Goal: Transaction & Acquisition: Purchase product/service

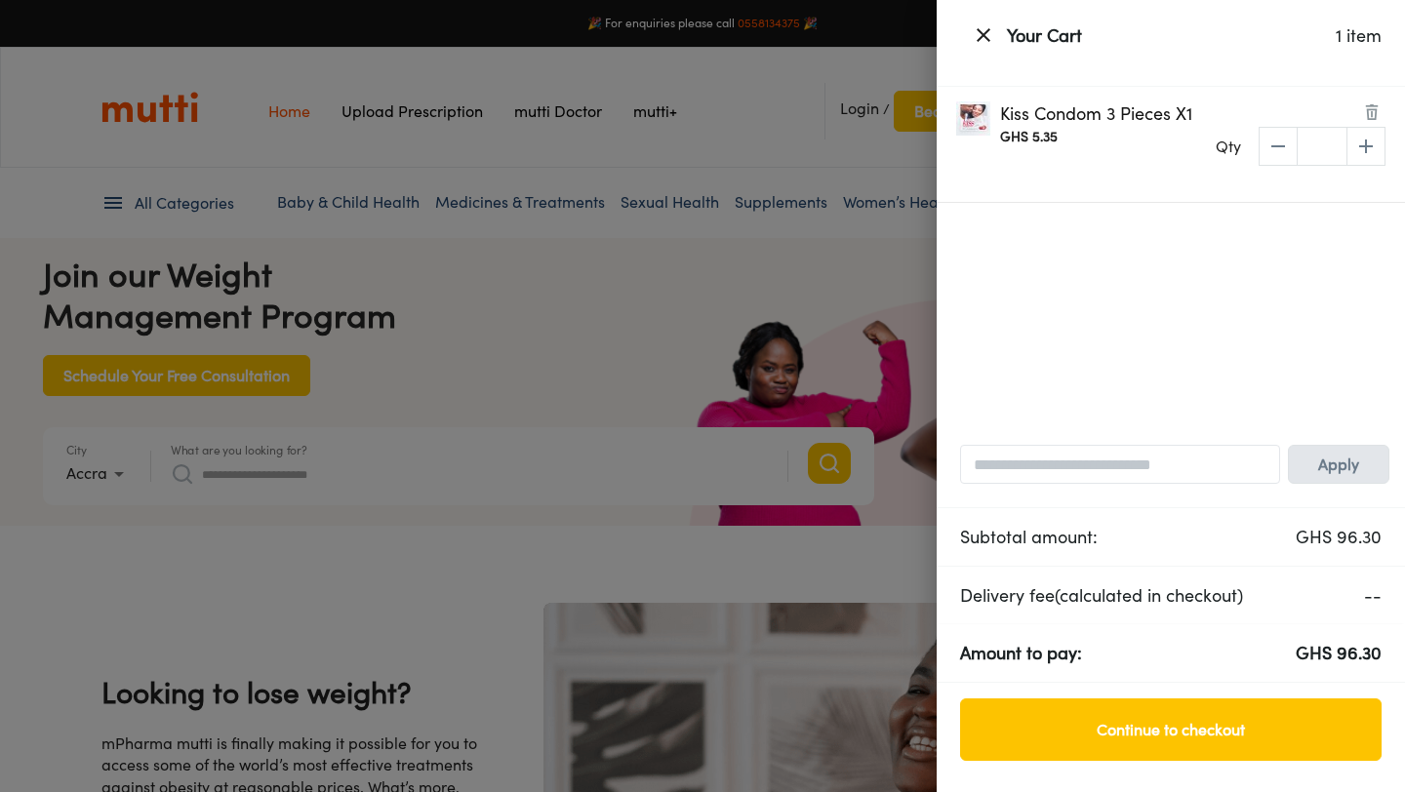
scroll to position [0, 507]
click at [981, 36] on icon "button" at bounding box center [983, 35] width 14 height 14
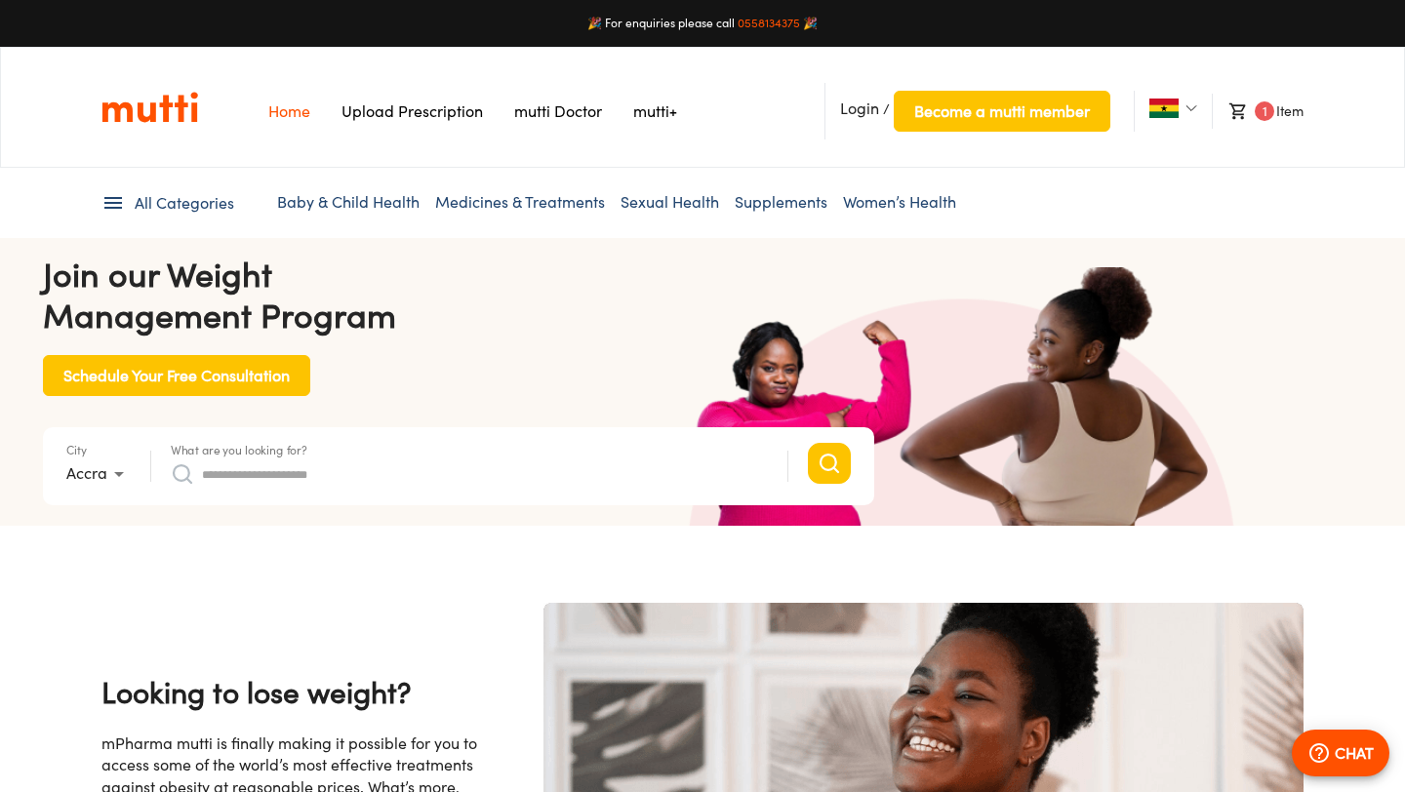
scroll to position [0, 1522]
click at [341, 475] on input "What are you looking for?" at bounding box center [485, 473] width 566 height 31
type input "******"
click at [808, 443] on button "Search" at bounding box center [829, 463] width 43 height 41
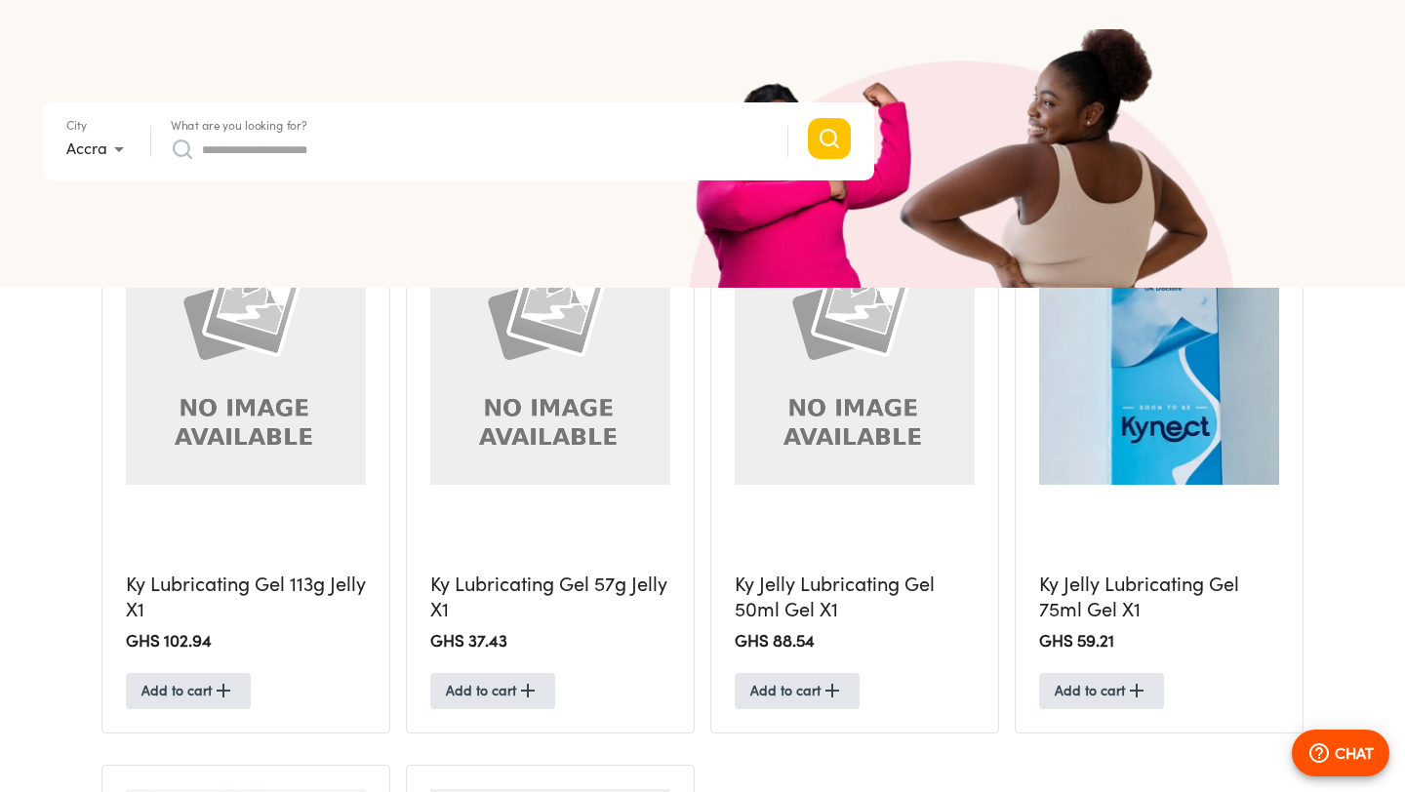
scroll to position [526, 0]
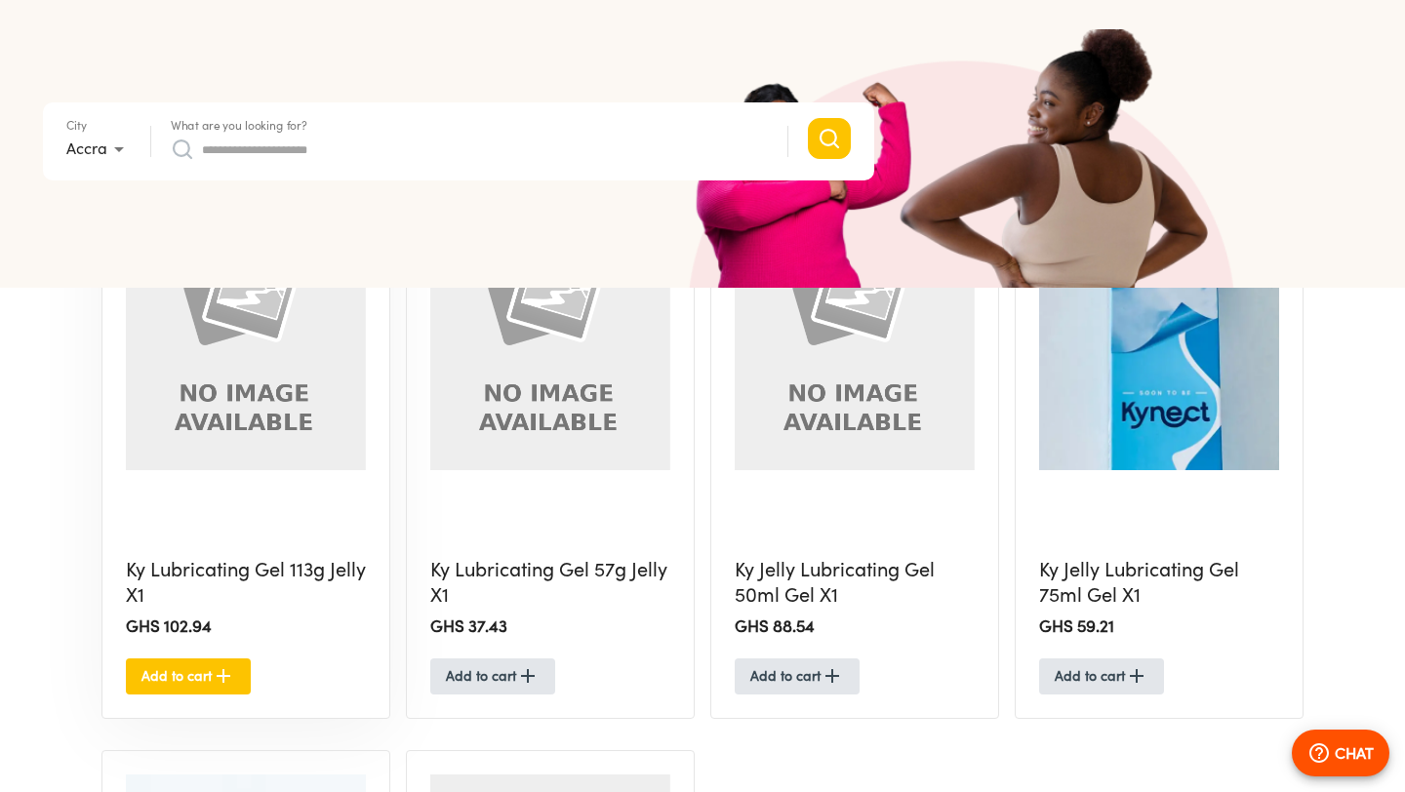
click at [195, 670] on span "Add to cart" at bounding box center [188, 676] width 94 height 24
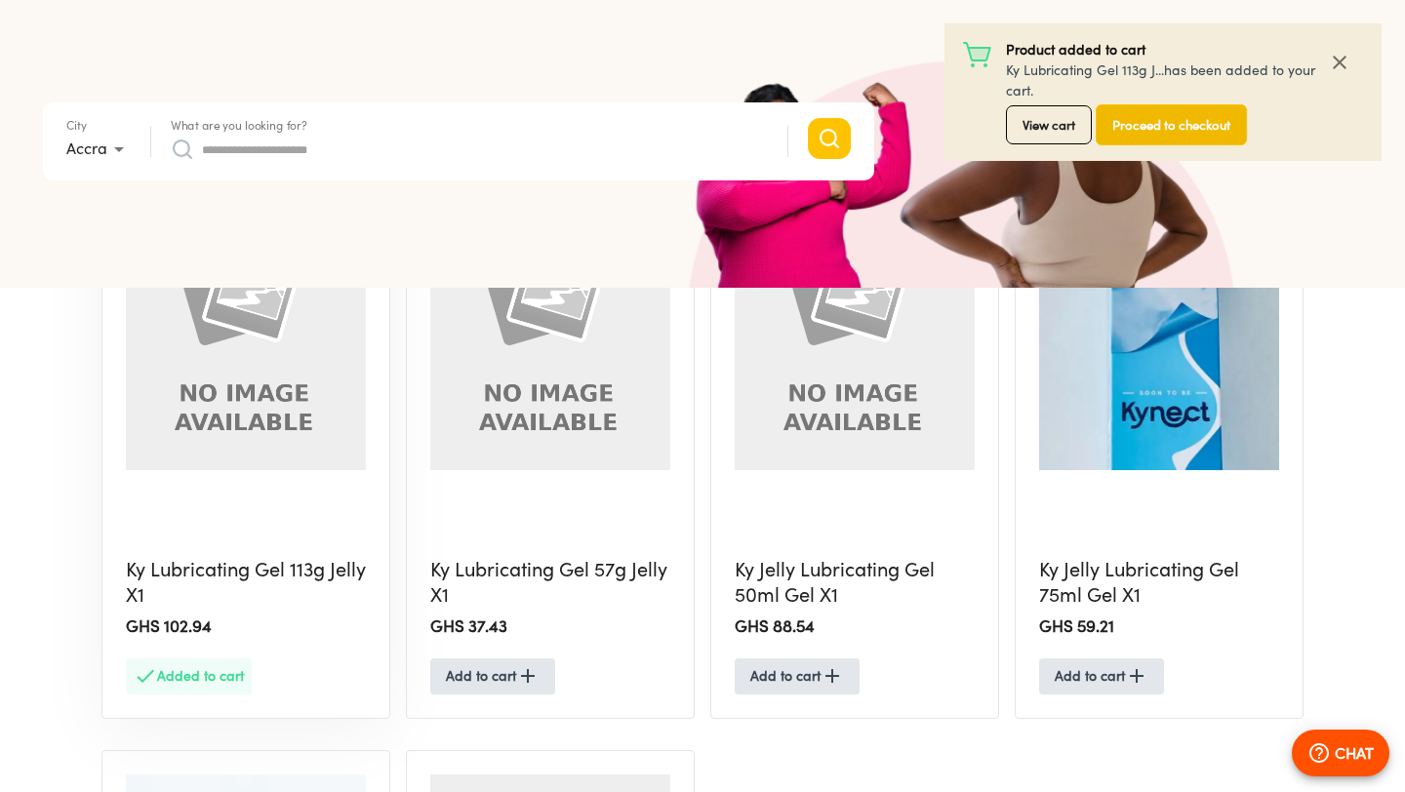
click at [1203, 135] on span "Proceed to checkout" at bounding box center [1171, 125] width 118 height 22
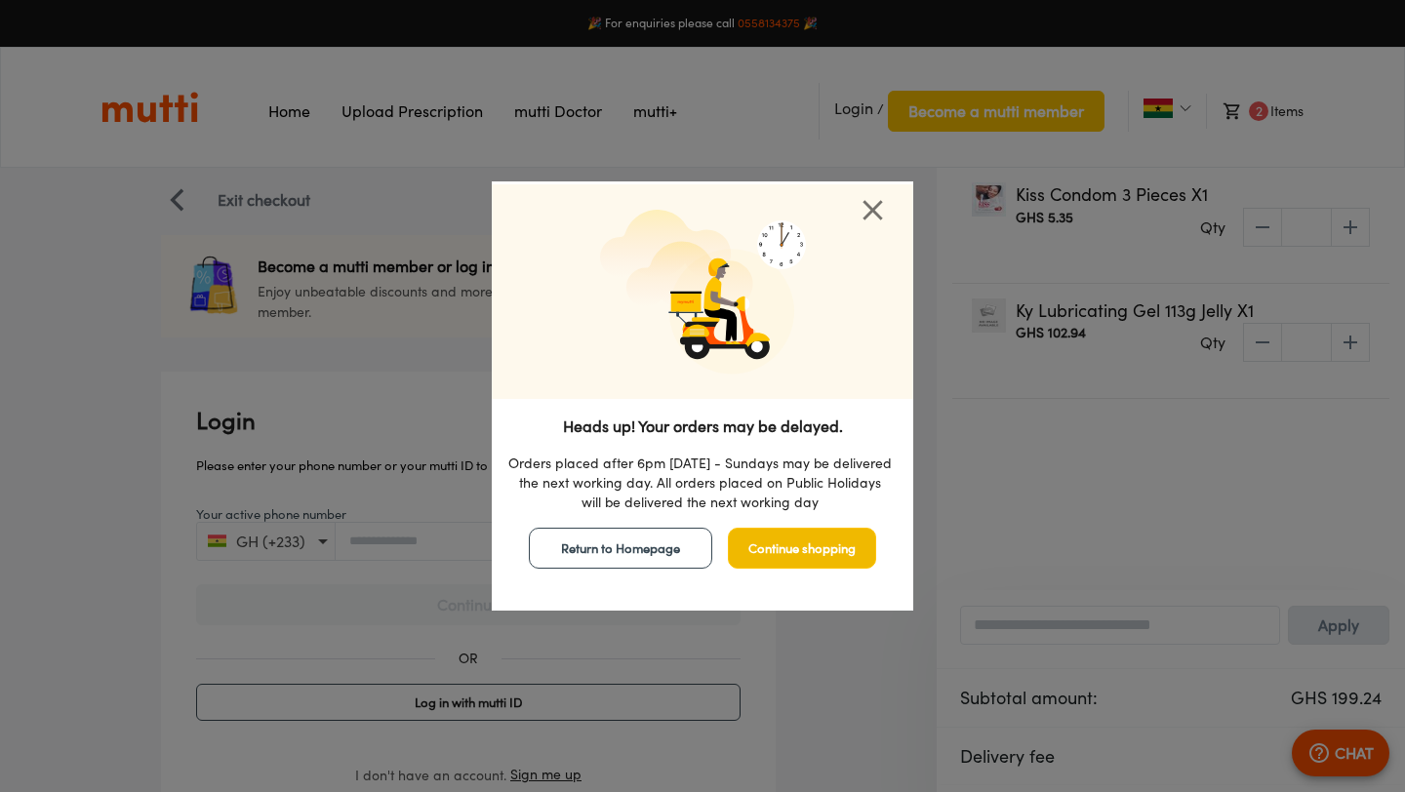
click at [765, 543] on span "Continue shopping" at bounding box center [801, 548] width 107 height 22
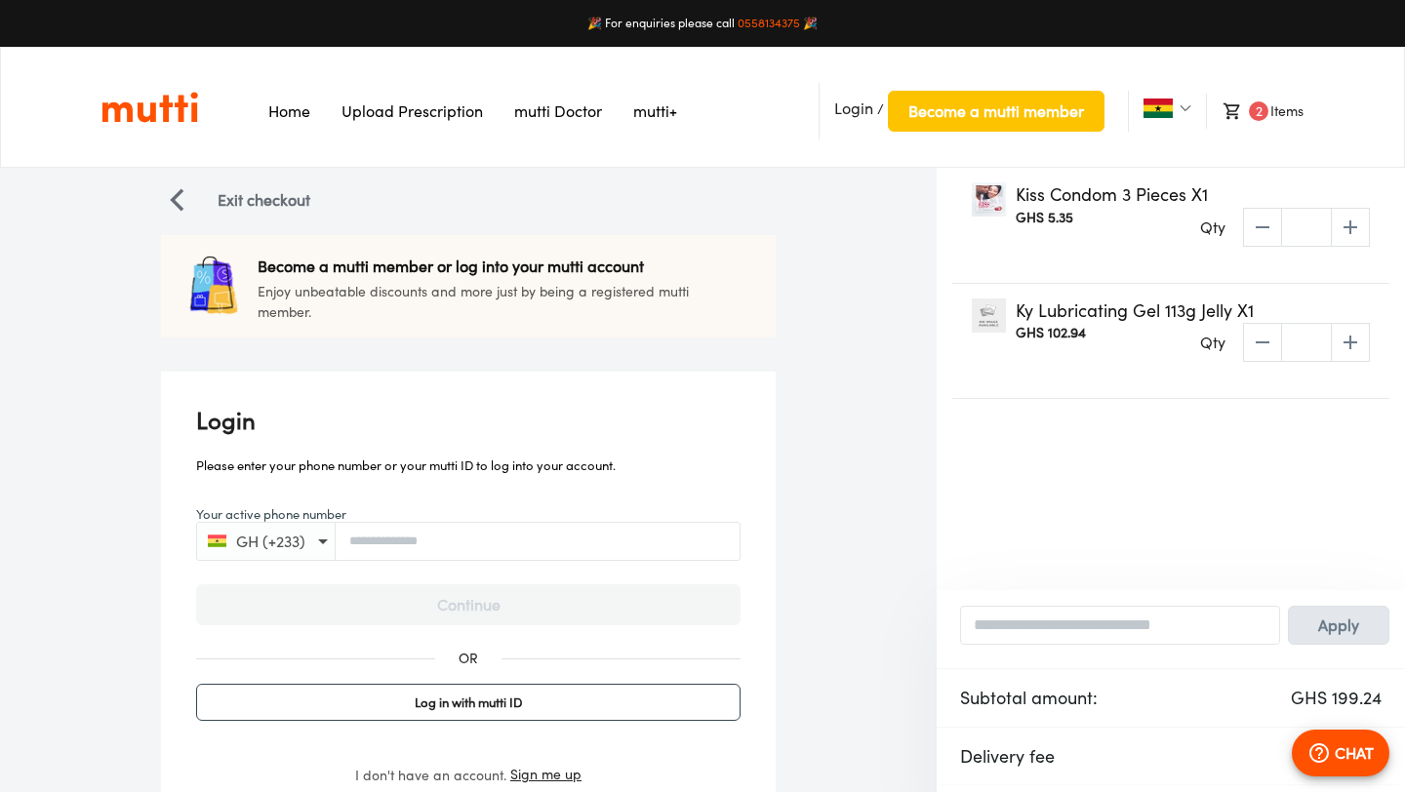
click at [501, 551] on div "GH (+233)" at bounding box center [468, 541] width 544 height 39
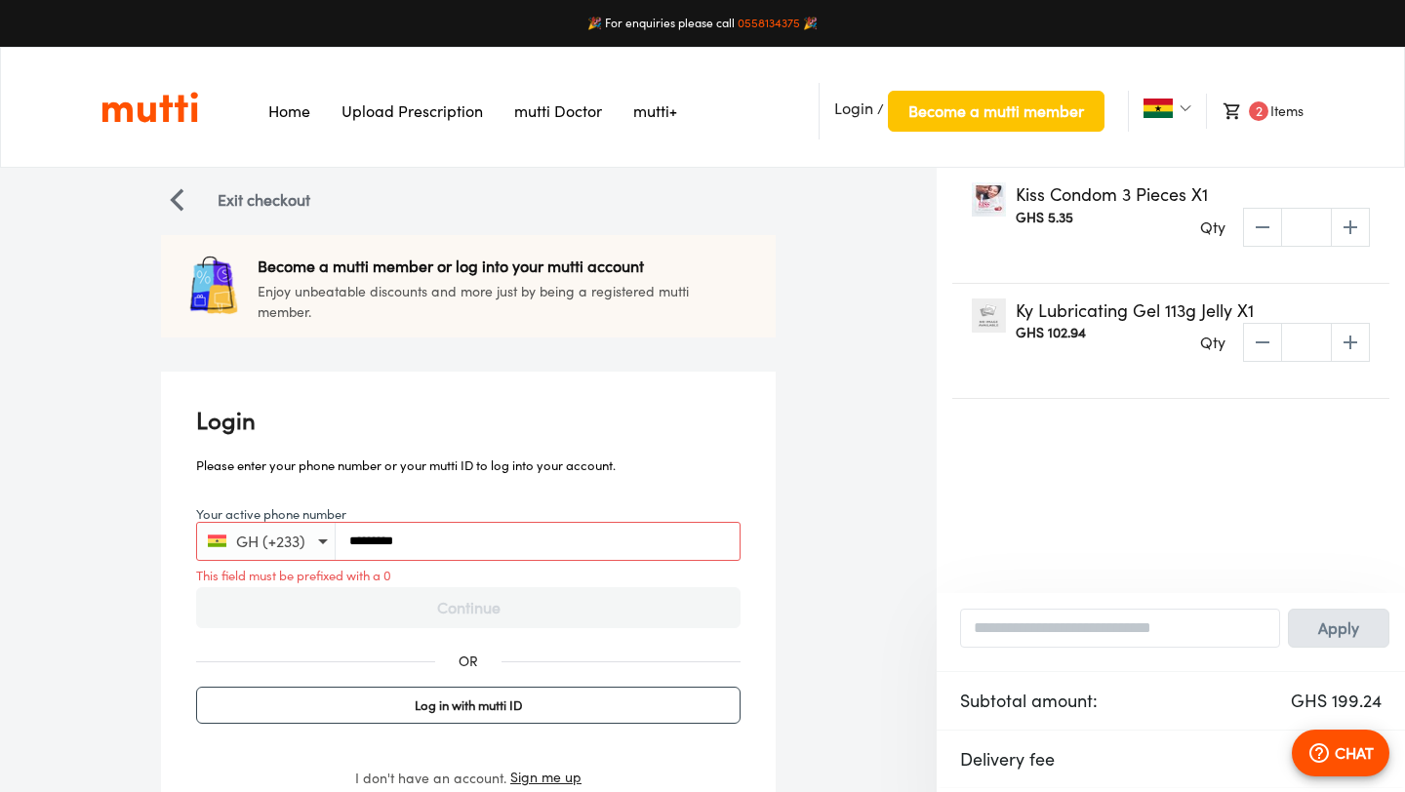
click at [345, 543] on input "*********" at bounding box center [538, 541] width 404 height 15
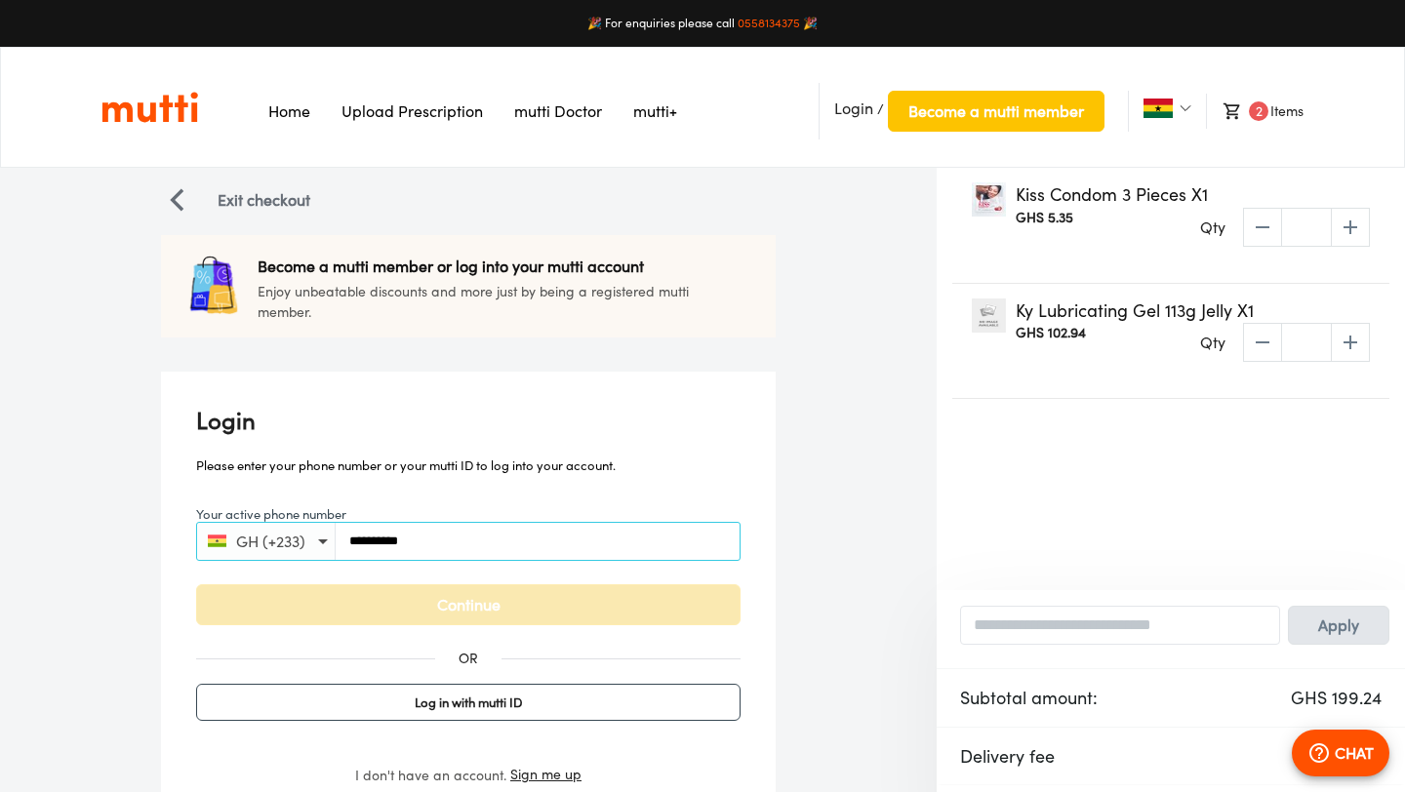
type input "**********"
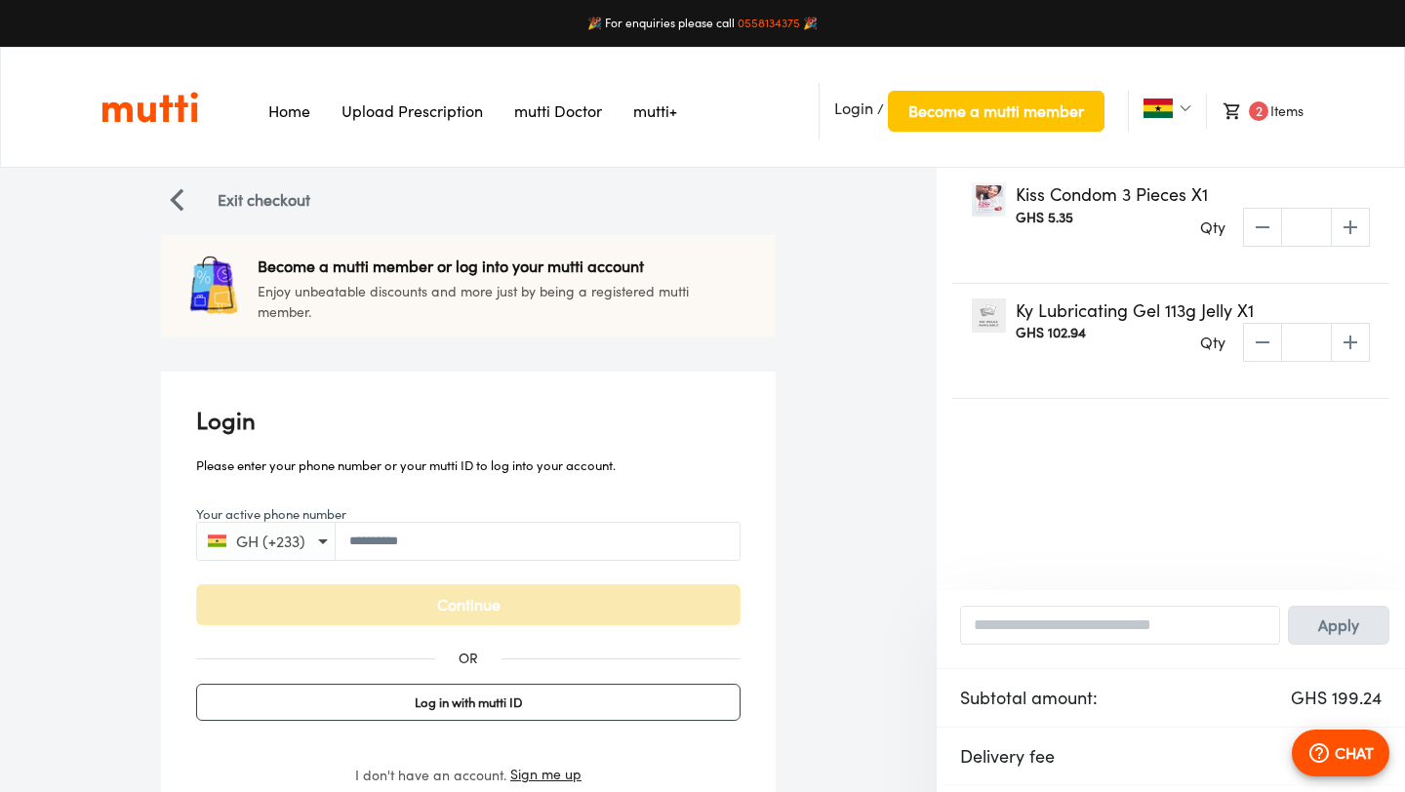
click at [390, 587] on button "Continue" at bounding box center [468, 604] width 544 height 41
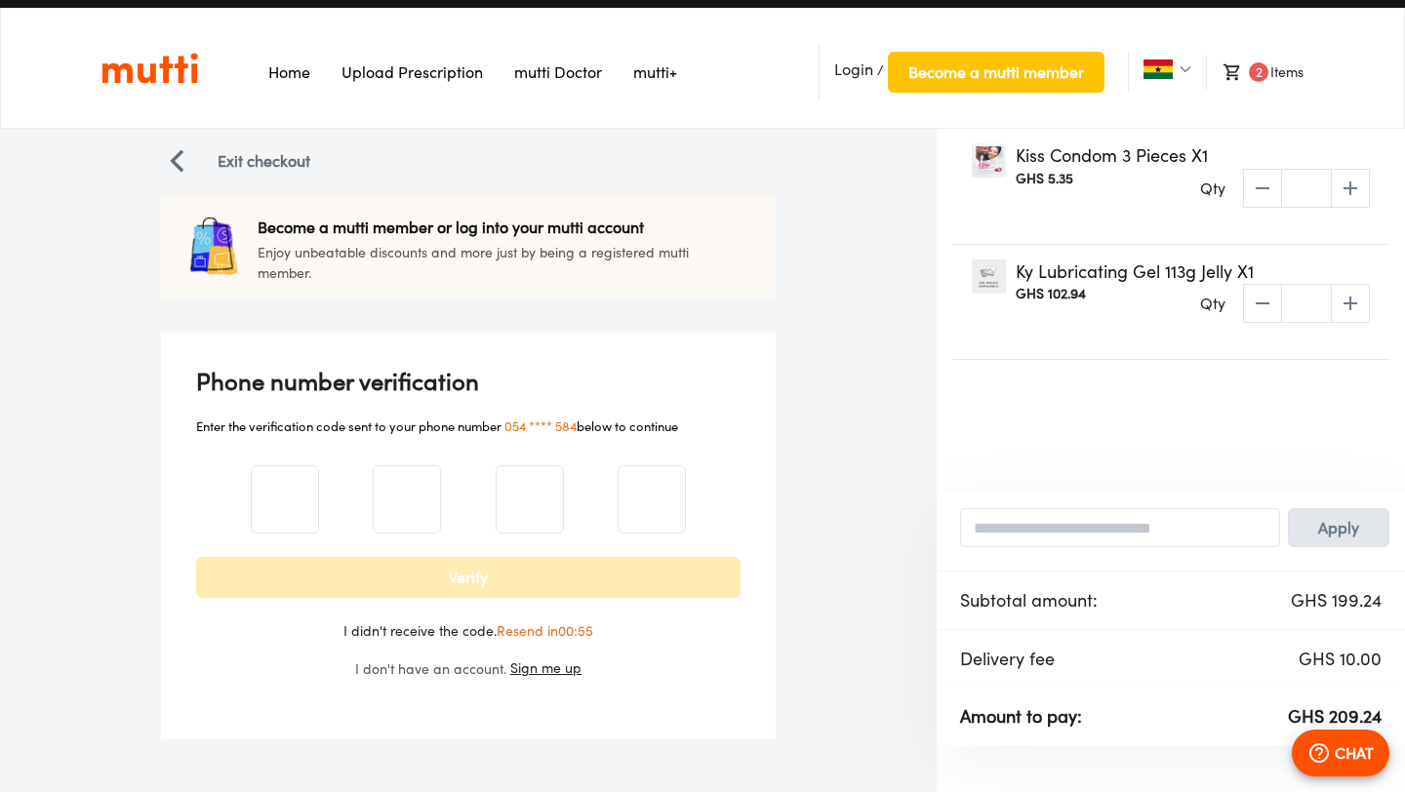
scroll to position [55, 0]
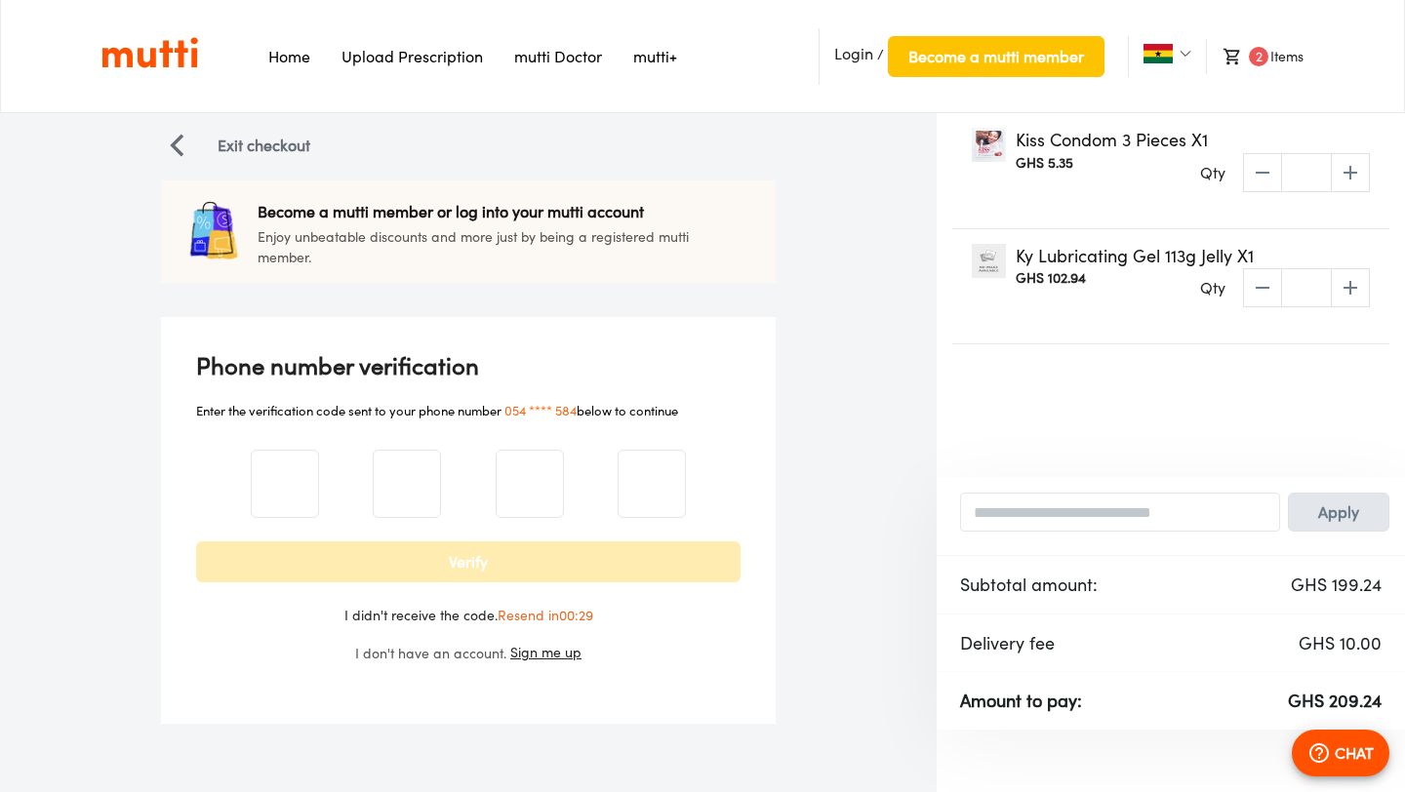
click at [1263, 169] on icon "decrease" at bounding box center [1262, 172] width 23 height 23
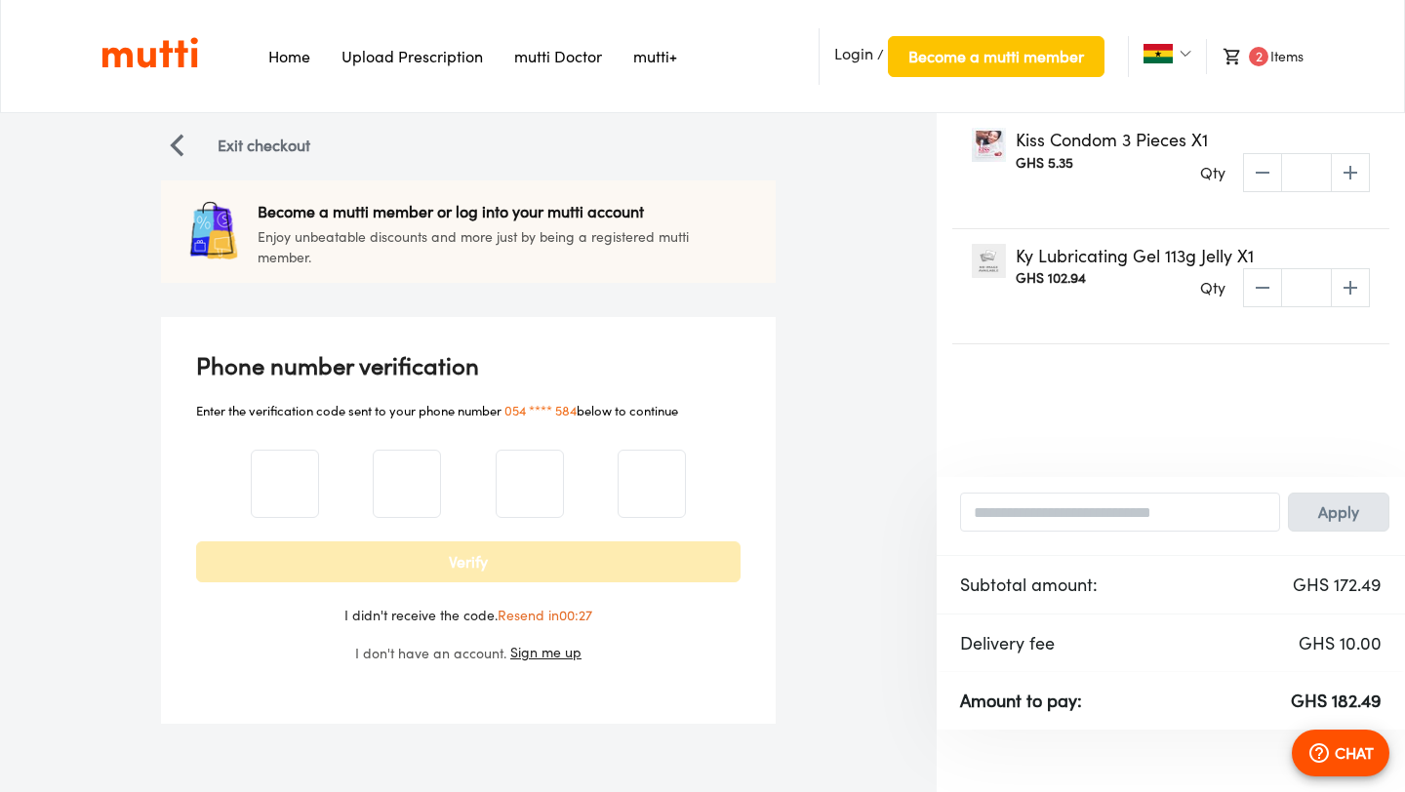
click at [1263, 169] on icon "decrease" at bounding box center [1262, 172] width 23 height 23
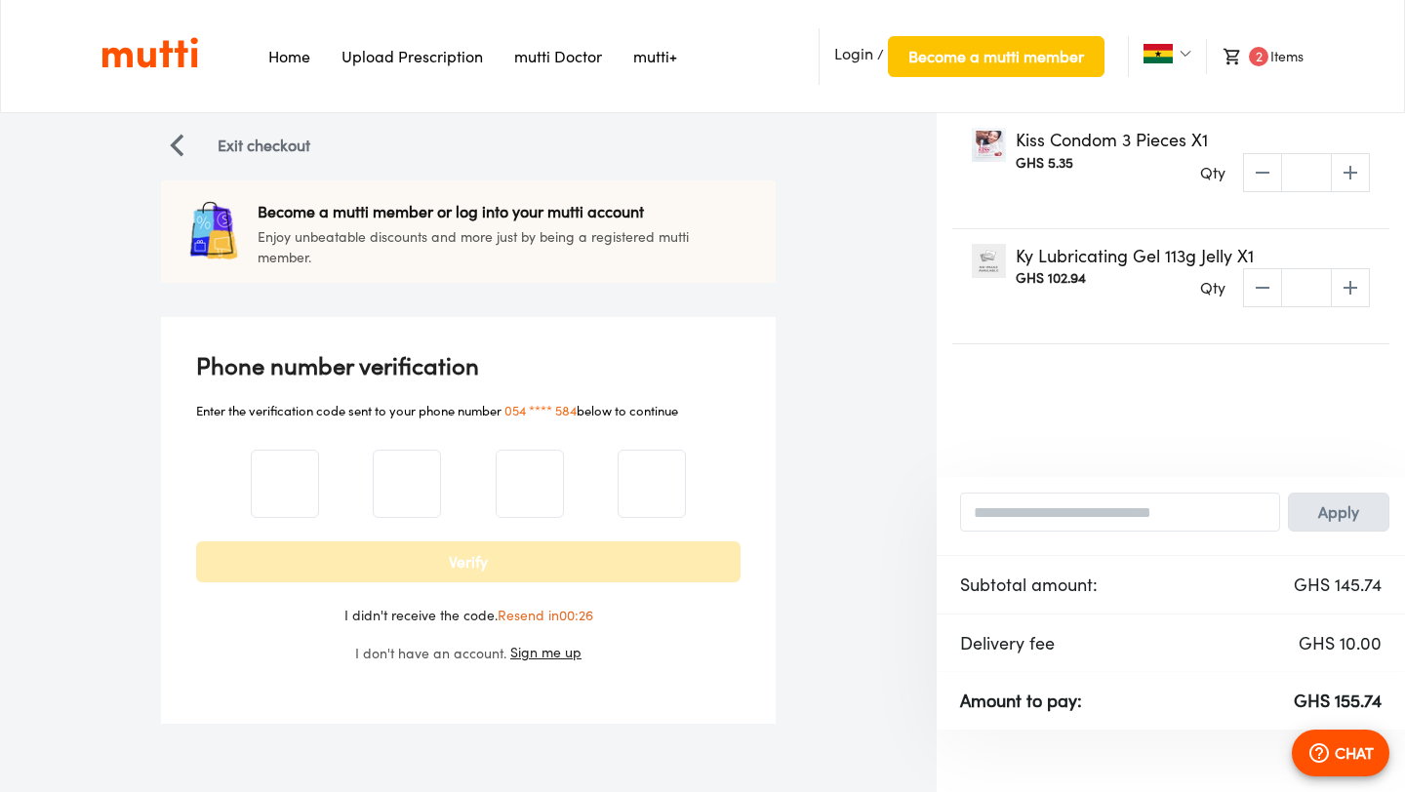
click at [1263, 169] on icon "decrease" at bounding box center [1262, 172] width 23 height 23
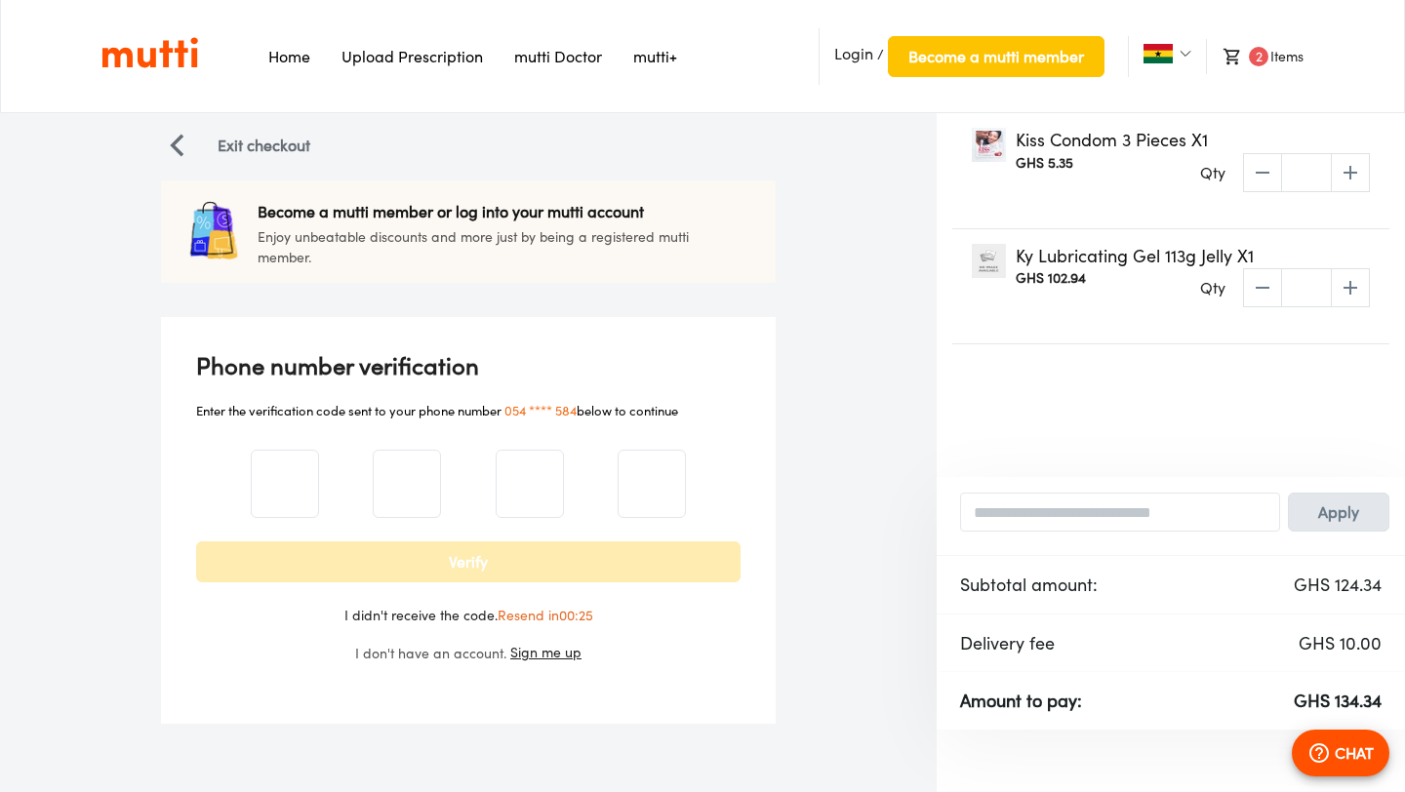
click at [1263, 169] on icon "decrease" at bounding box center [1262, 172] width 23 height 23
type input "*"
click at [1263, 169] on div "Qty * ​" at bounding box center [1285, 172] width 170 height 39
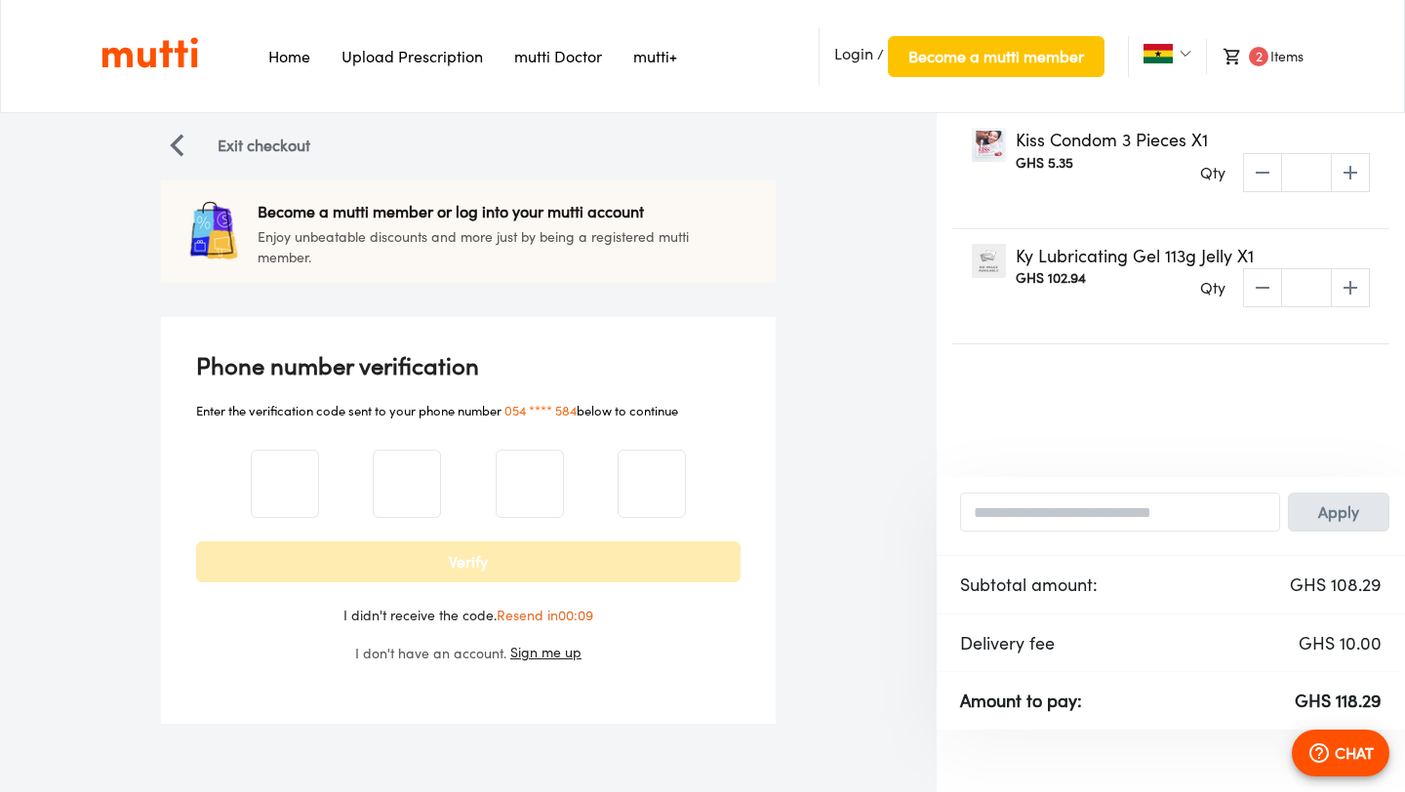
click at [1261, 170] on div "Qty * ​" at bounding box center [1285, 172] width 170 height 39
click at [1250, 150] on p "Kiss Condom 3 Pieces X1" at bounding box center [1174, 140] width 319 height 25
click at [1254, 168] on div "Qty * ​" at bounding box center [1285, 172] width 170 height 39
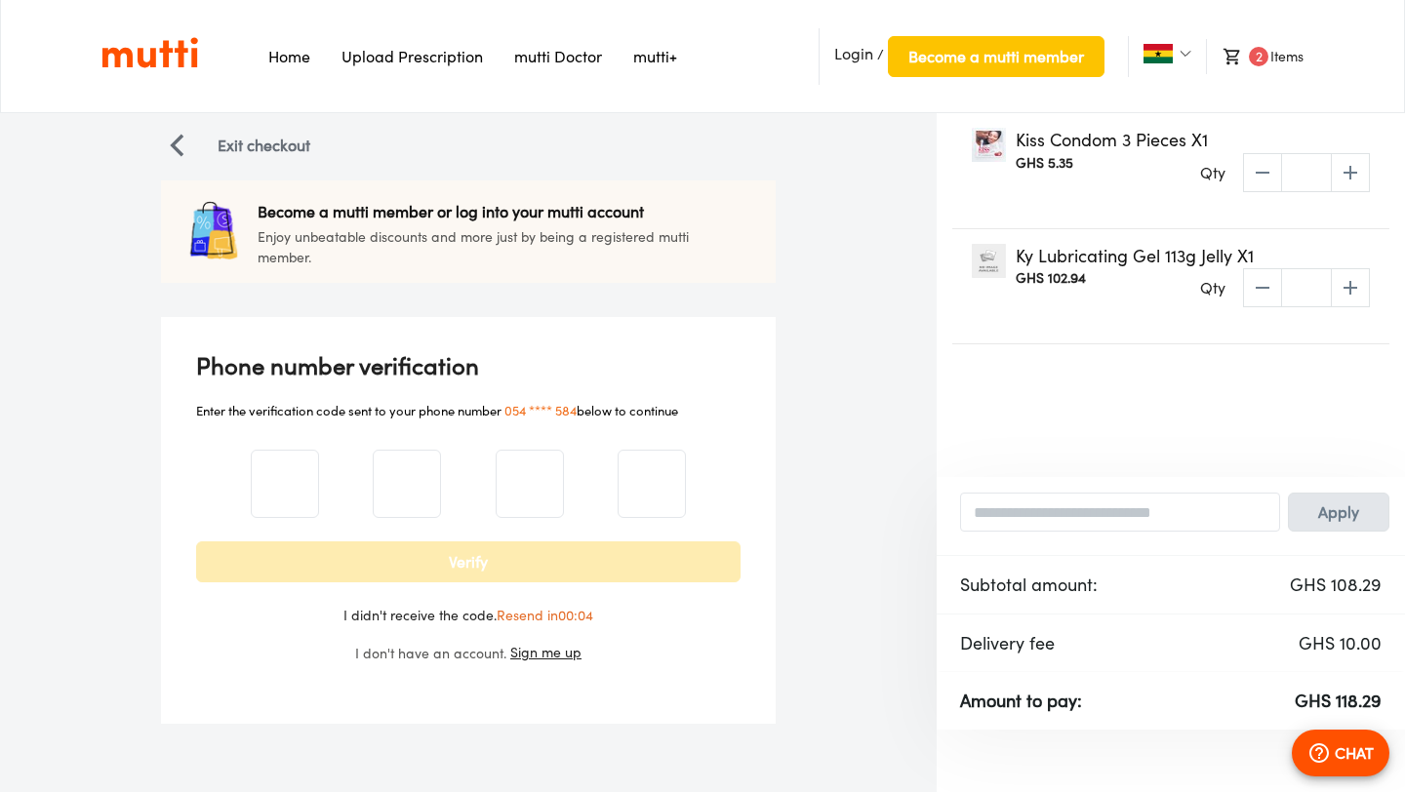
click at [1254, 168] on div "Qty * ​" at bounding box center [1285, 172] width 170 height 39
click at [1254, 170] on div "Qty * ​" at bounding box center [1285, 172] width 170 height 39
click at [176, 138] on img "button" at bounding box center [176, 145] width 23 height 23
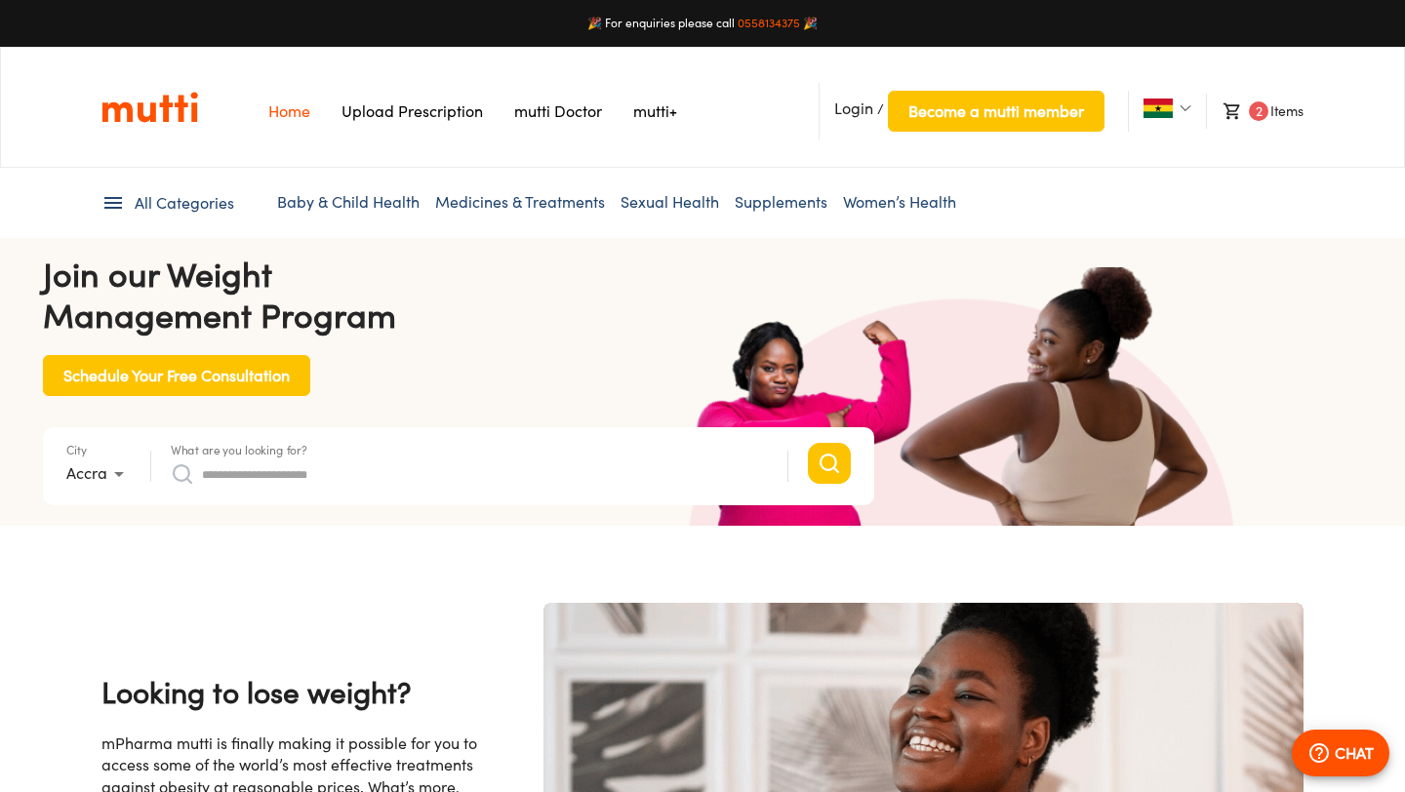
click at [368, 471] on input "What are you looking for?" at bounding box center [485, 473] width 566 height 31
type input "******"
click button "Search" at bounding box center [829, 463] width 43 height 41
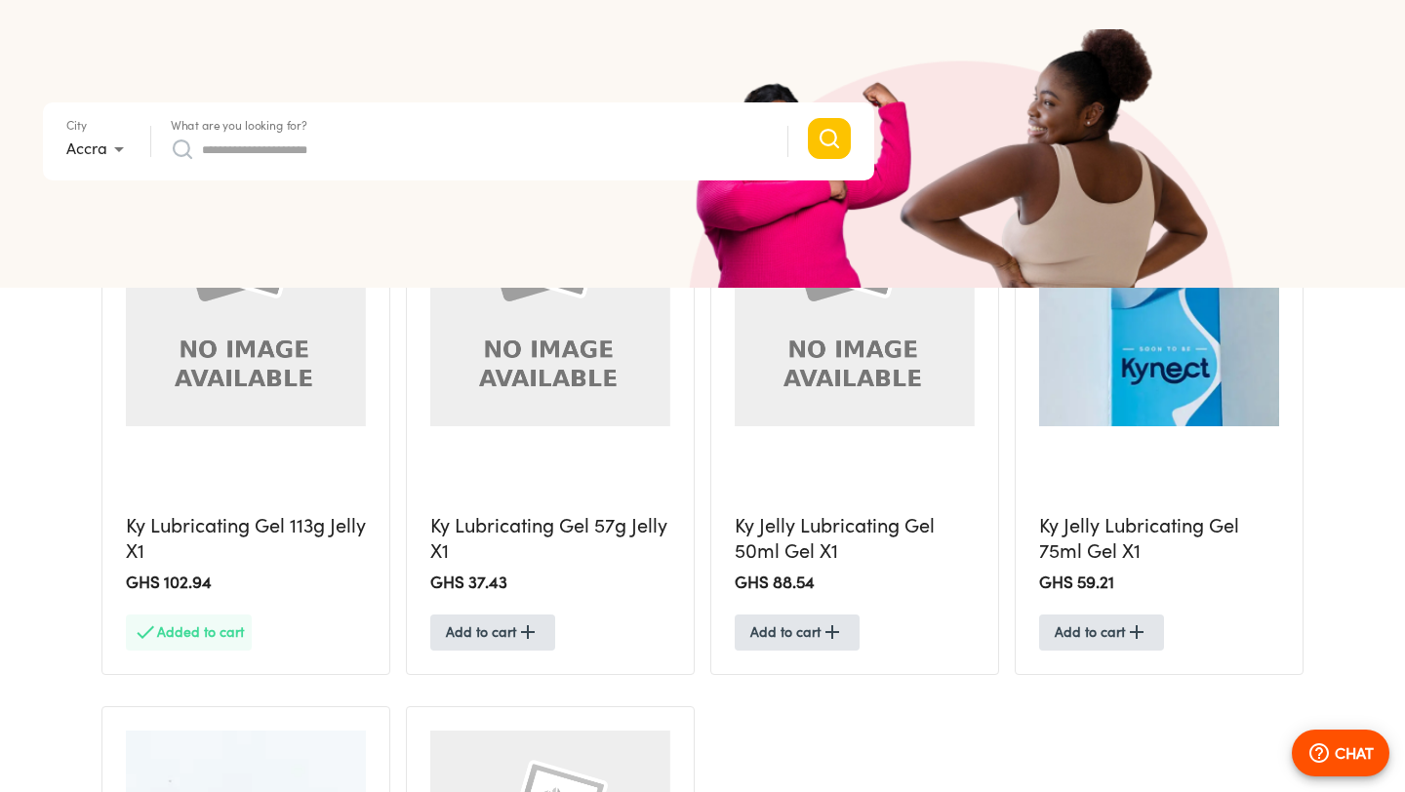
scroll to position [572, 0]
click at [221, 628] on span "Added to cart" at bounding box center [189, 630] width 110 height 24
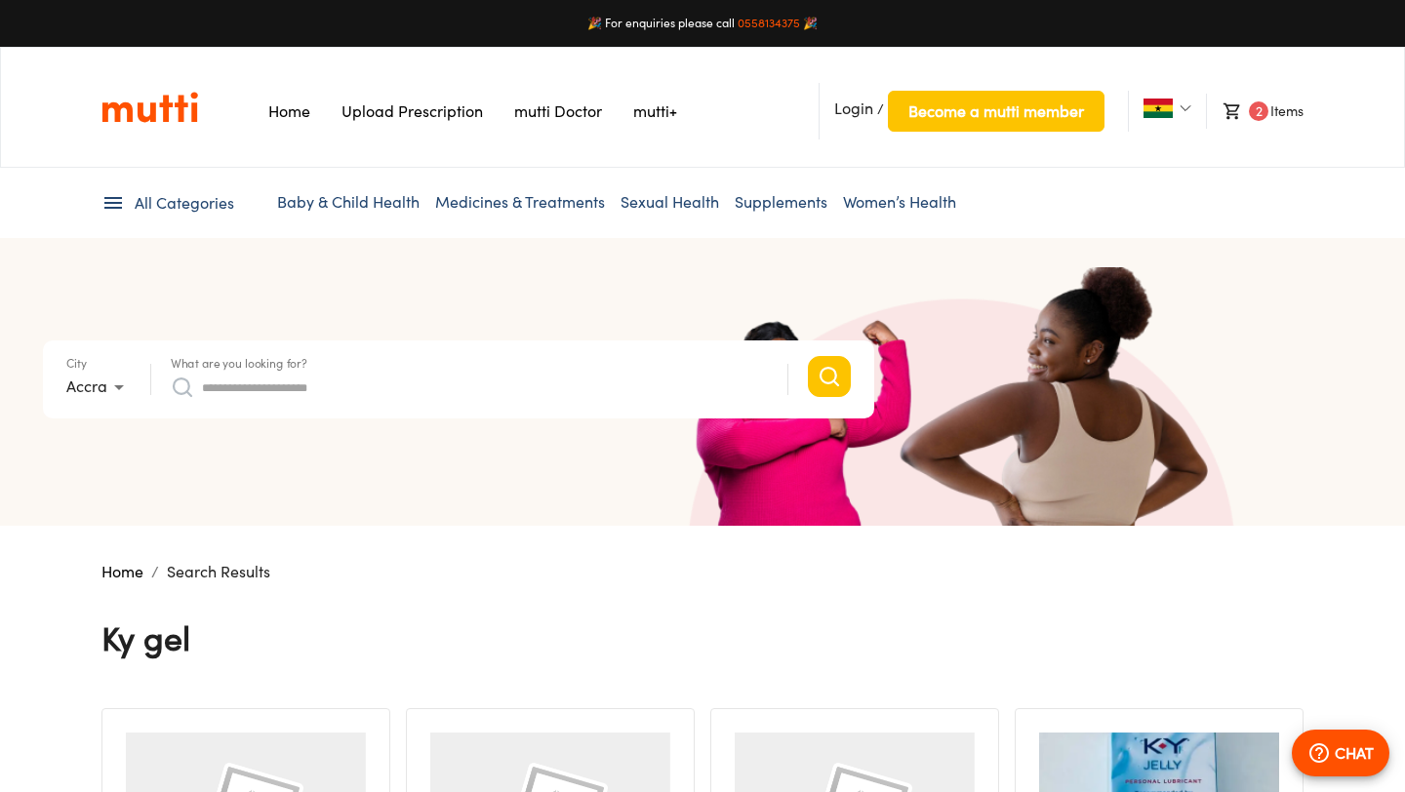
click at [1285, 110] on li "2 Items" at bounding box center [1255, 111] width 98 height 35
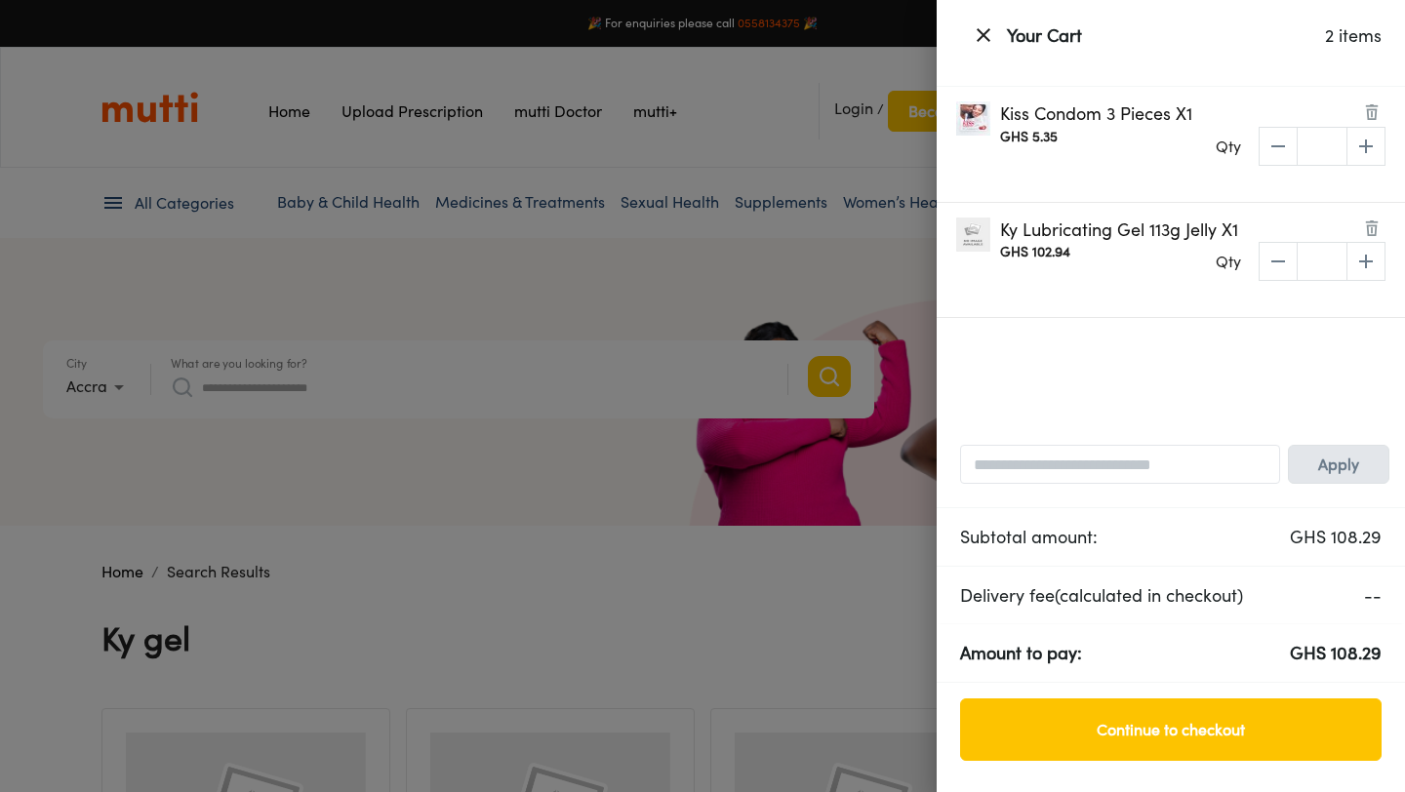
click at [1275, 154] on div "Qty * ​" at bounding box center [1300, 146] width 170 height 39
click at [1377, 110] on img at bounding box center [1372, 112] width 16 height 16
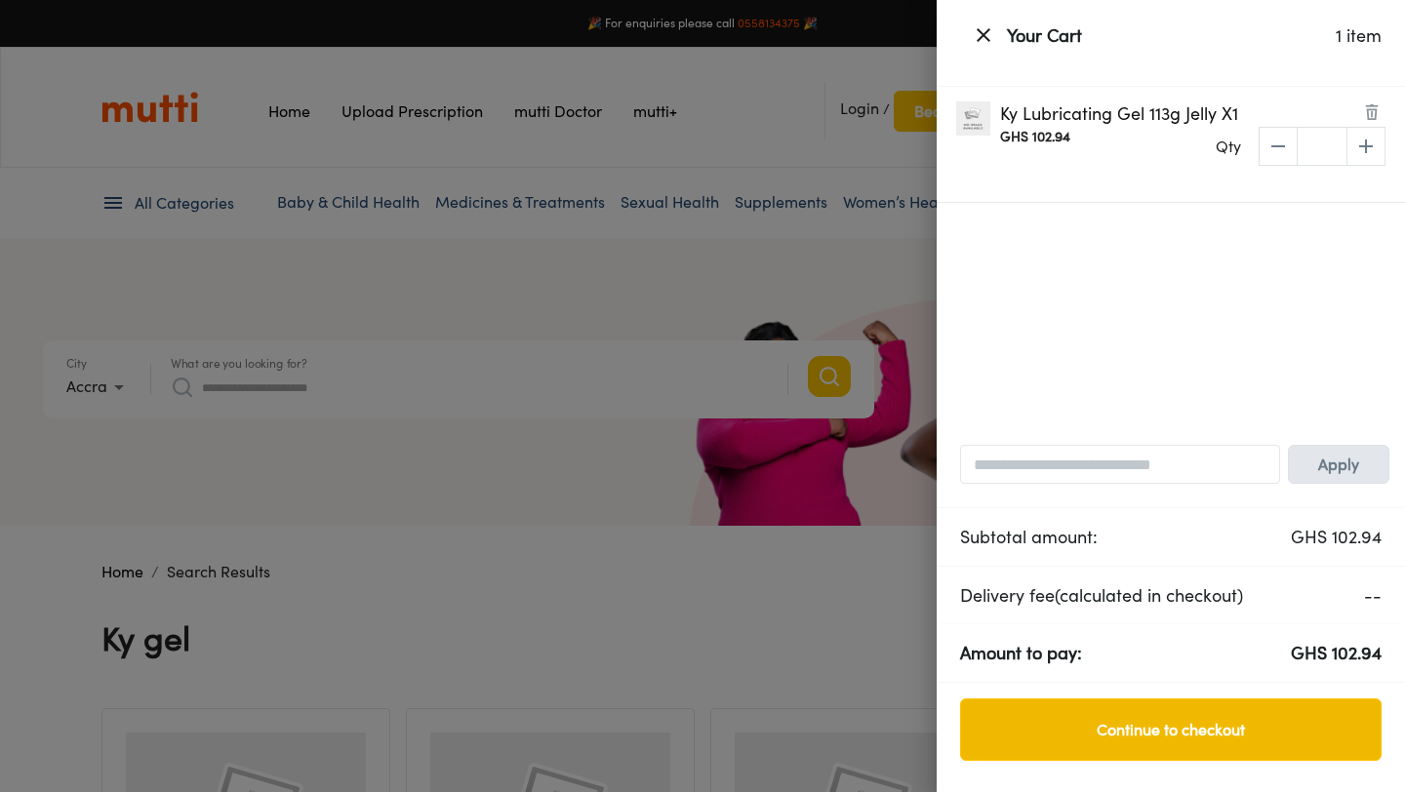
click at [1231, 729] on span "Continue to checkout" at bounding box center [1170, 729] width 380 height 27
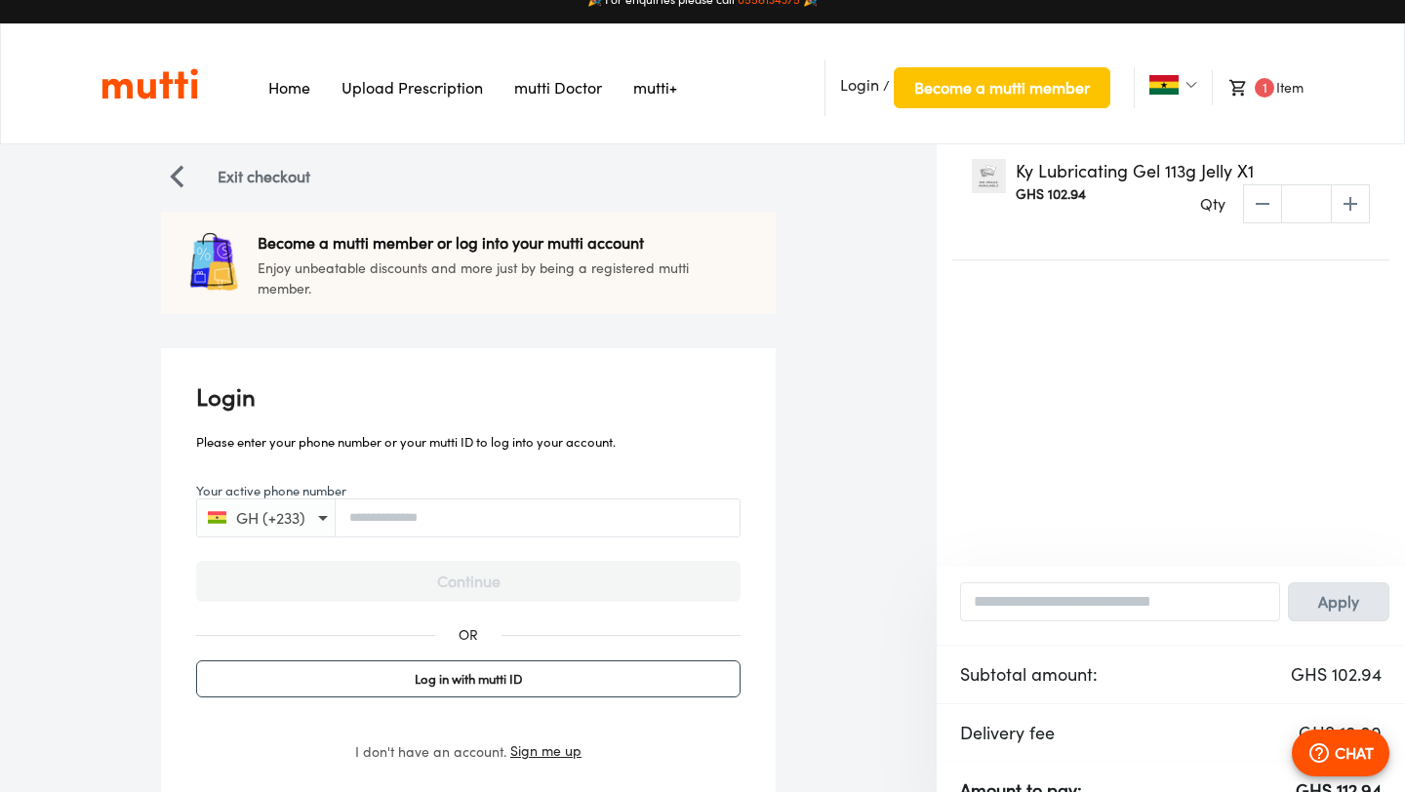
scroll to position [112, 0]
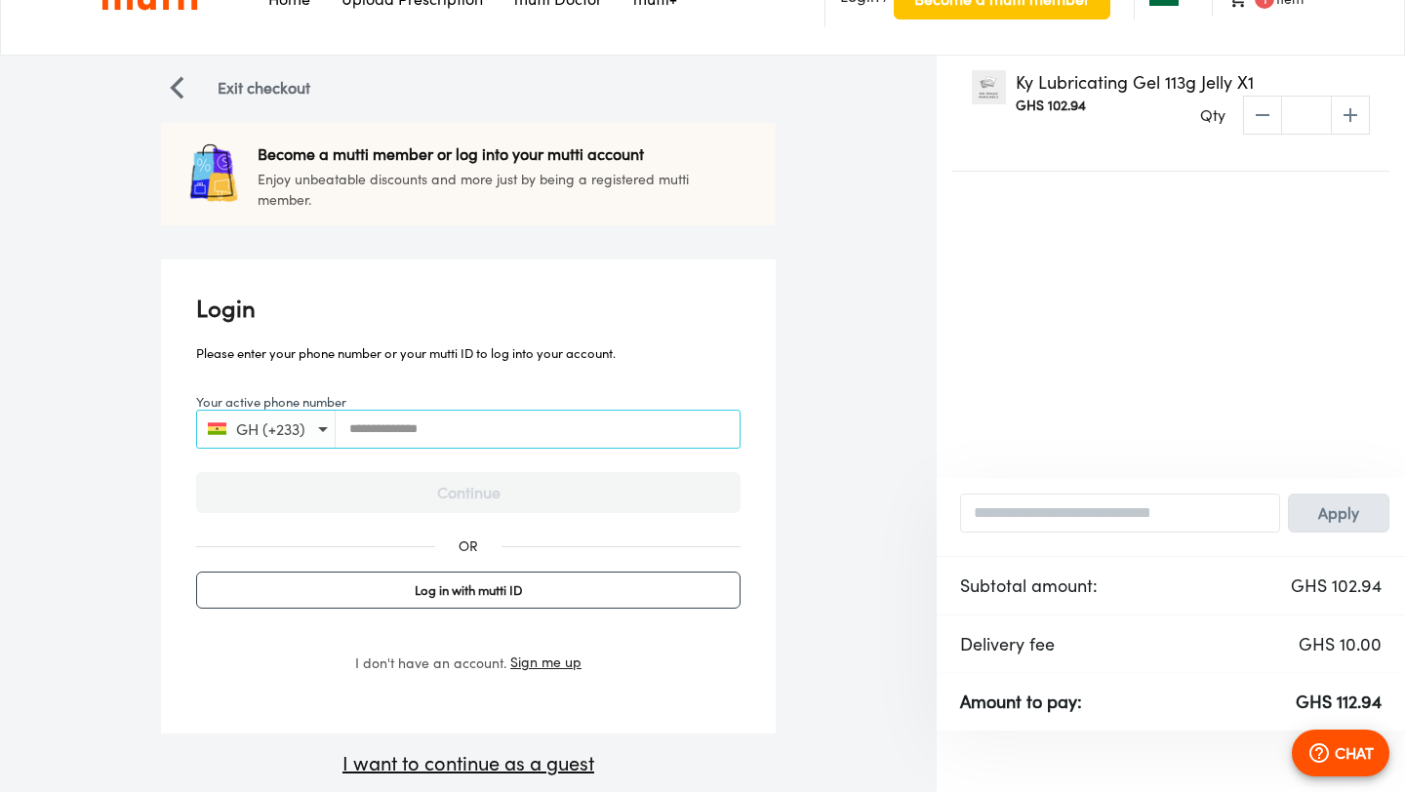
click at [429, 421] on input "Your active phone number" at bounding box center [538, 428] width 404 height 15
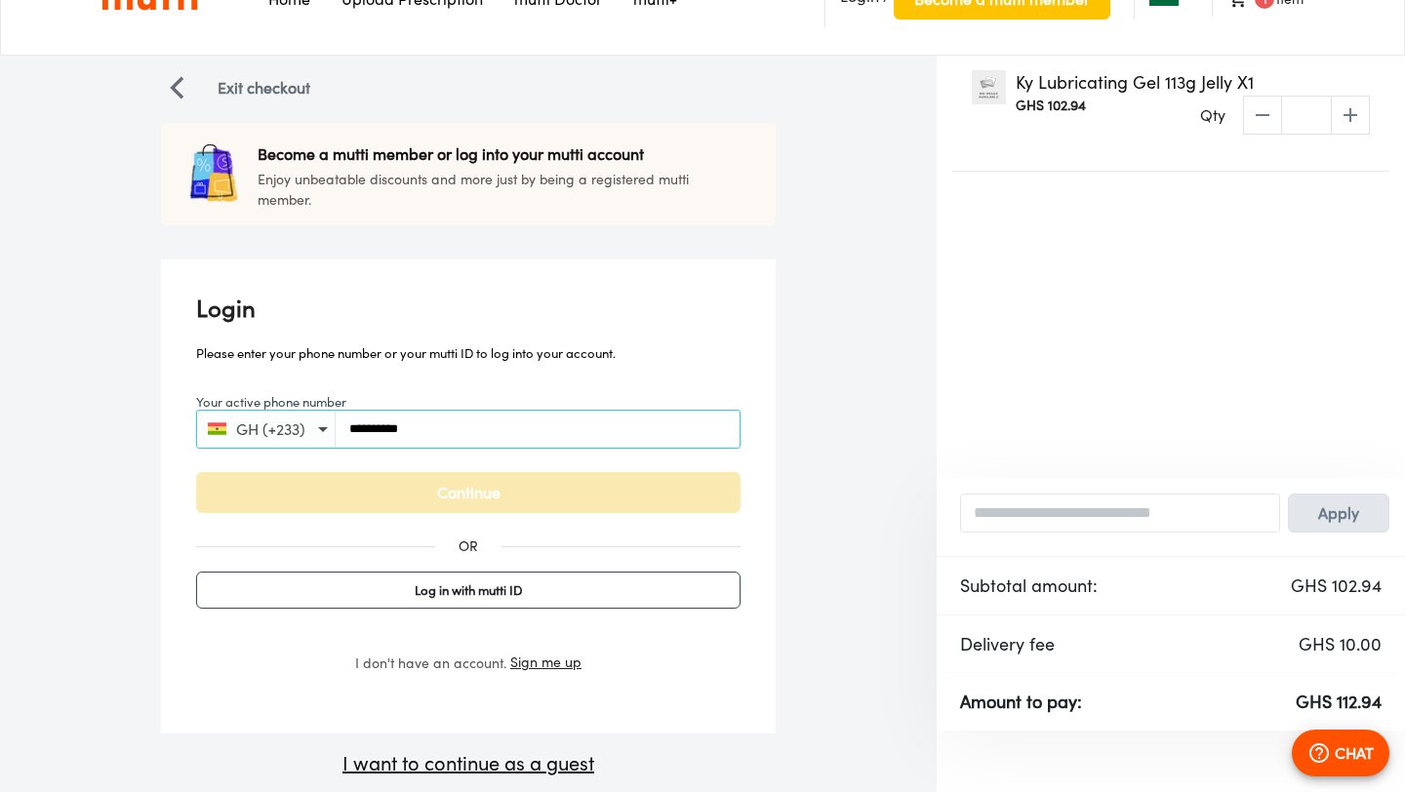
type input "**********"
click at [444, 490] on span "Continue" at bounding box center [468, 492] width 503 height 27
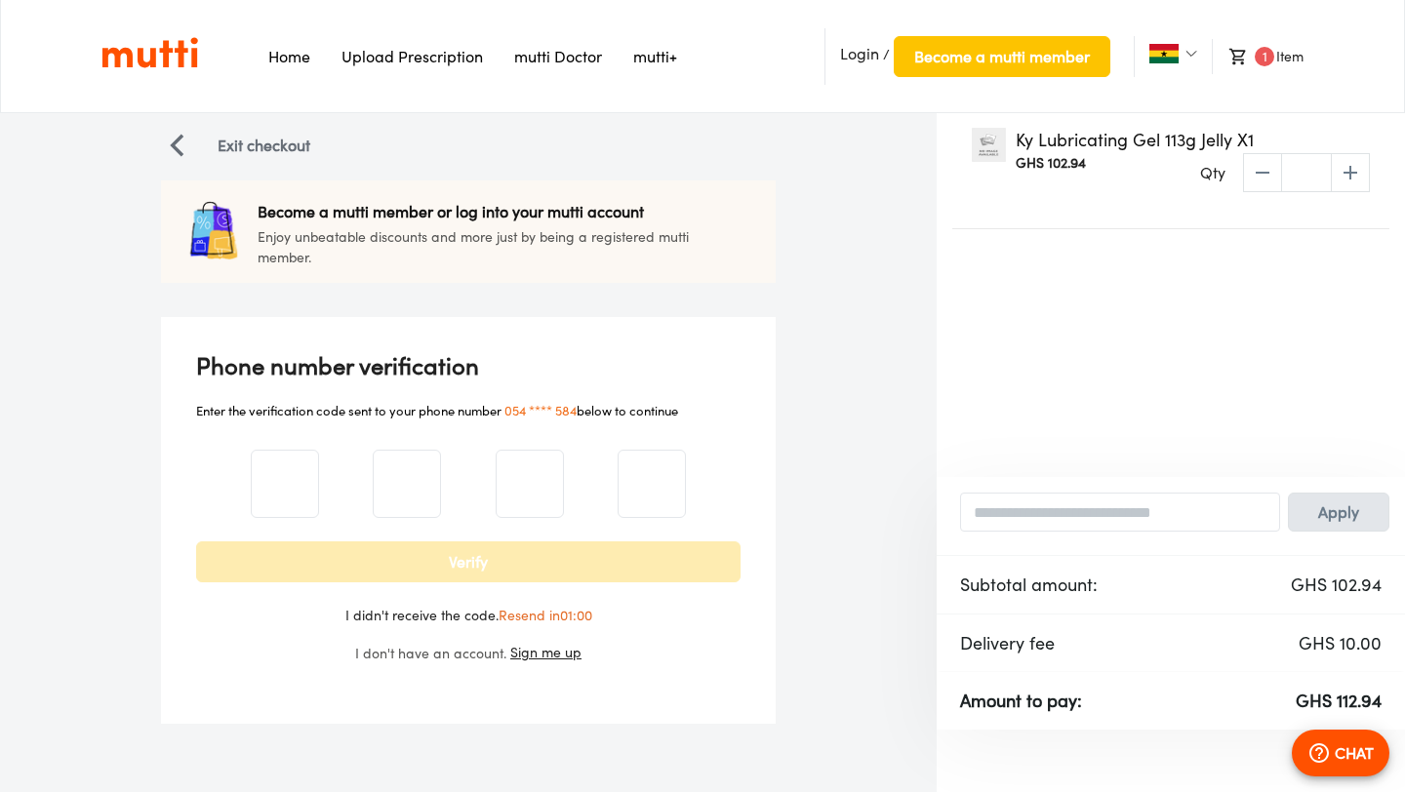
scroll to position [0, 0]
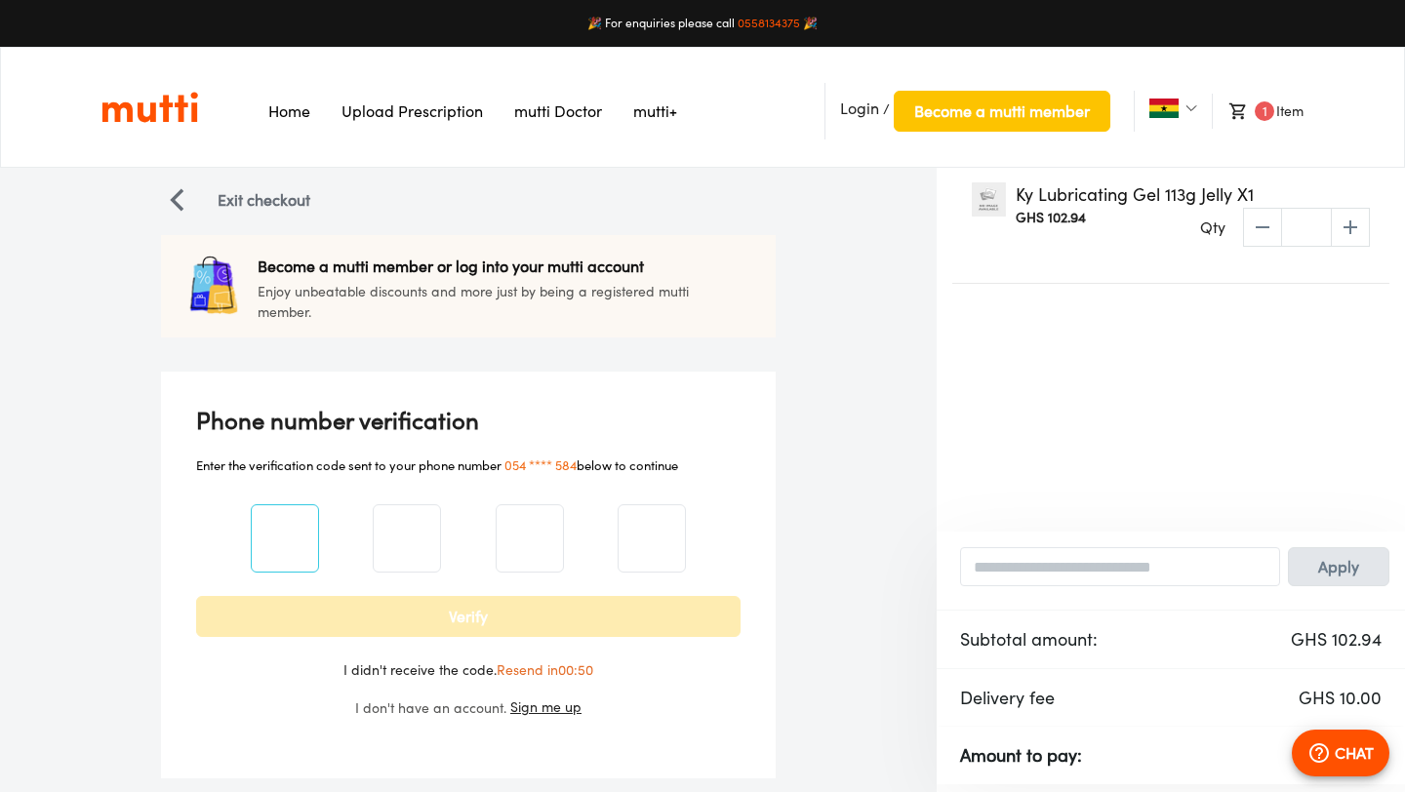
click at [303, 548] on input "number" at bounding box center [285, 538] width 66 height 79
type input "*"
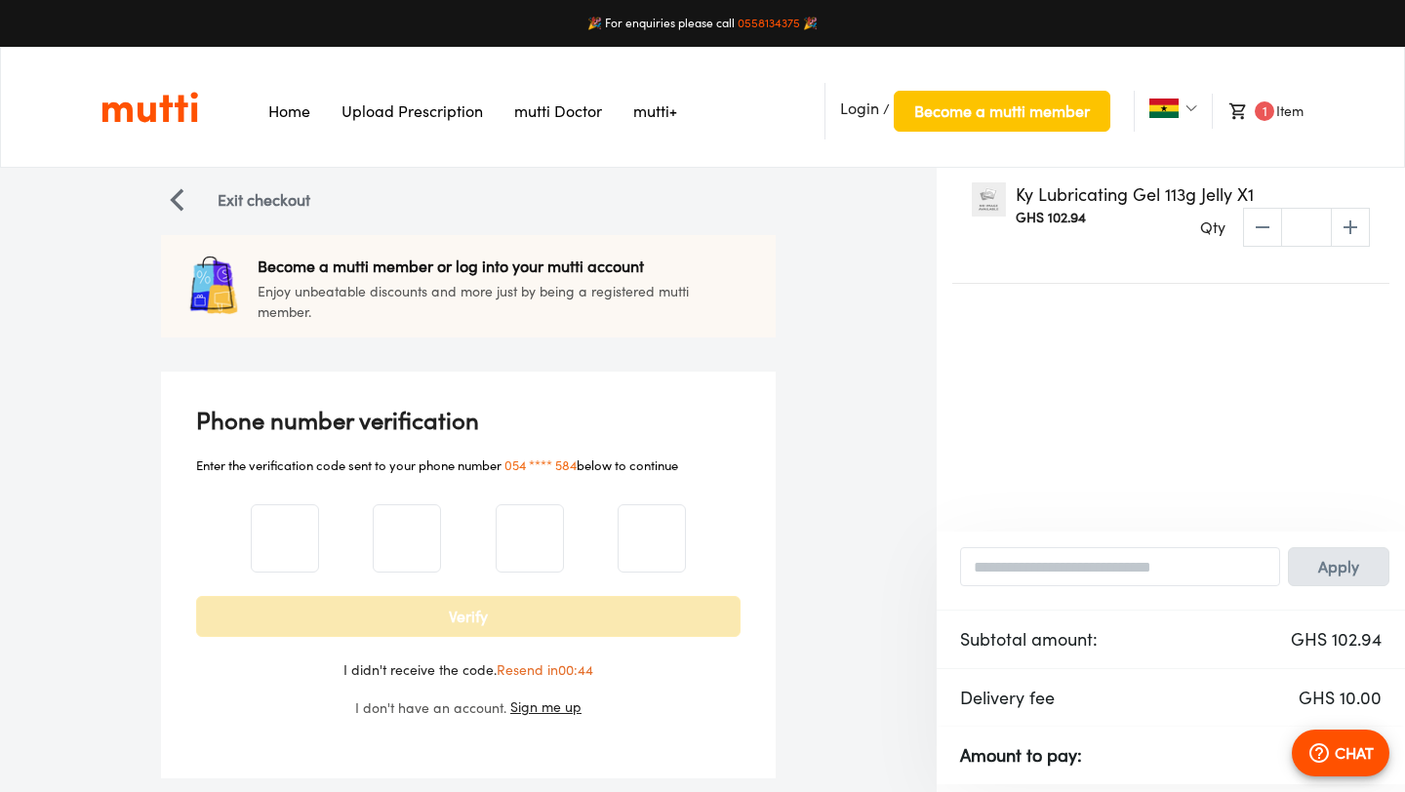
click at [406, 622] on span "Verify" at bounding box center [468, 616] width 503 height 27
click at [454, 618] on span "Verify" at bounding box center [468, 616] width 503 height 27
click at [541, 672] on button "Resend the code" at bounding box center [545, 670] width 110 height 17
click at [293, 539] on input "*" at bounding box center [285, 538] width 66 height 79
type input "*"
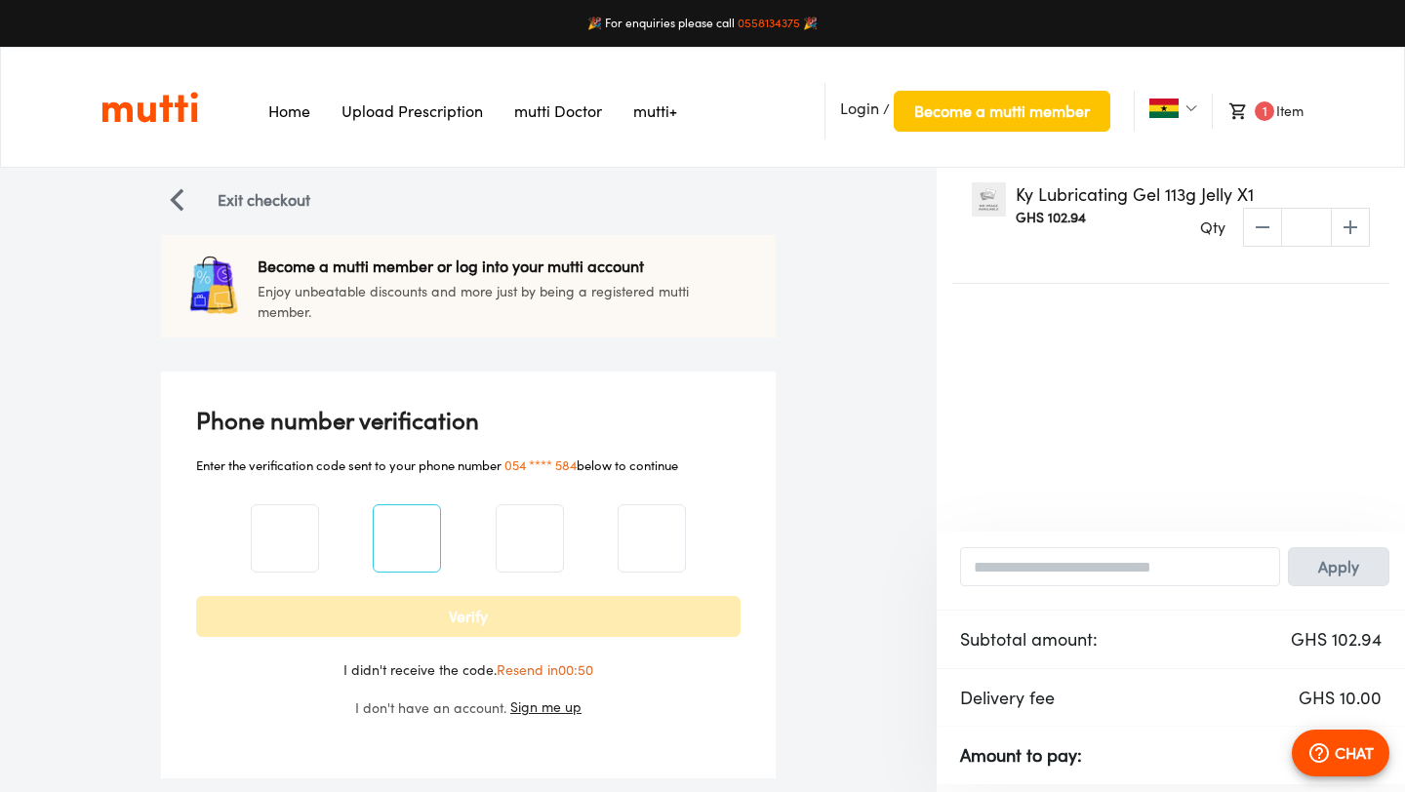
type input "*"
click at [196, 596] on button "Verify" at bounding box center [468, 616] width 544 height 41
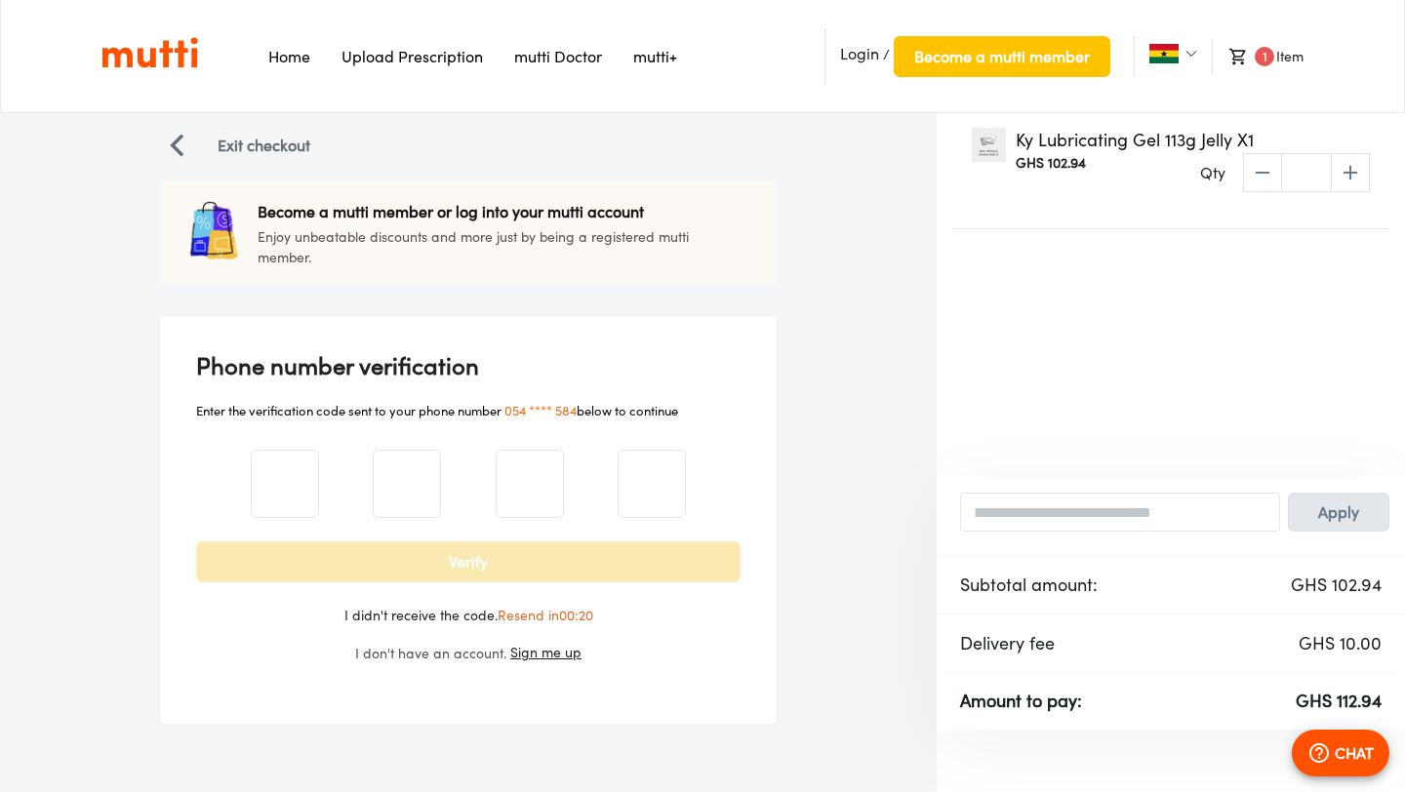
click at [466, 564] on span "Verify" at bounding box center [468, 561] width 503 height 27
click at [466, 564] on div "Loading... I didn't receive the code. Resend in 00:15" at bounding box center [468, 583] width 544 height 84
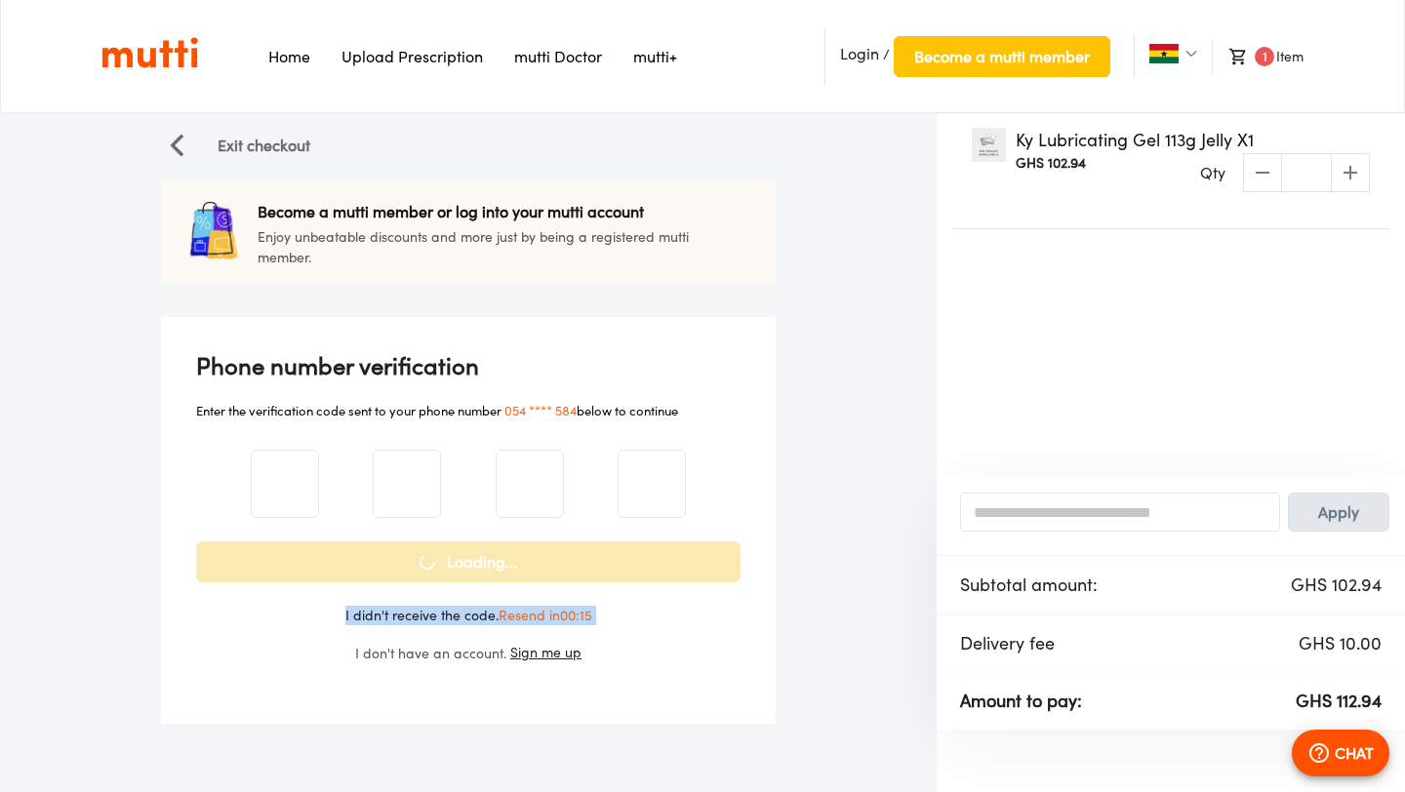
click at [466, 564] on div "Loading... I didn't receive the code. Resend in 00:15" at bounding box center [468, 583] width 544 height 84
click at [466, 564] on span "Verify" at bounding box center [468, 561] width 503 height 27
click at [466, 564] on div "Loading... I didn't receive the code. Resend in 00:15" at bounding box center [468, 583] width 544 height 84
click at [466, 564] on span "Verify" at bounding box center [468, 561] width 503 height 27
click at [466, 564] on div "Verify I didn't receive the code. Resend in 00:14" at bounding box center [468, 583] width 544 height 84
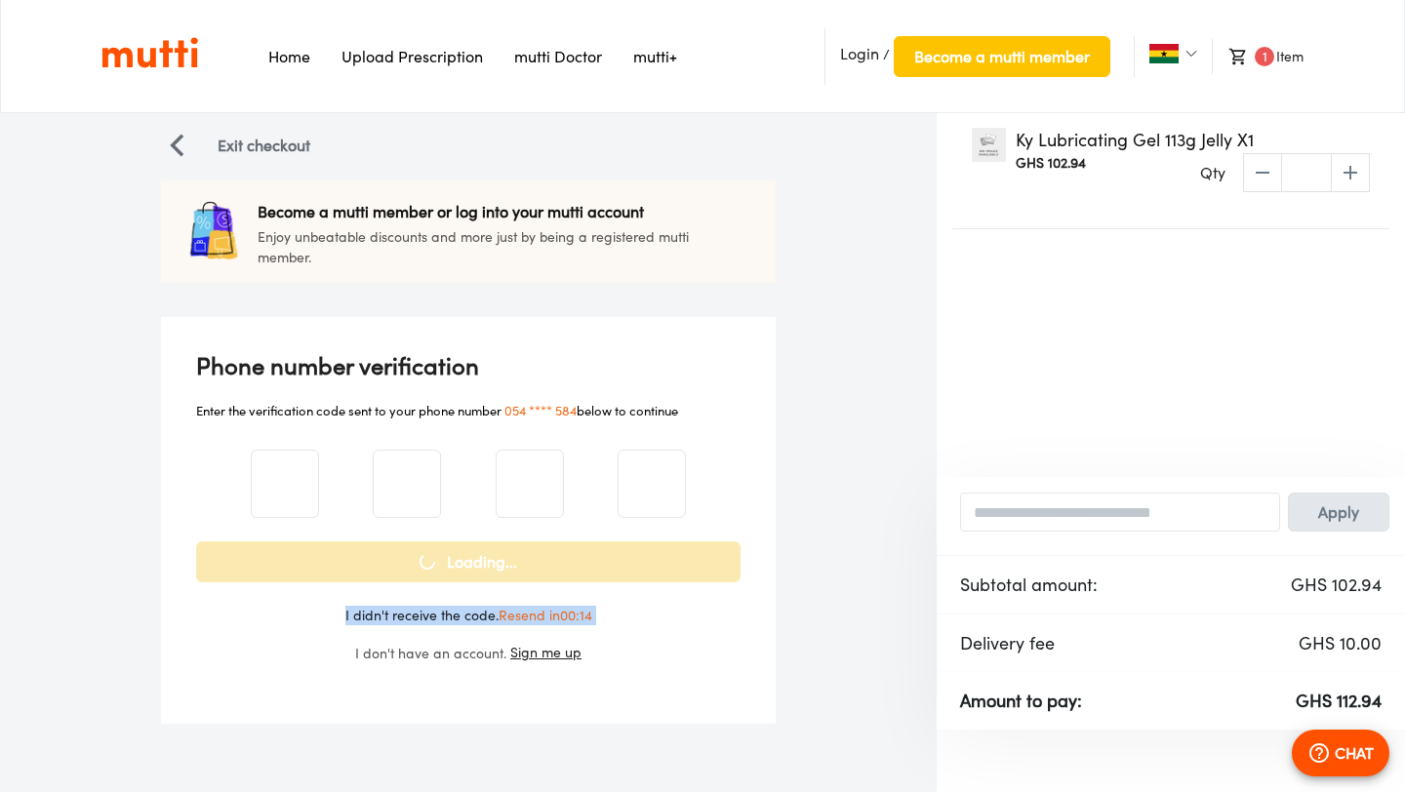
click at [466, 564] on span "Loading..." at bounding box center [468, 561] width 503 height 27
click at [466, 564] on div "Loading... I didn't receive the code. Resend in 00:14" at bounding box center [468, 583] width 544 height 84
click at [466, 564] on span "Verify" at bounding box center [468, 561] width 503 height 27
click at [466, 564] on div "Verify I didn't receive the code. Resend in 00:14" at bounding box center [468, 583] width 544 height 84
click at [466, 564] on span "Loading..." at bounding box center [468, 561] width 503 height 27
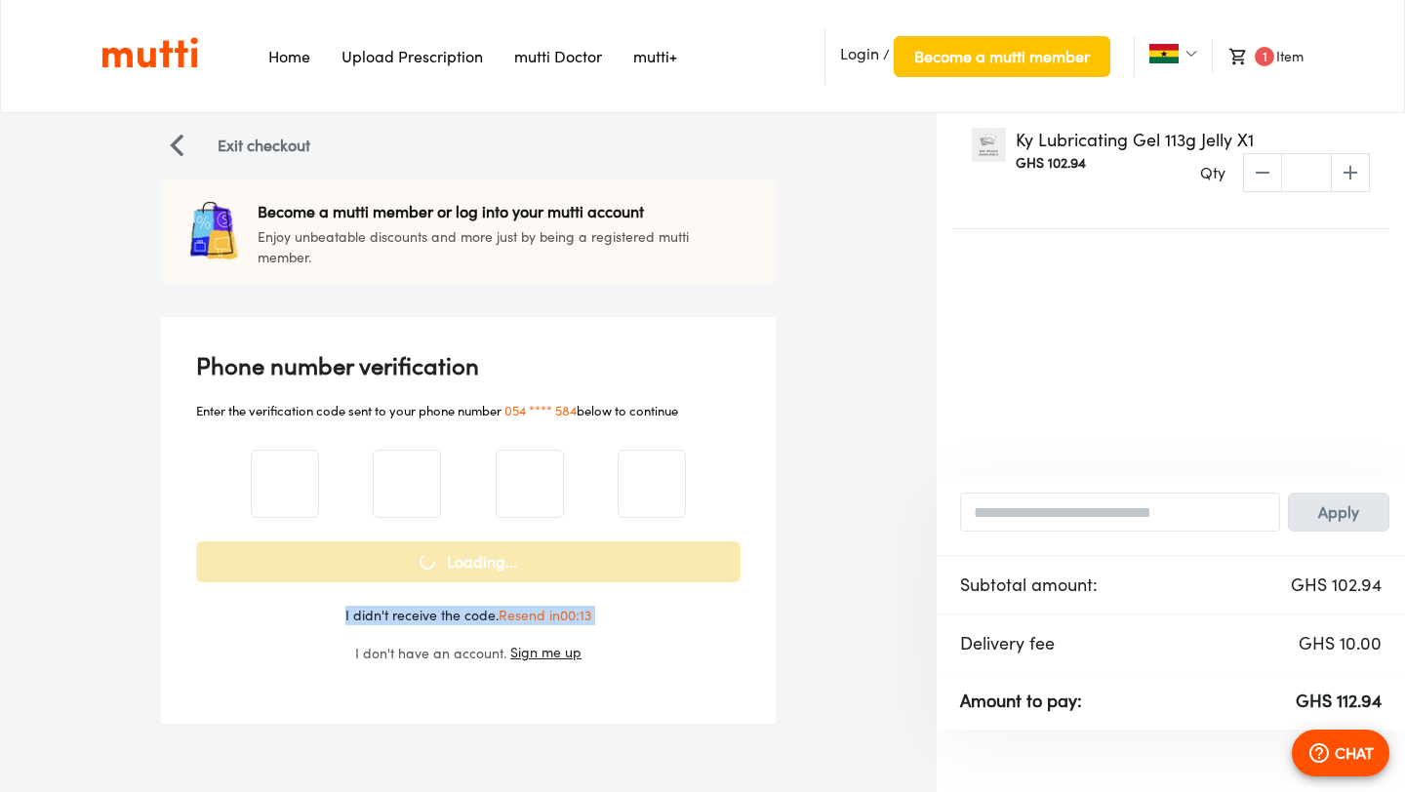
click at [466, 564] on div "Loading... I didn't receive the code. Resend in 00:13" at bounding box center [468, 583] width 544 height 84
click at [466, 564] on span "Verify" at bounding box center [468, 561] width 503 height 27
click at [466, 564] on div "Loading... I didn't receive the code. Resend in 00:13" at bounding box center [468, 583] width 544 height 84
click at [466, 564] on span "Loading..." at bounding box center [468, 561] width 503 height 27
click at [466, 564] on div "Loading... I didn't receive the code. Resend in 00:12" at bounding box center [468, 583] width 544 height 84
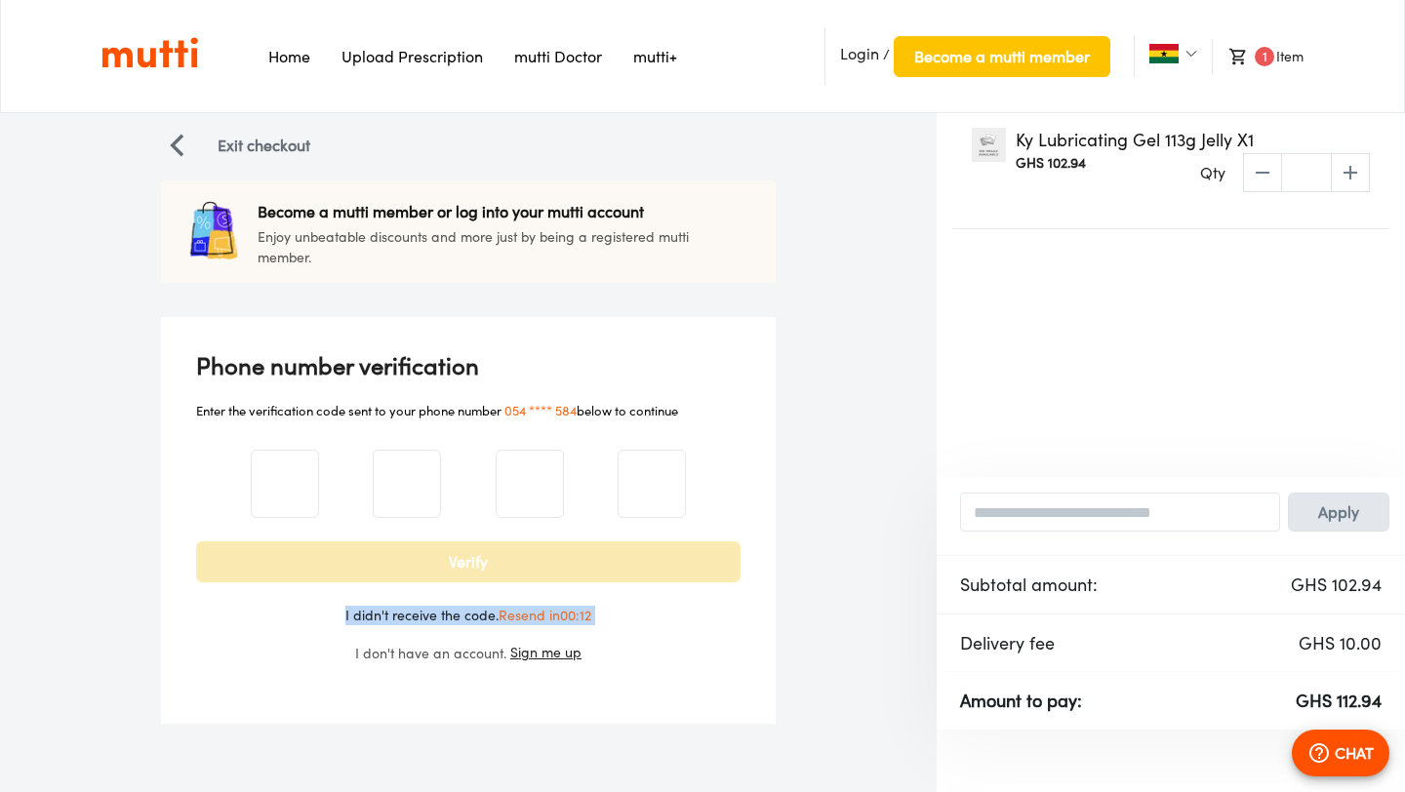
click at [466, 564] on span "Verify" at bounding box center [468, 561] width 503 height 27
click at [466, 564] on div "Loading... I didn't receive the code. Resend in 00:12" at bounding box center [468, 583] width 544 height 84
click at [466, 564] on span "Verify" at bounding box center [468, 561] width 503 height 27
click at [466, 564] on div "Loading... I didn't receive the code. Resend in 00:11" at bounding box center [468, 583] width 544 height 84
click at [466, 564] on span "Loading..." at bounding box center [468, 561] width 503 height 27
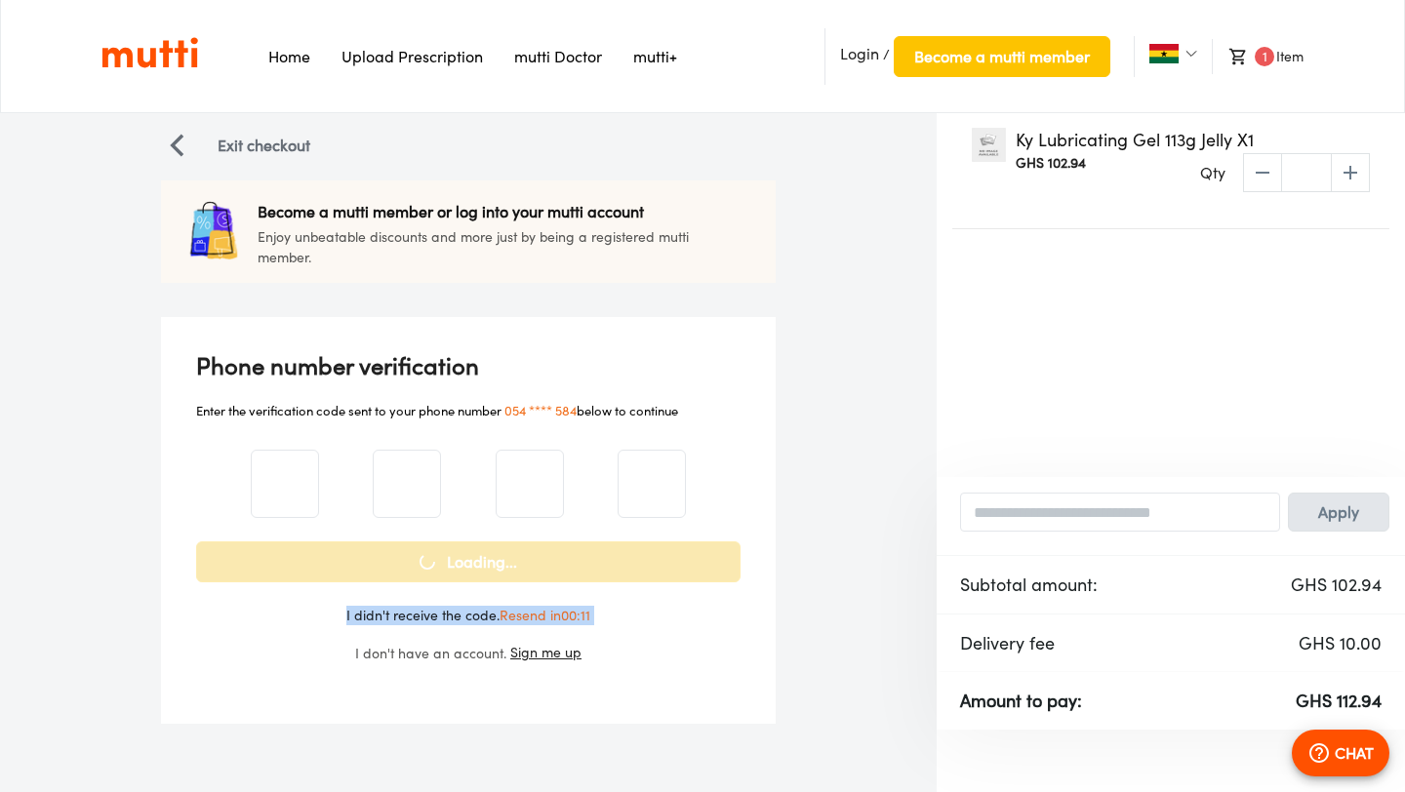
click at [466, 564] on div "Loading... I didn't receive the code. Resend in 00:11" at bounding box center [468, 583] width 544 height 84
click at [466, 564] on span "Verify" at bounding box center [468, 561] width 503 height 27
click at [466, 564] on div "Verify I didn't receive the code. Resend in 00:11" at bounding box center [468, 583] width 544 height 84
click at [466, 564] on div "Loading... I didn't receive the code. Resend in 00:10" at bounding box center [468, 583] width 544 height 84
click at [1260, 170] on div "Qty * ​" at bounding box center [1285, 172] width 170 height 39
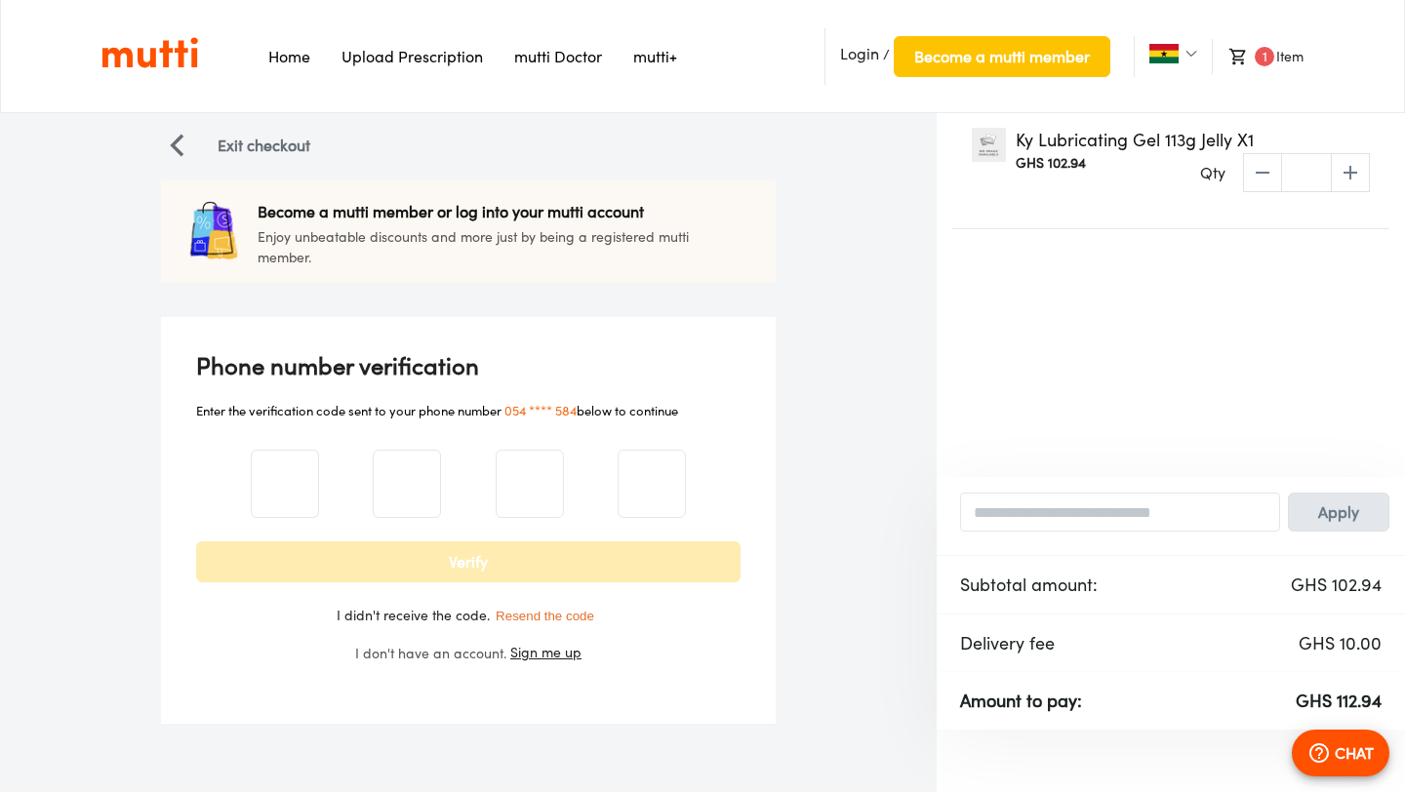
click at [1140, 139] on p "Ky Lubricating Gel 113g Jelly X1" at bounding box center [1174, 140] width 319 height 25
click at [1022, 152] on p "Ky Lubricating Gel 113g Jelly X1" at bounding box center [1174, 140] width 319 height 25
click at [980, 148] on img at bounding box center [989, 145] width 34 height 34
click at [993, 144] on img at bounding box center [989, 145] width 34 height 34
click at [1288, 63] on li "1 Item" at bounding box center [1258, 56] width 92 height 35
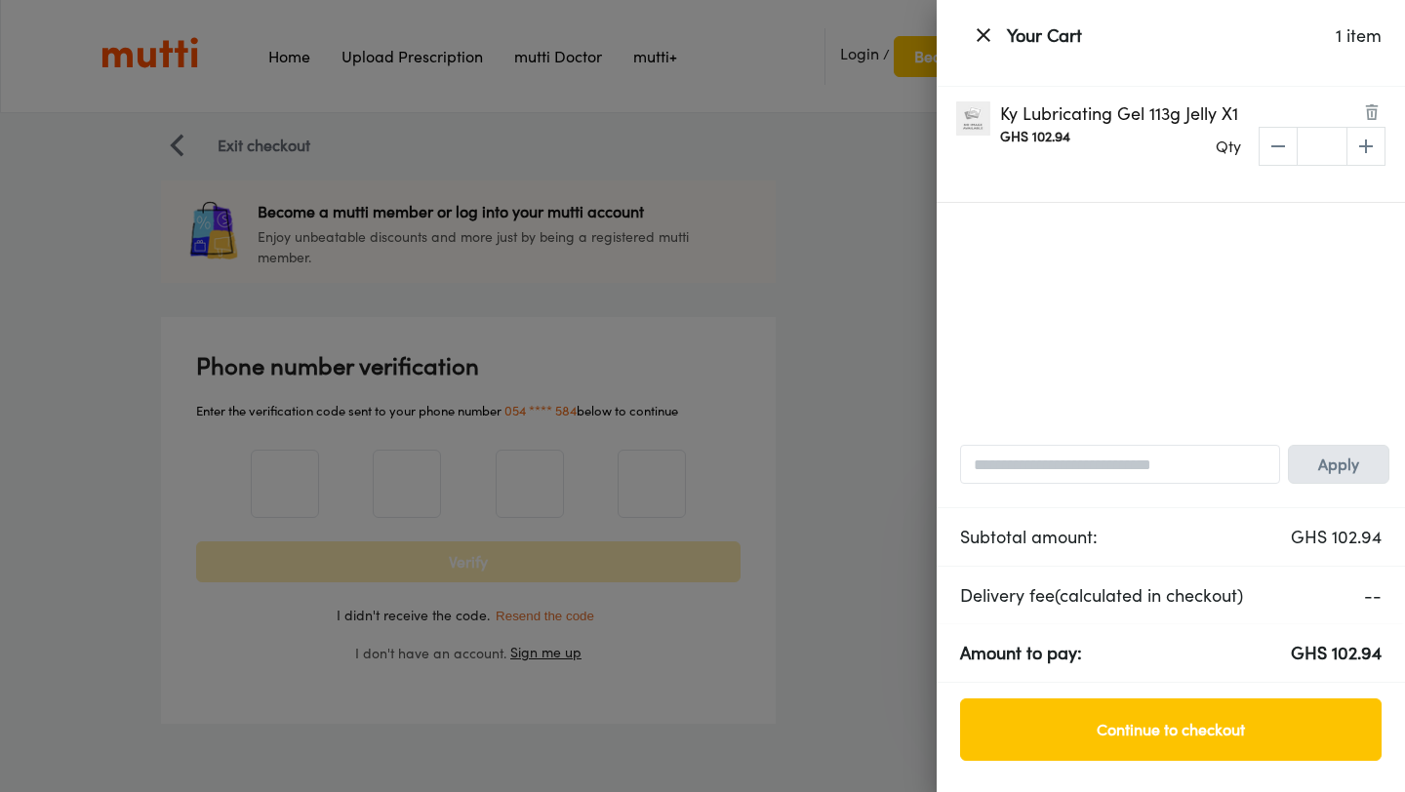
click at [1374, 110] on img at bounding box center [1372, 112] width 16 height 16
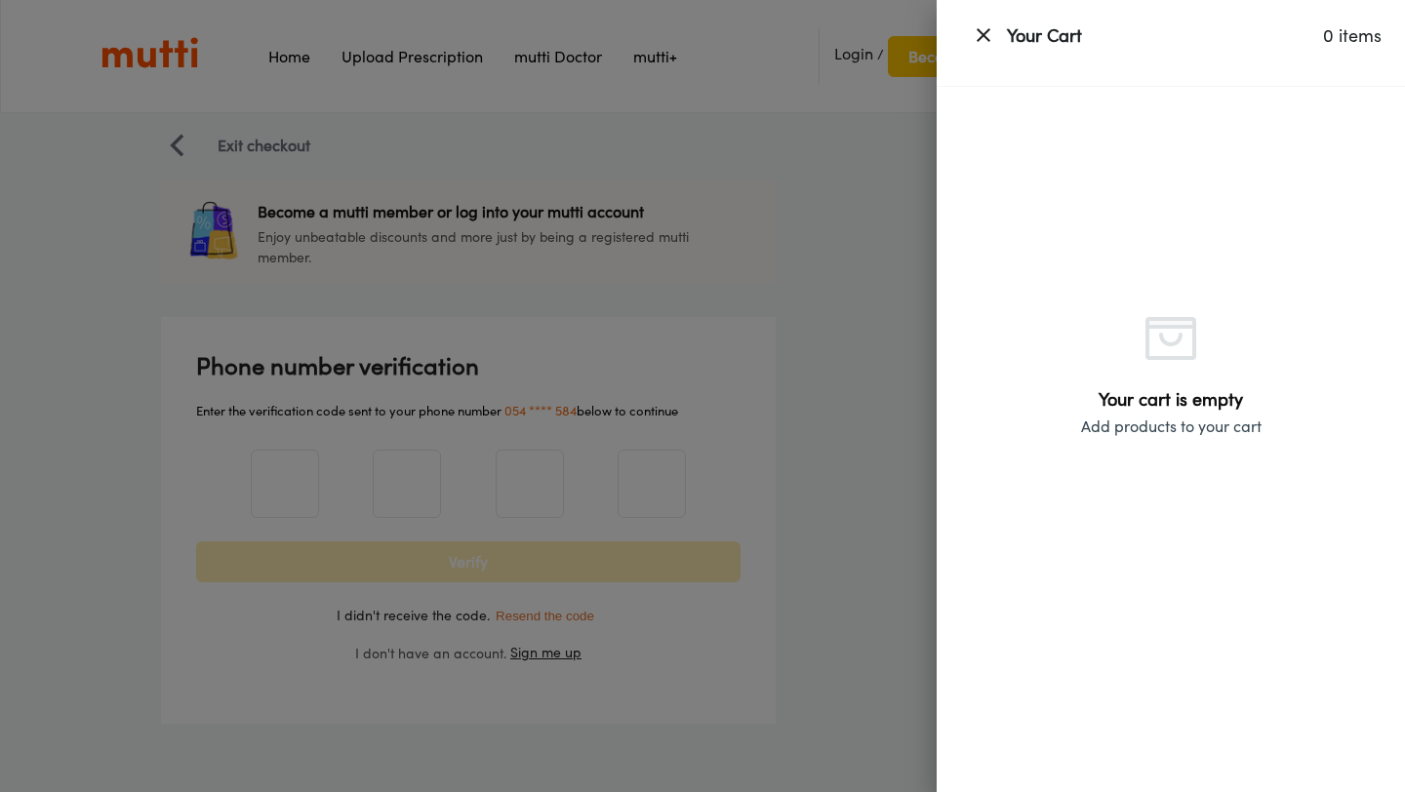
click at [688, 304] on div at bounding box center [702, 396] width 1405 height 792
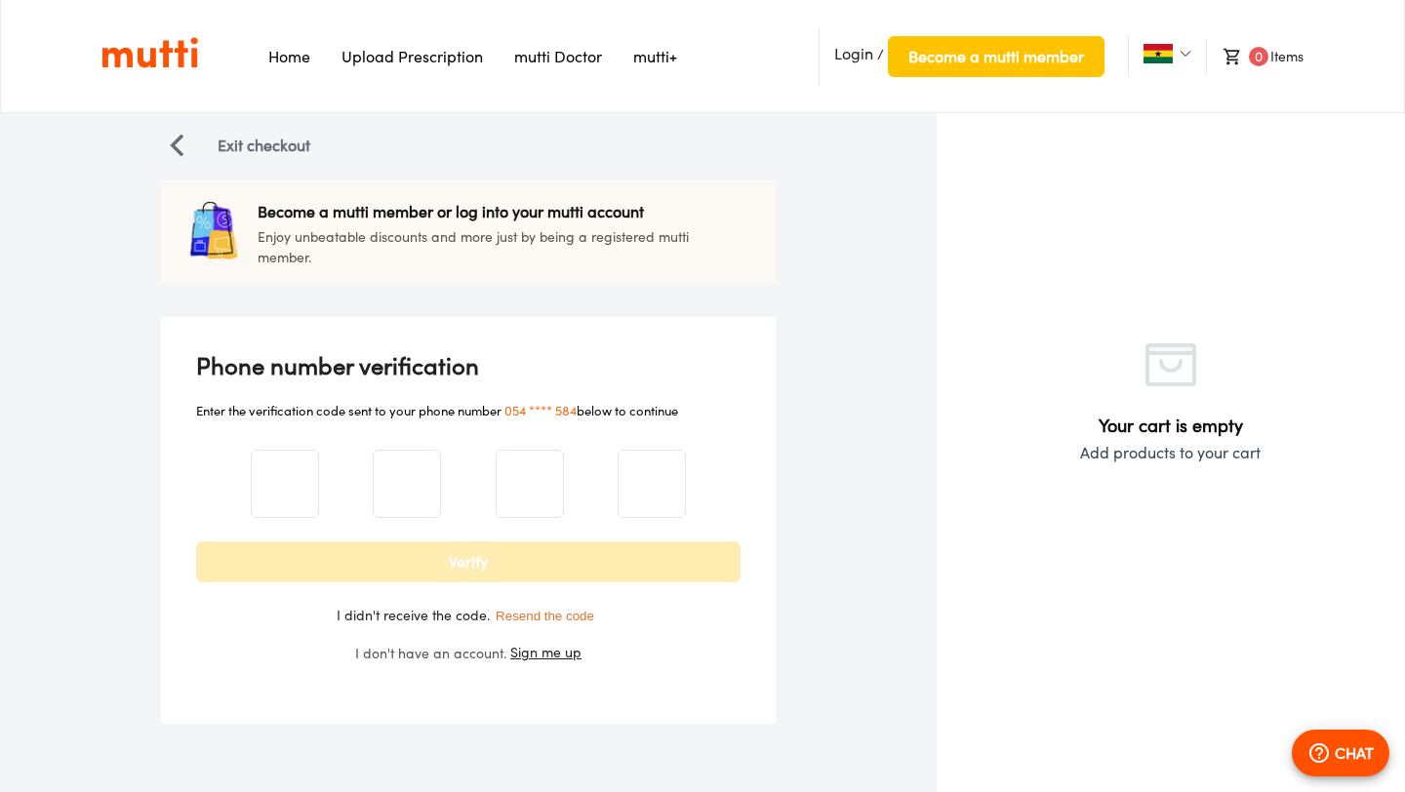
click at [859, 53] on span "Login" at bounding box center [853, 54] width 39 height 20
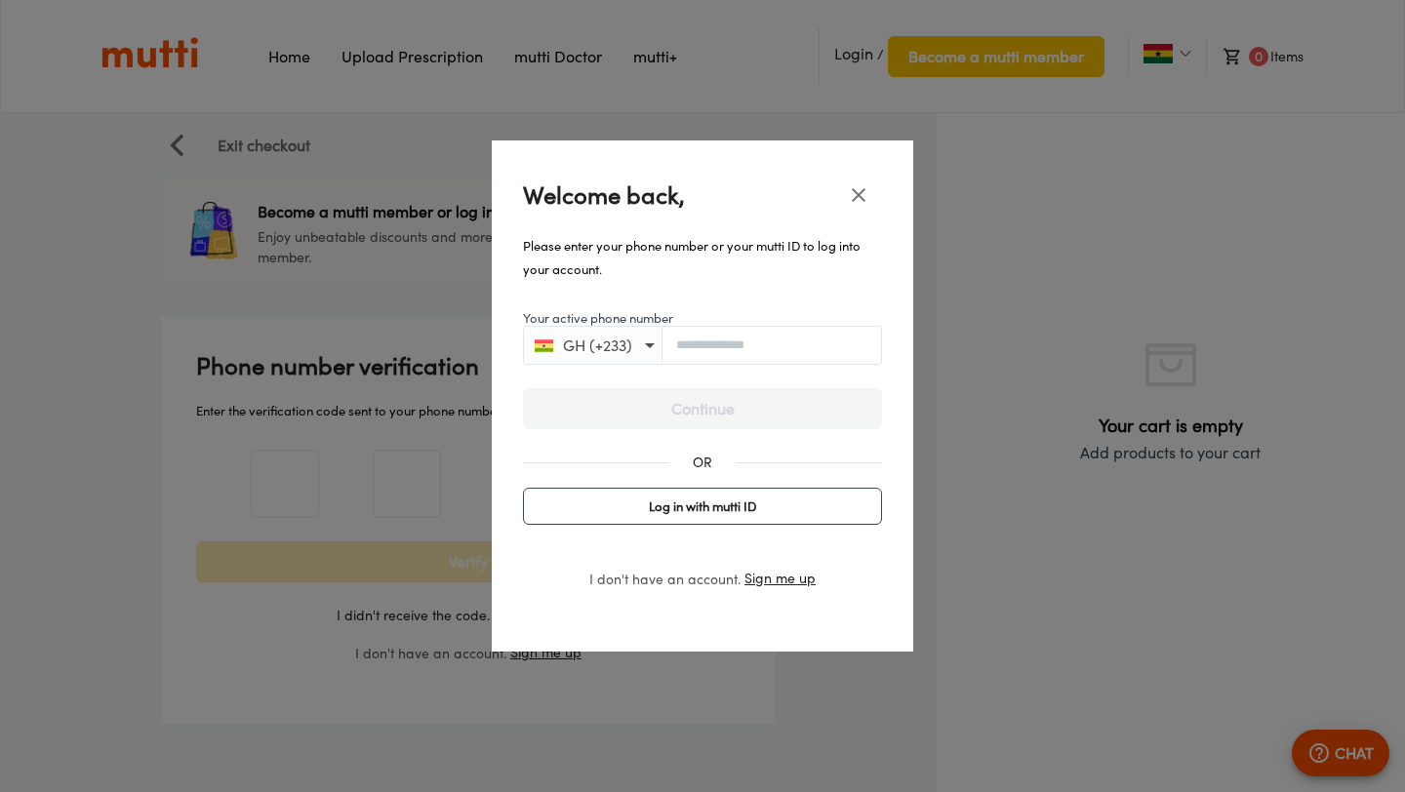
click at [711, 337] on div "GH (+233)" at bounding box center [702, 345] width 359 height 39
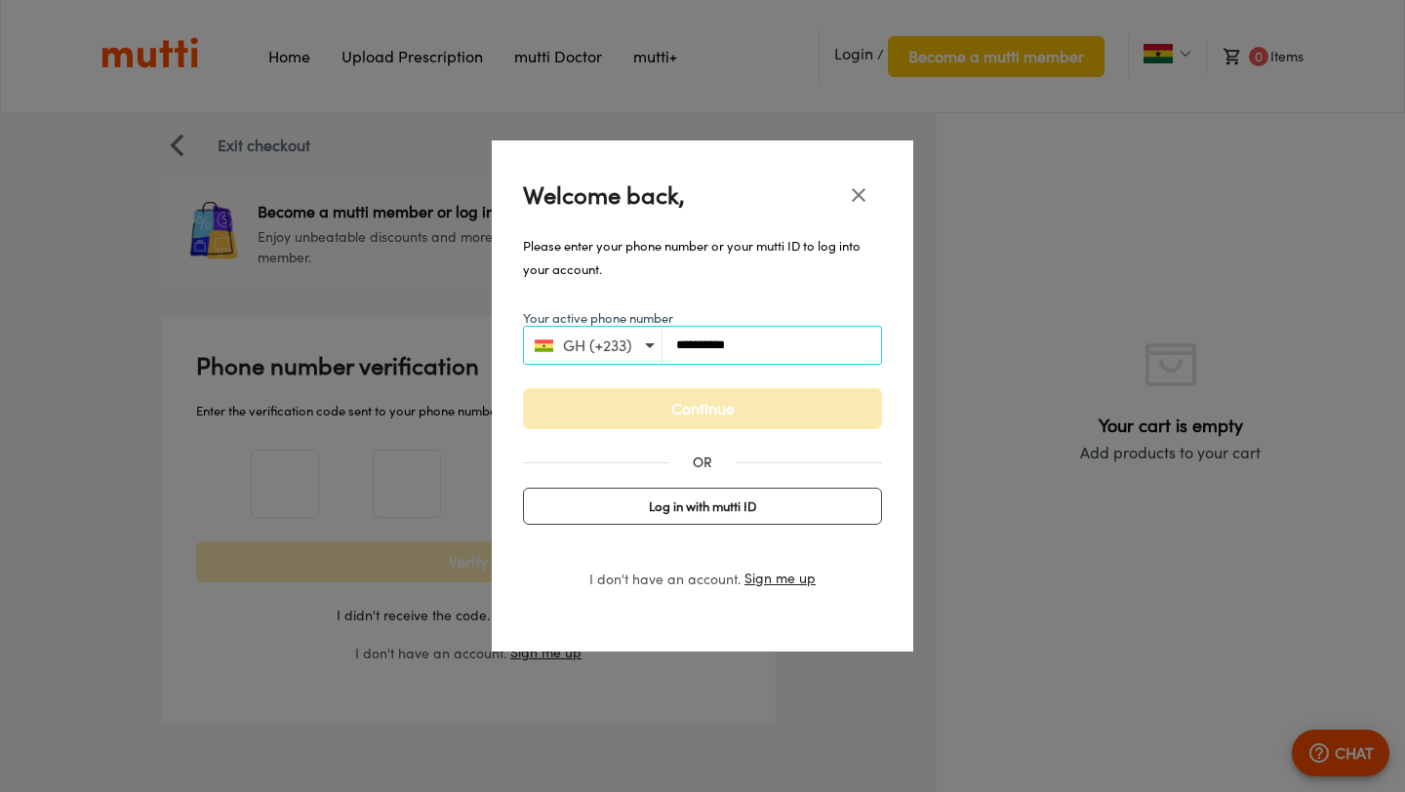
type input "**********"
click at [685, 405] on span "Continue" at bounding box center [702, 408] width 318 height 27
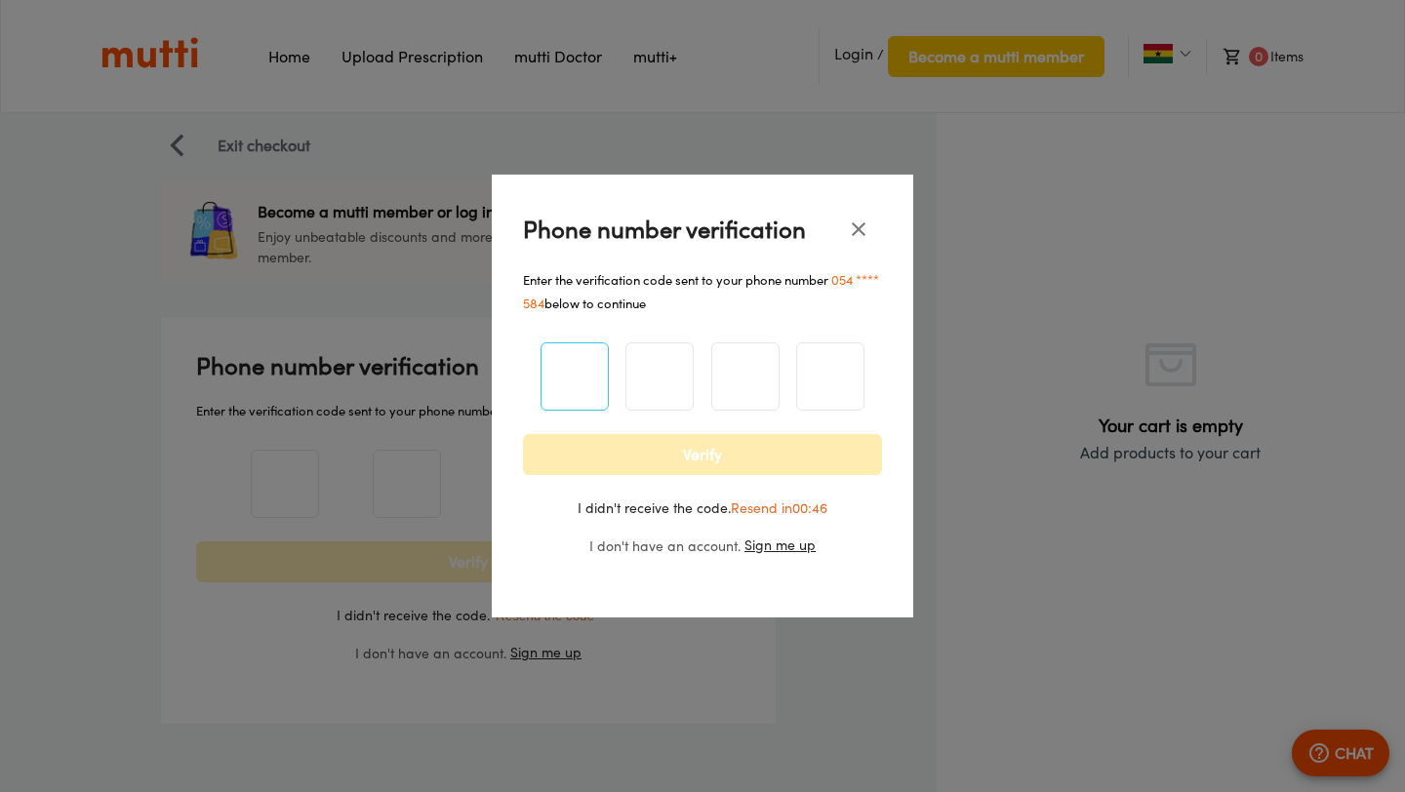
click at [578, 386] on input "number" at bounding box center [574, 376] width 66 height 79
type input "*"
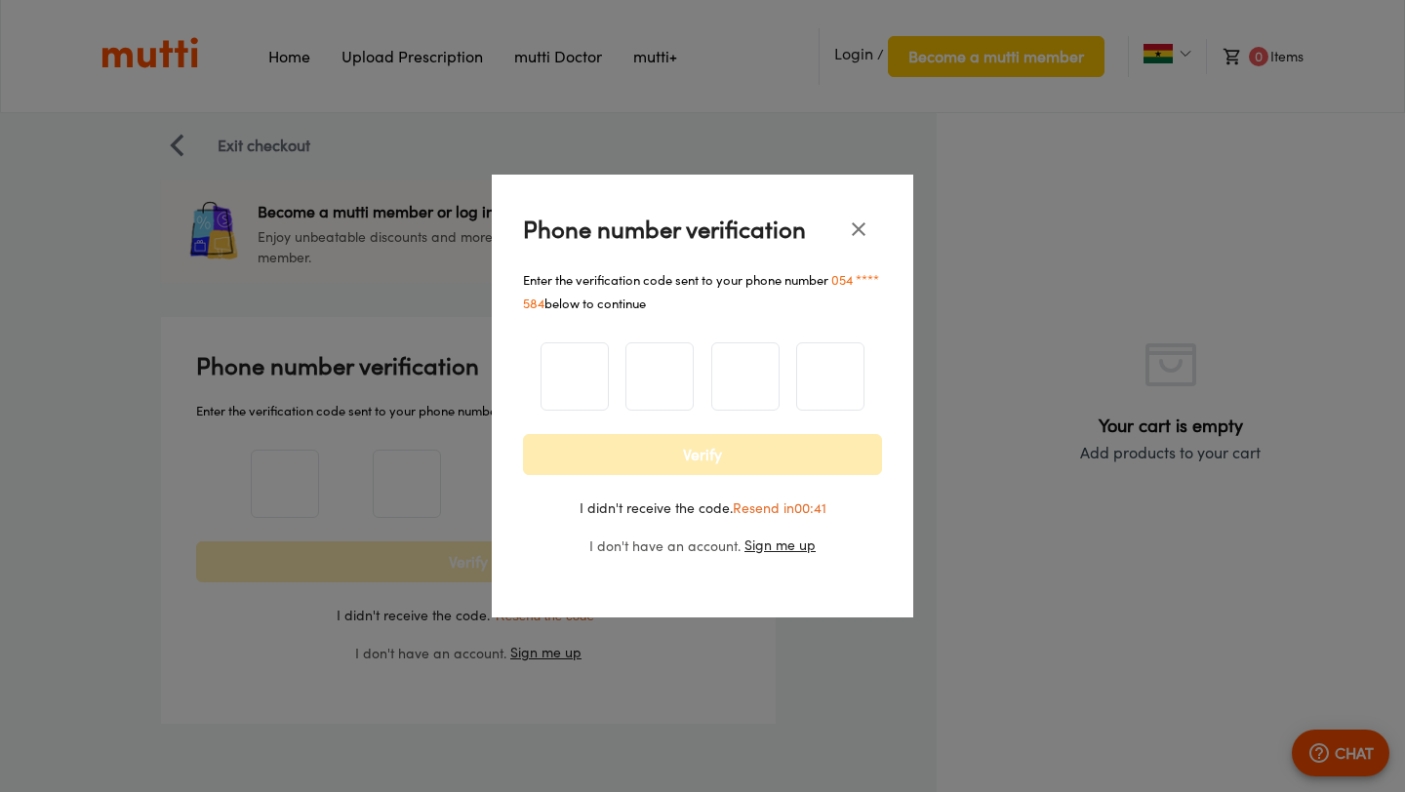
click at [523, 434] on button "Verify" at bounding box center [702, 454] width 359 height 41
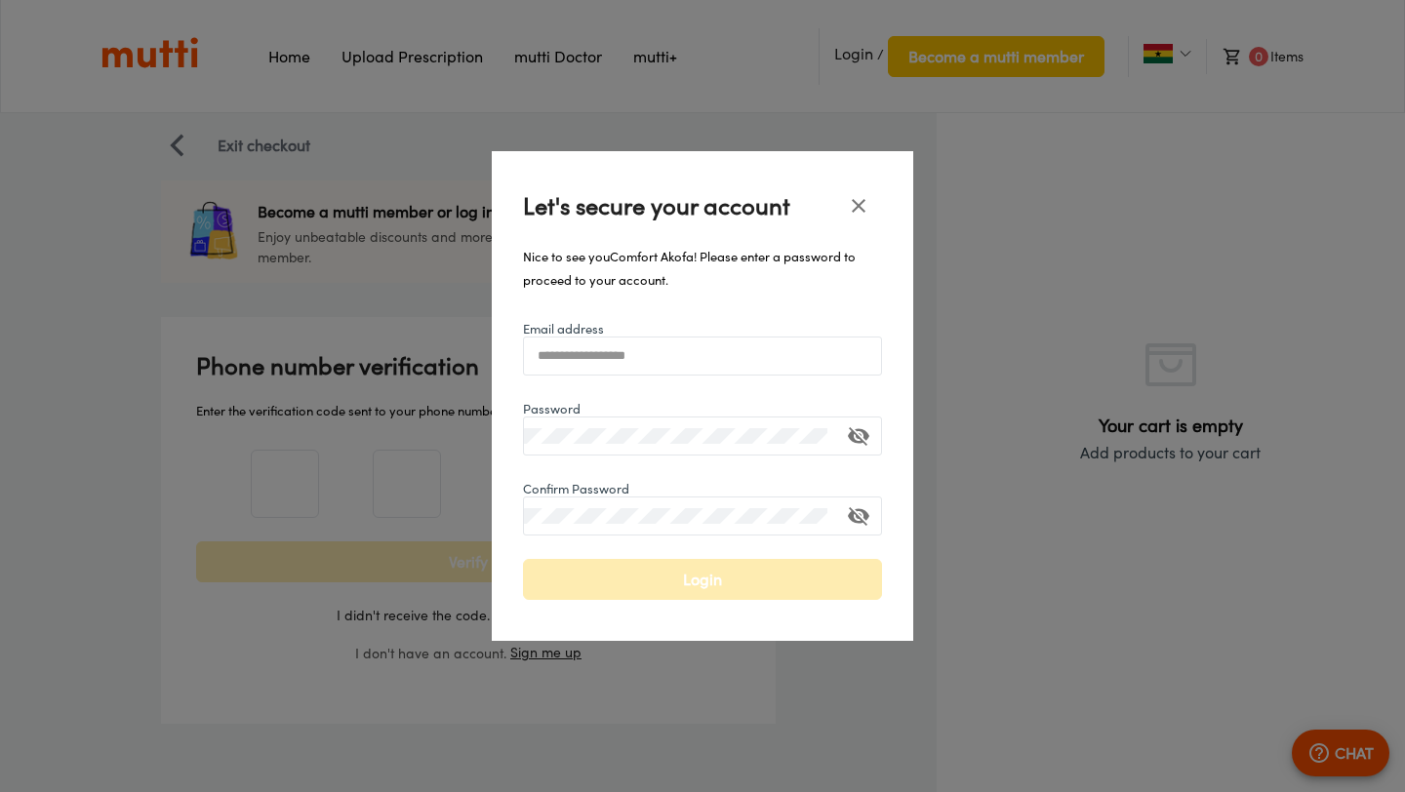
click at [584, 358] on input "Email address" at bounding box center [702, 355] width 357 height 15
type input "**********"
click at [613, 577] on span "Login" at bounding box center [702, 579] width 318 height 27
click at [720, 577] on span "Login" at bounding box center [702, 579] width 318 height 27
click at [855, 434] on icon "toggle password visibility" at bounding box center [858, 436] width 21 height 19
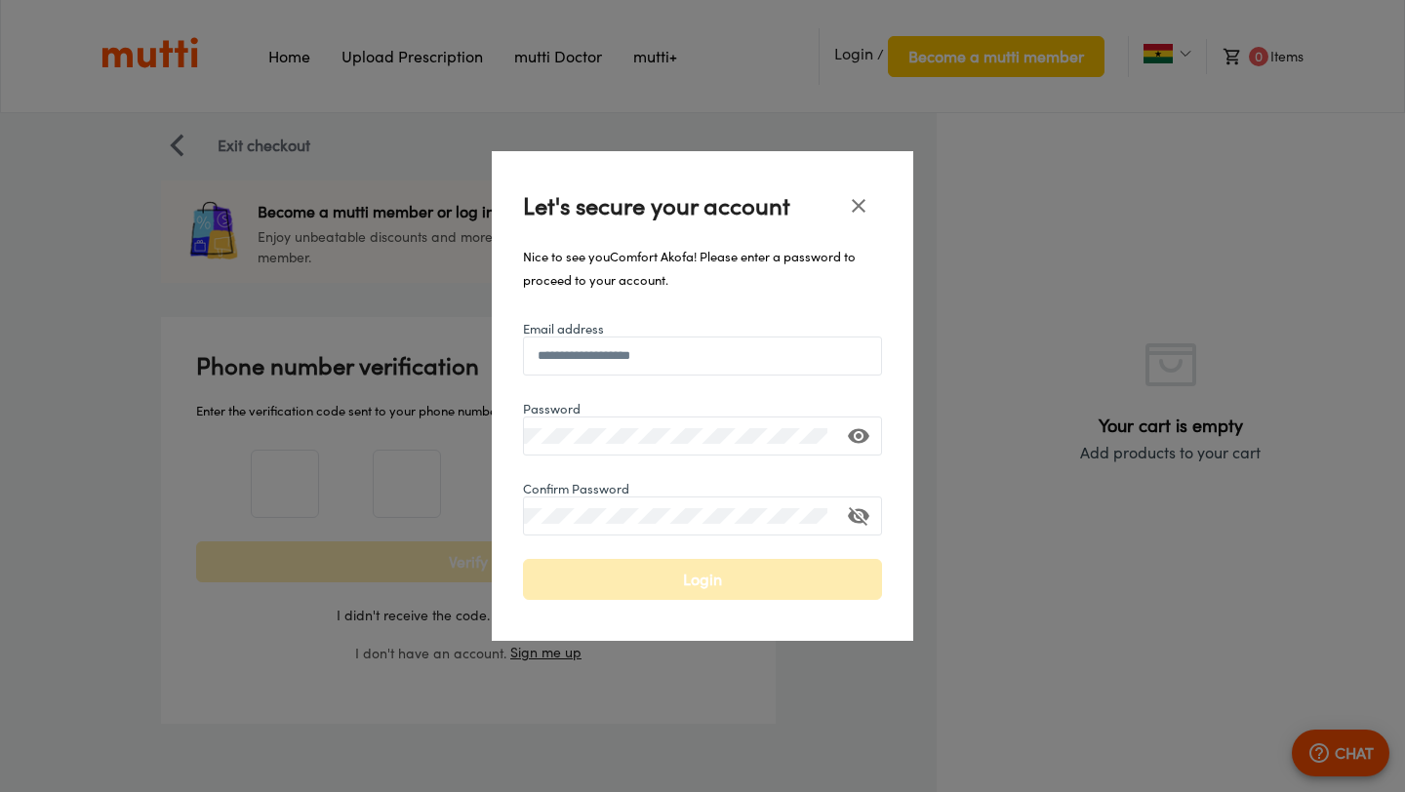
click at [856, 518] on icon "toggle confirm password visibility" at bounding box center [858, 515] width 23 height 23
click at [707, 588] on span "Login" at bounding box center [702, 579] width 318 height 27
click at [863, 210] on icon "close" at bounding box center [859, 206] width 14 height 14
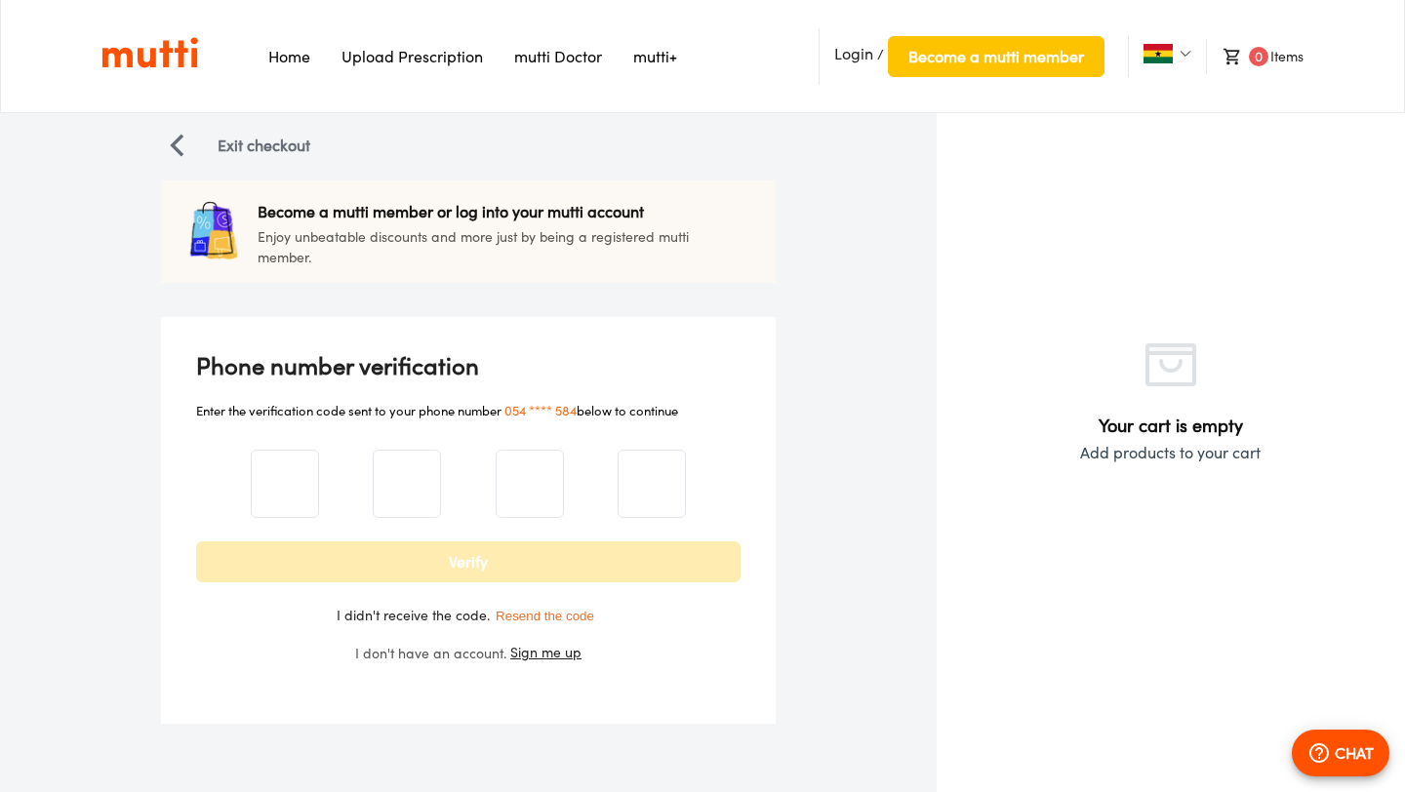
click at [852, 56] on span "Login" at bounding box center [853, 54] width 39 height 20
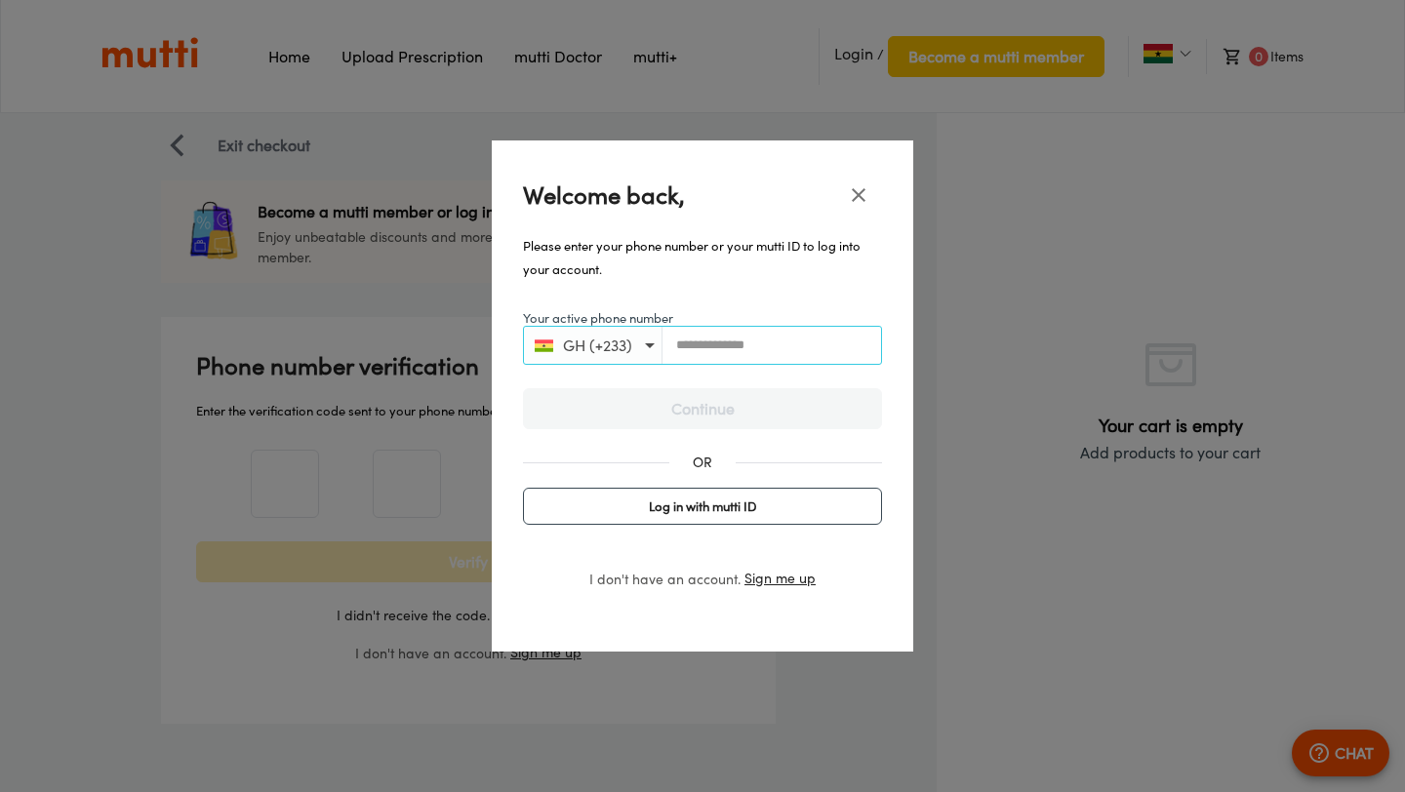
click at [698, 340] on input "Your active phone number" at bounding box center [771, 345] width 219 height 15
type input "**********"
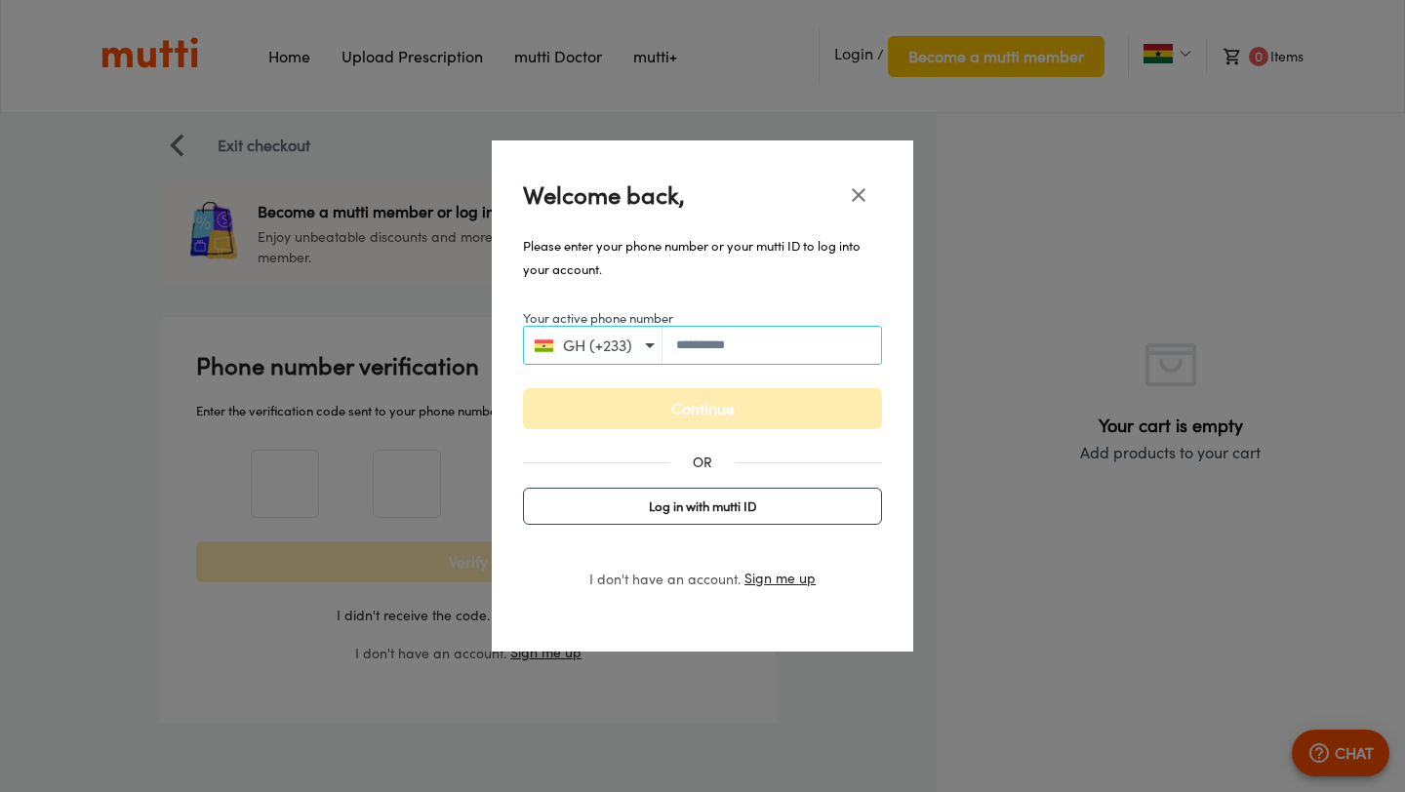
click at [743, 431] on form "**********" at bounding box center [702, 459] width 359 height 302
click at [742, 418] on span "Continue" at bounding box center [702, 408] width 318 height 27
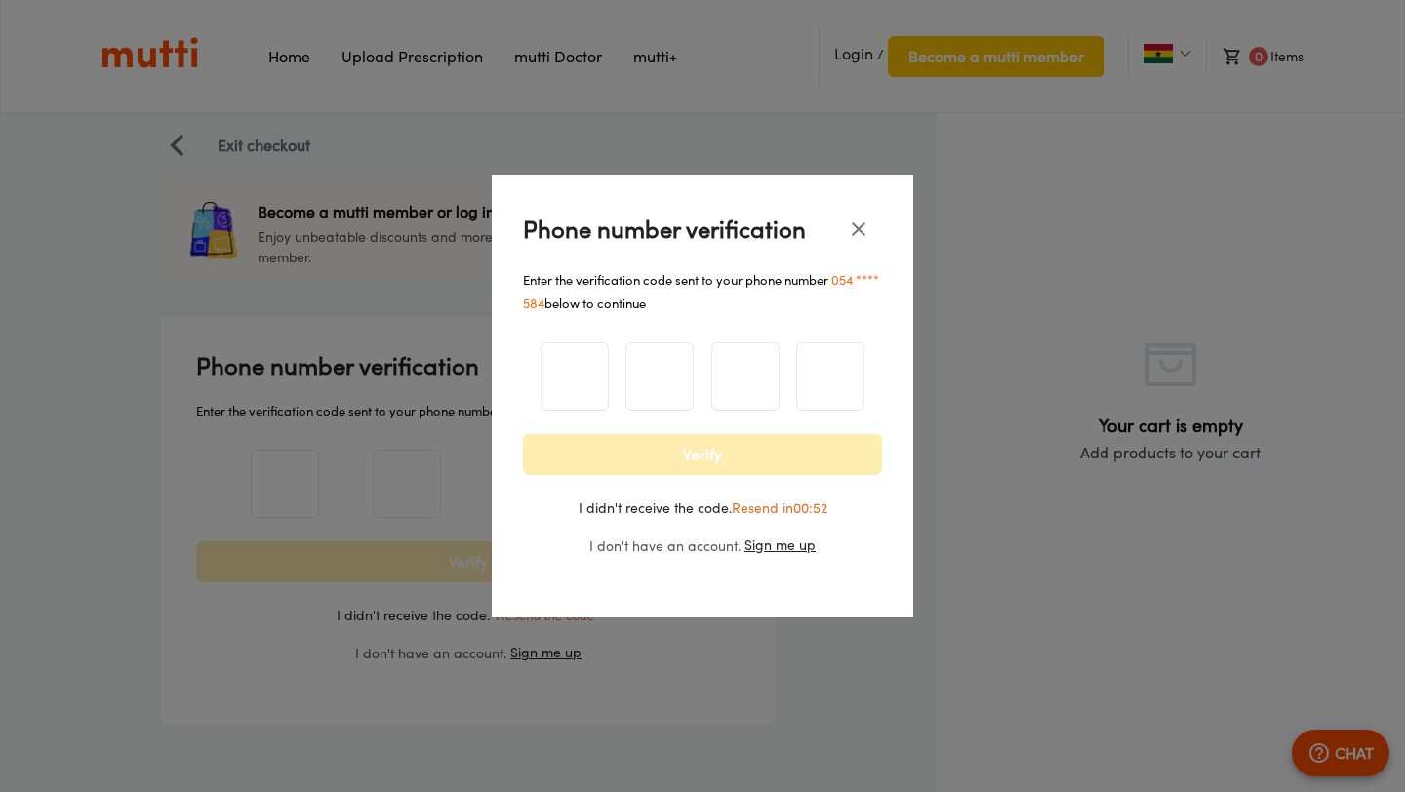
click at [606, 391] on input "number" at bounding box center [574, 376] width 66 height 79
type input "*"
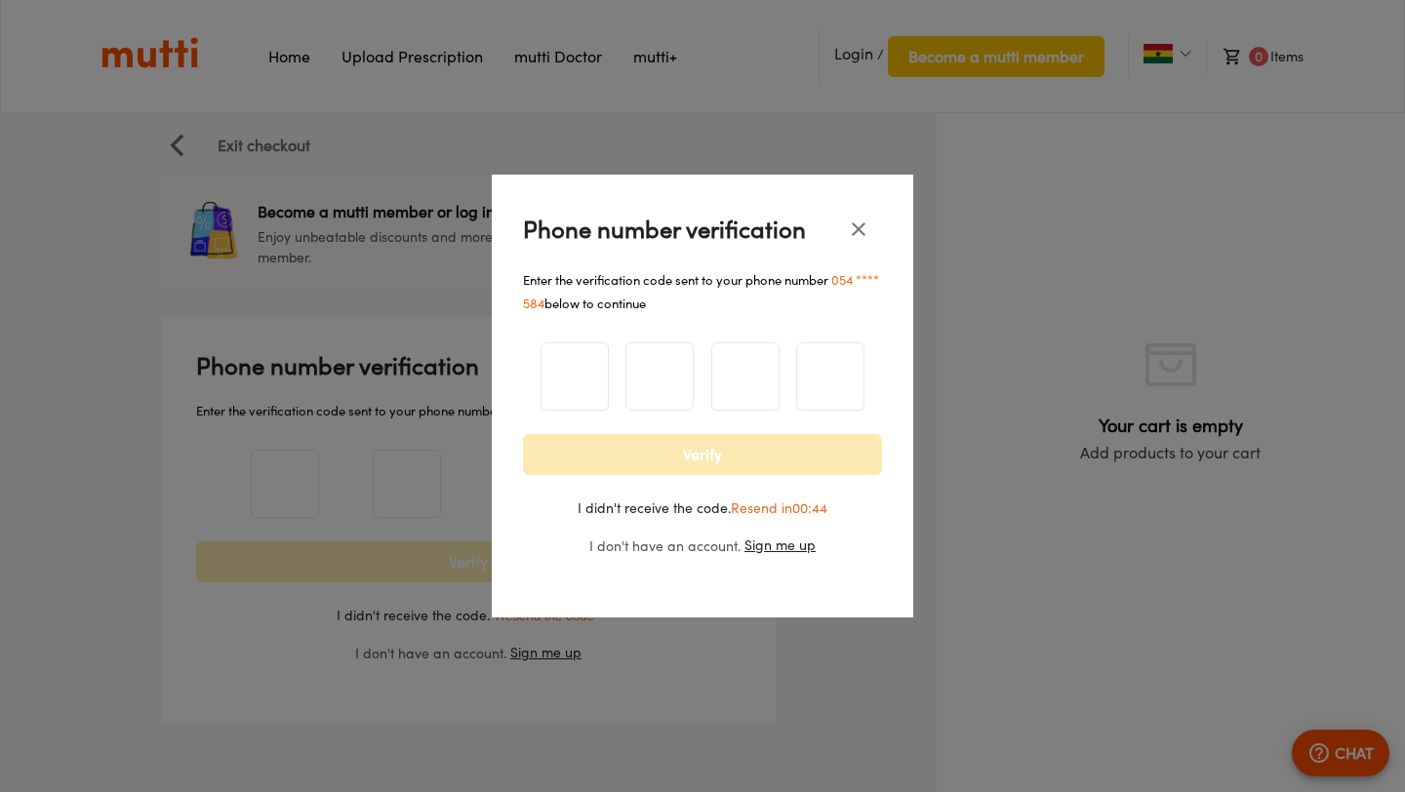
click at [593, 464] on span "Verify" at bounding box center [702, 454] width 318 height 27
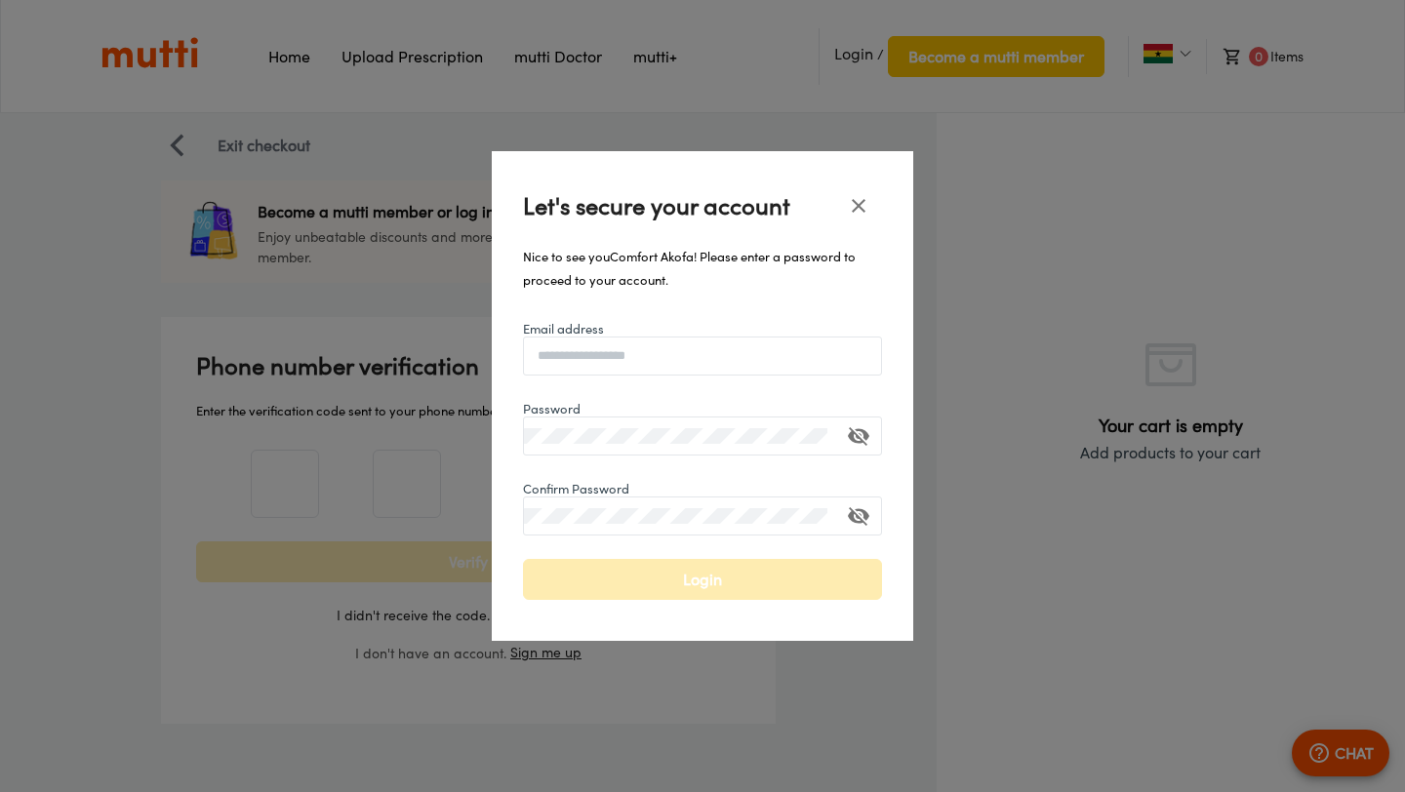
click at [647, 345] on div at bounding box center [702, 356] width 359 height 39
type input "**********"
click at [574, 448] on div at bounding box center [702, 436] width 359 height 39
click at [861, 427] on icon "toggle password visibility" at bounding box center [858, 435] width 23 height 23
click at [625, 530] on div at bounding box center [702, 516] width 359 height 39
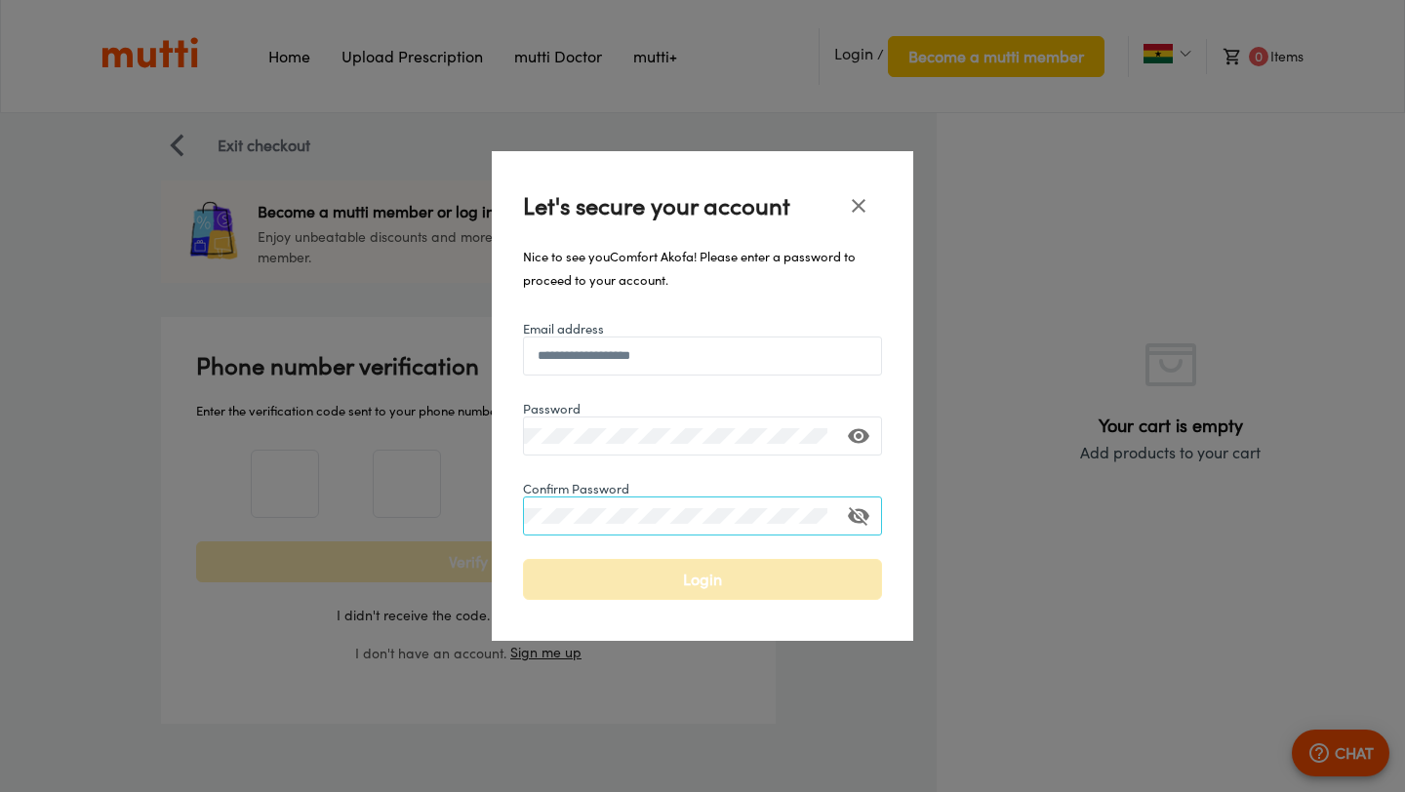
click at [627, 581] on span "Login" at bounding box center [702, 579] width 318 height 27
click at [656, 579] on span "Login" at bounding box center [702, 579] width 318 height 27
click at [657, 579] on span "Login" at bounding box center [702, 579] width 318 height 27
click at [861, 214] on icon "close" at bounding box center [858, 205] width 23 height 23
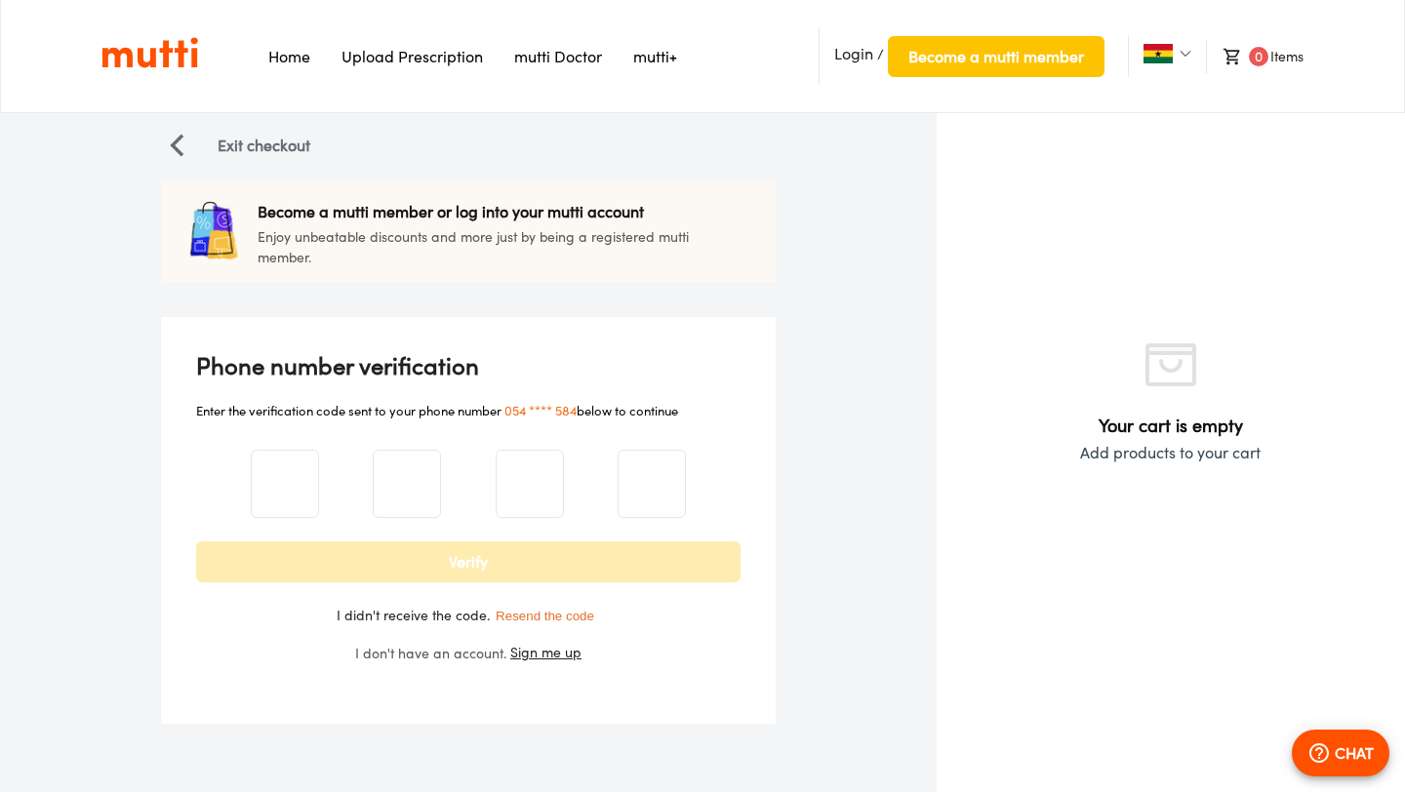
click at [177, 148] on img "button" at bounding box center [176, 145] width 23 height 23
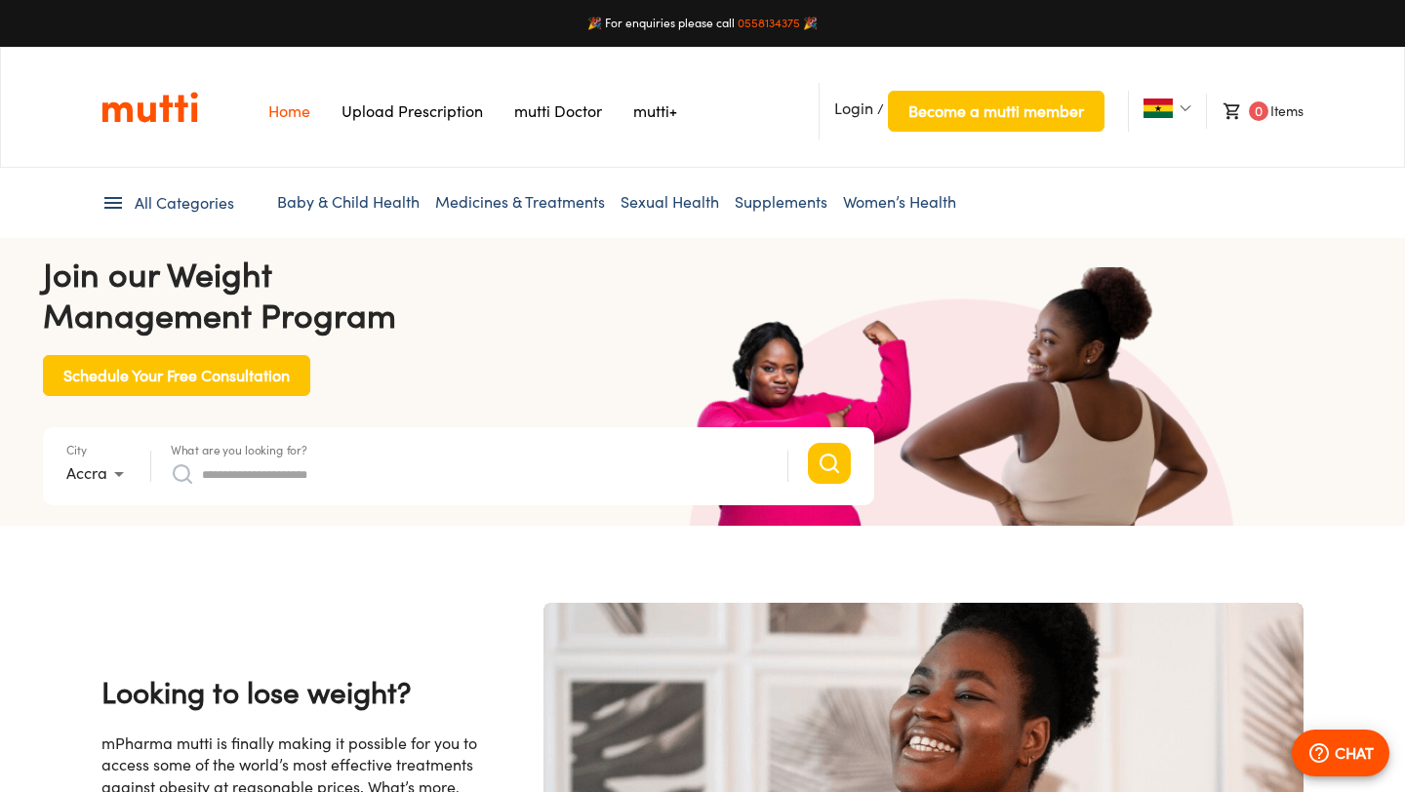
click at [317, 430] on form "City Accra * What are you looking for? Search suggestions No suggestions found …" at bounding box center [458, 466] width 831 height 78
click at [317, 443] on div "What are you looking for?" at bounding box center [469, 466] width 597 height 47
click at [325, 432] on form "City Accra * What are you looking for? Search suggestions No suggestions found …" at bounding box center [458, 466] width 831 height 78
click at [325, 452] on div "What are you looking for?" at bounding box center [469, 466] width 597 height 47
click at [298, 477] on input "What are you looking for?" at bounding box center [485, 473] width 566 height 31
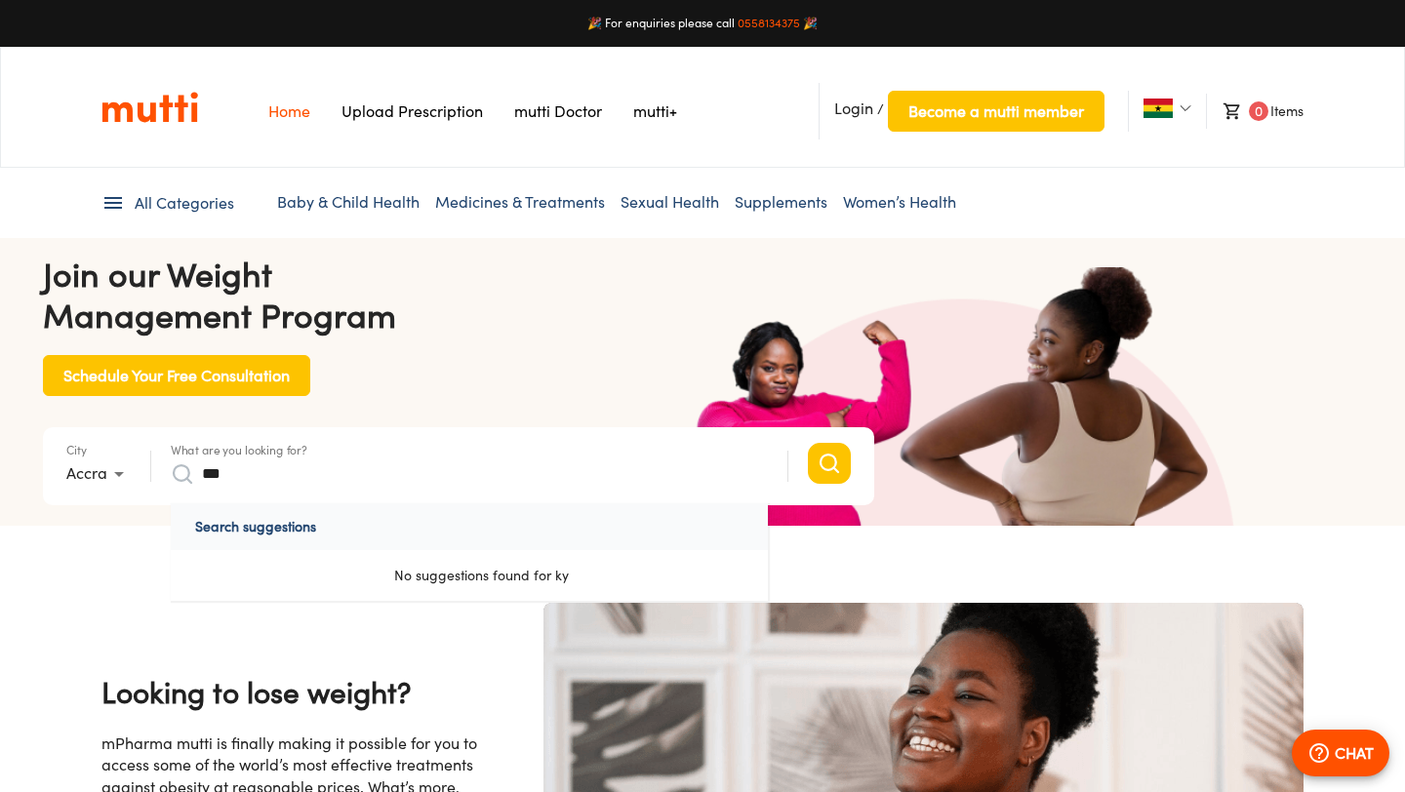
scroll to position [0, 1015]
type input "******"
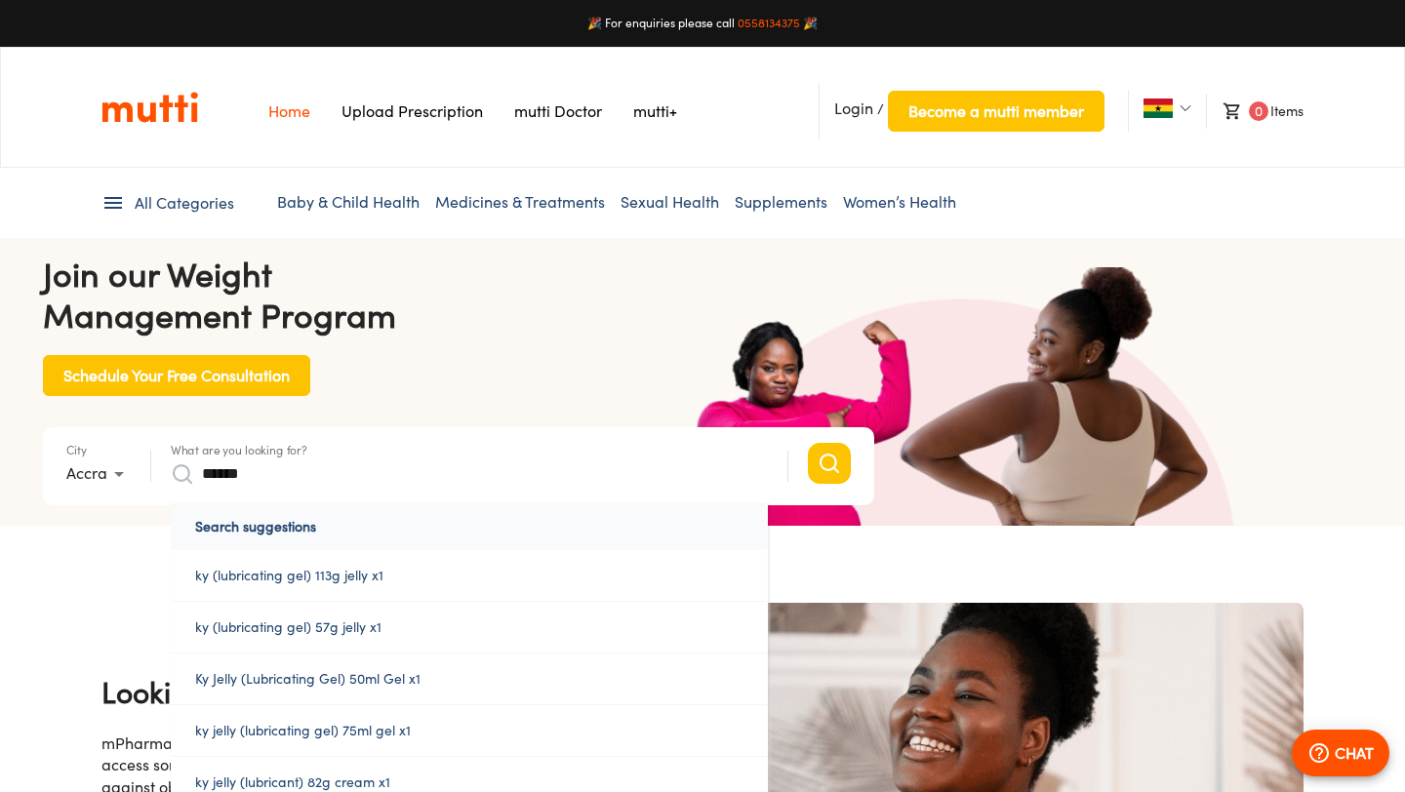
click button "Search" at bounding box center [829, 463] width 43 height 41
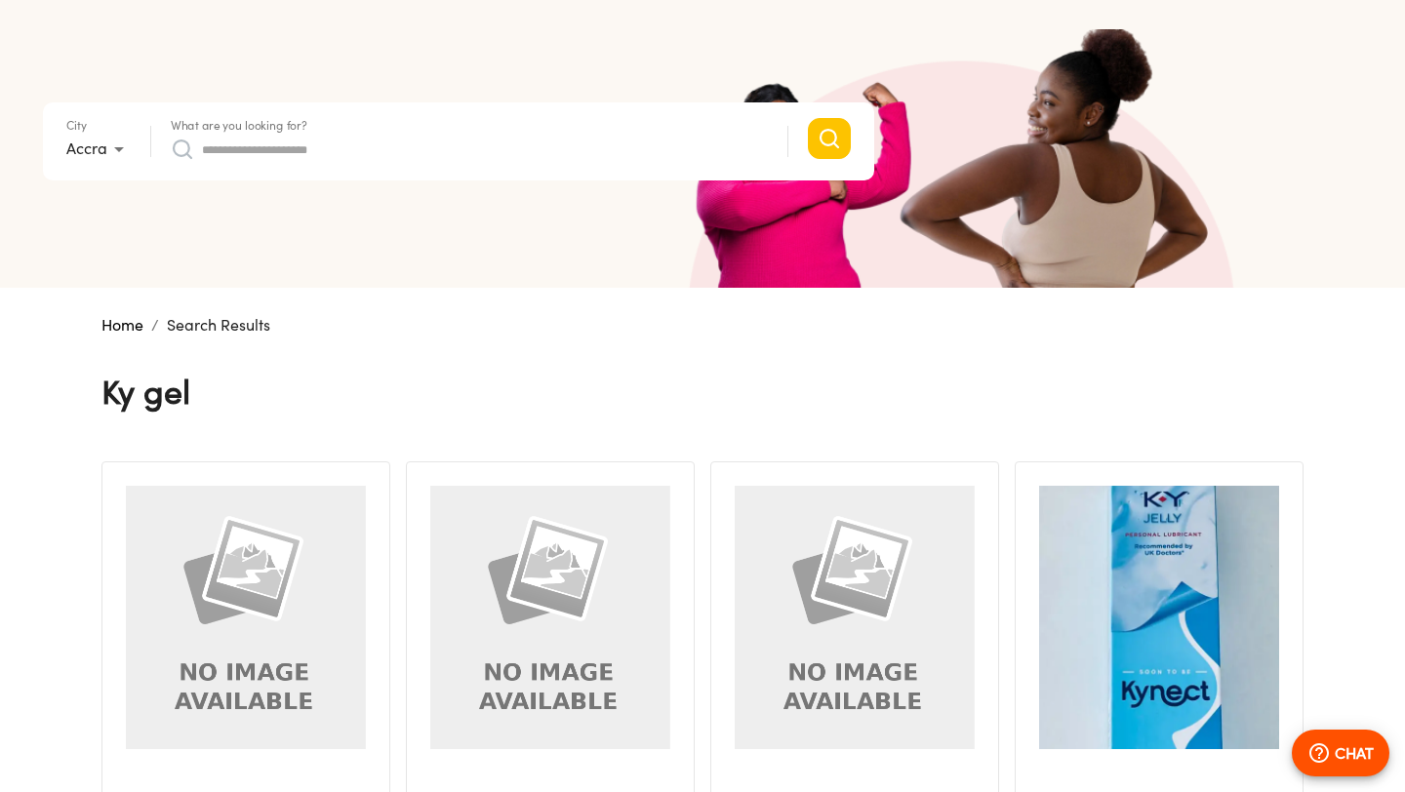
scroll to position [551, 0]
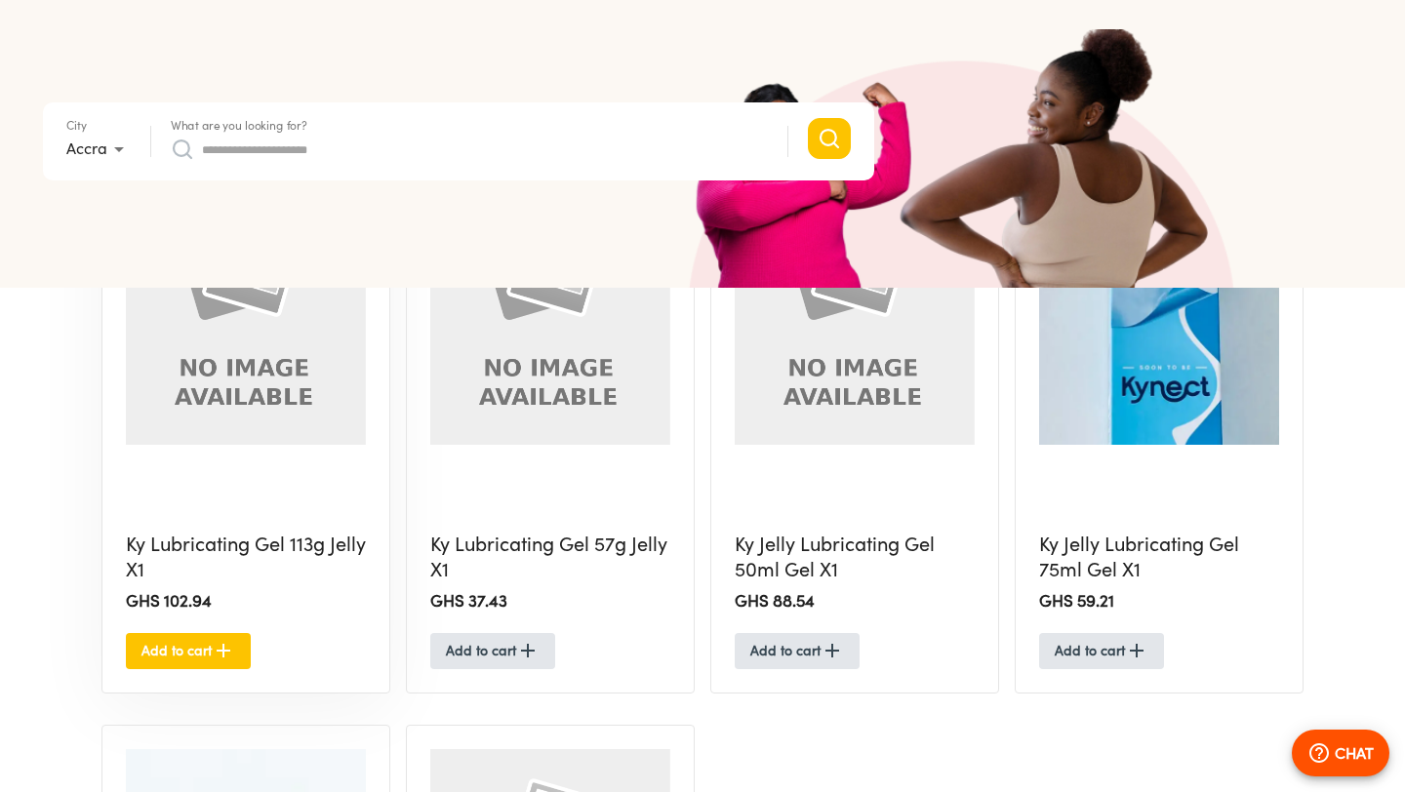
click at [205, 651] on span "Add to cart" at bounding box center [188, 651] width 94 height 24
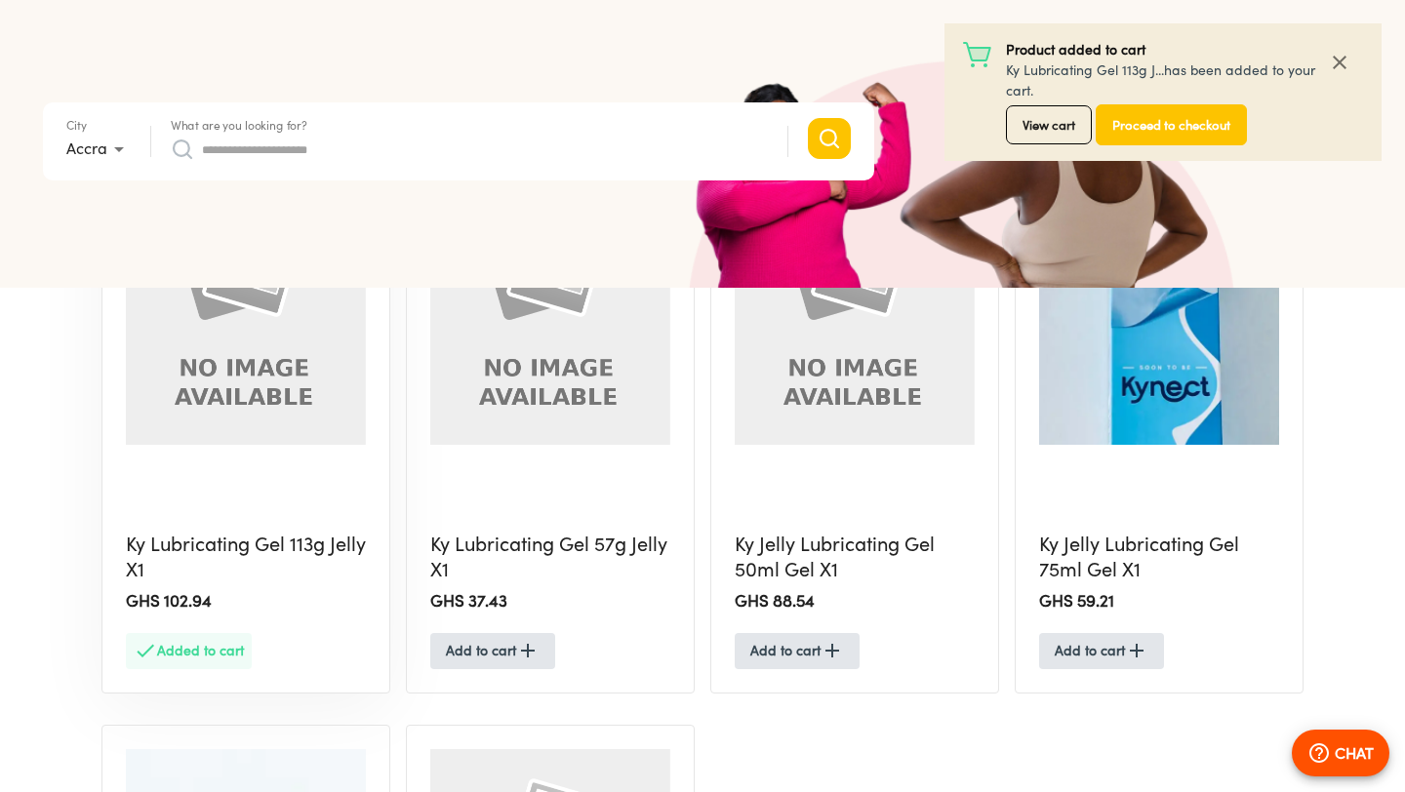
click at [1058, 130] on span "View cart" at bounding box center [1048, 125] width 53 height 22
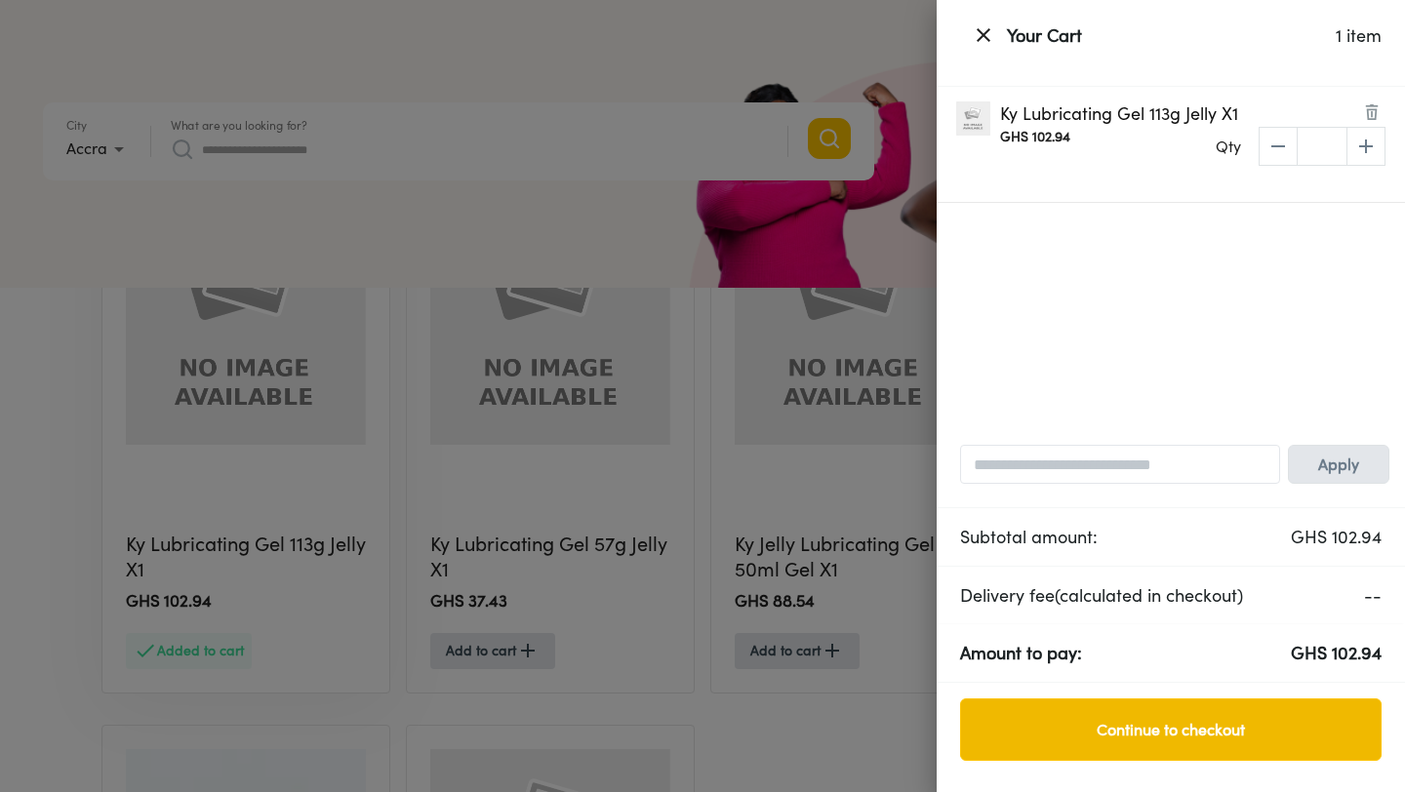
click at [1256, 737] on span "Continue to checkout" at bounding box center [1170, 729] width 380 height 27
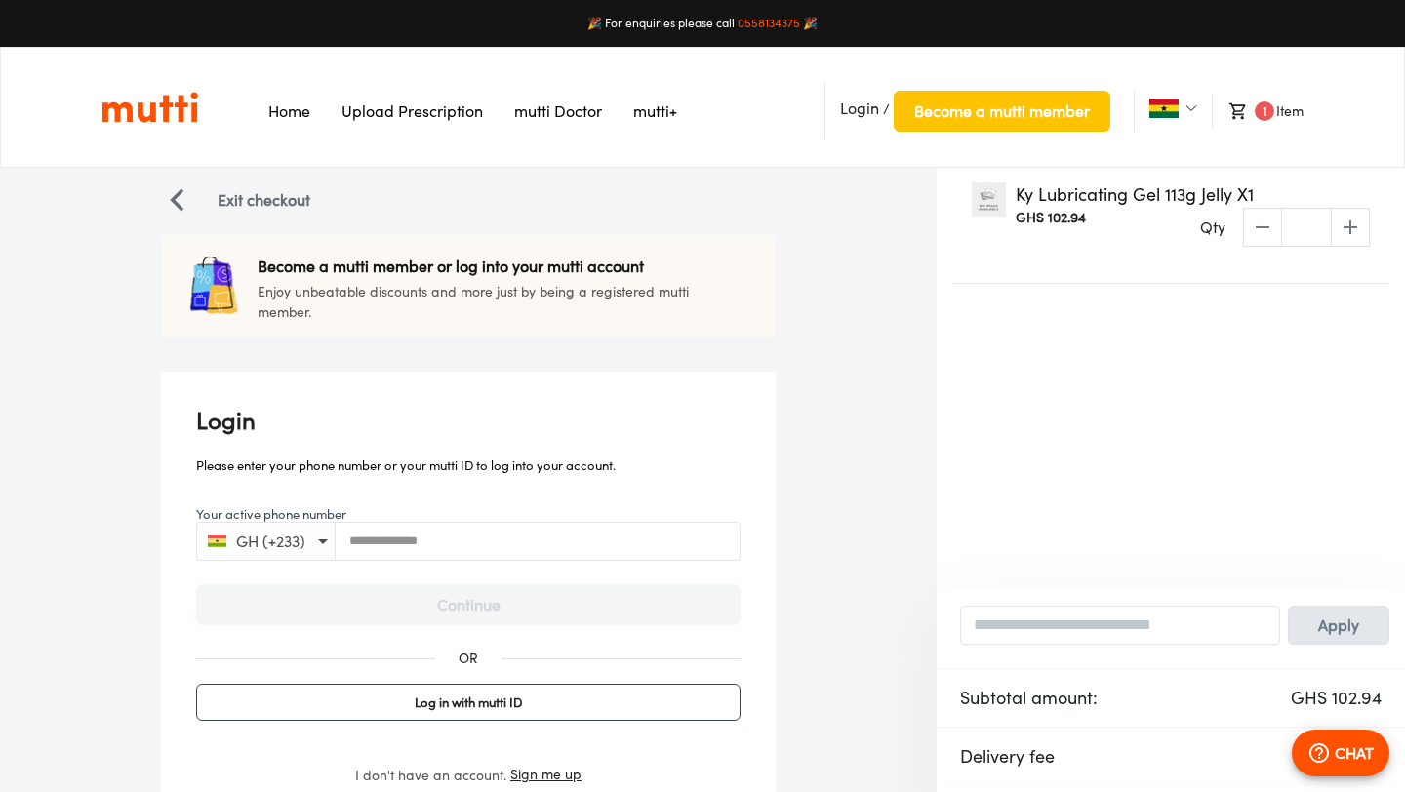
click at [508, 539] on input "Your active phone number" at bounding box center [538, 541] width 404 height 15
type input "**********"
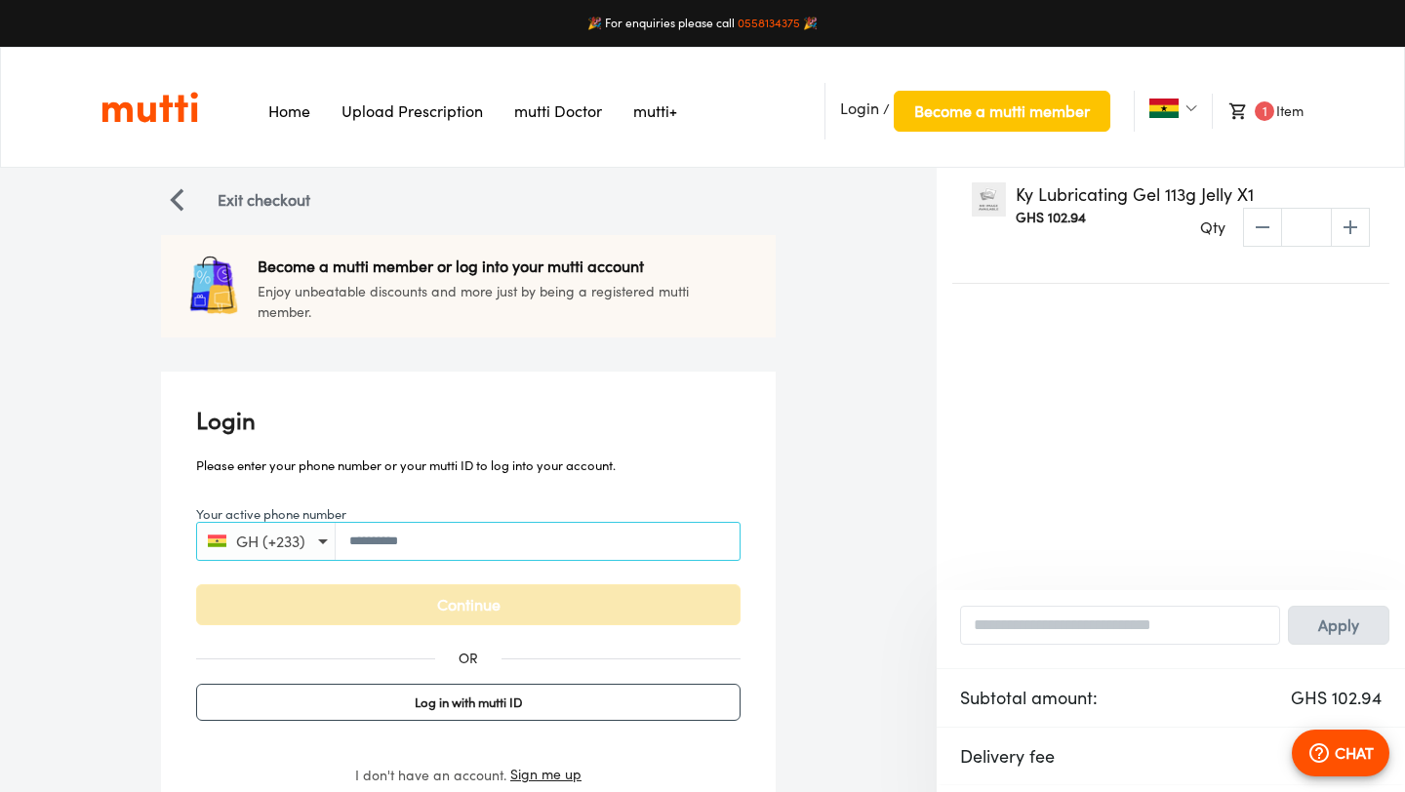
click at [496, 616] on span "Continue" at bounding box center [468, 604] width 503 height 27
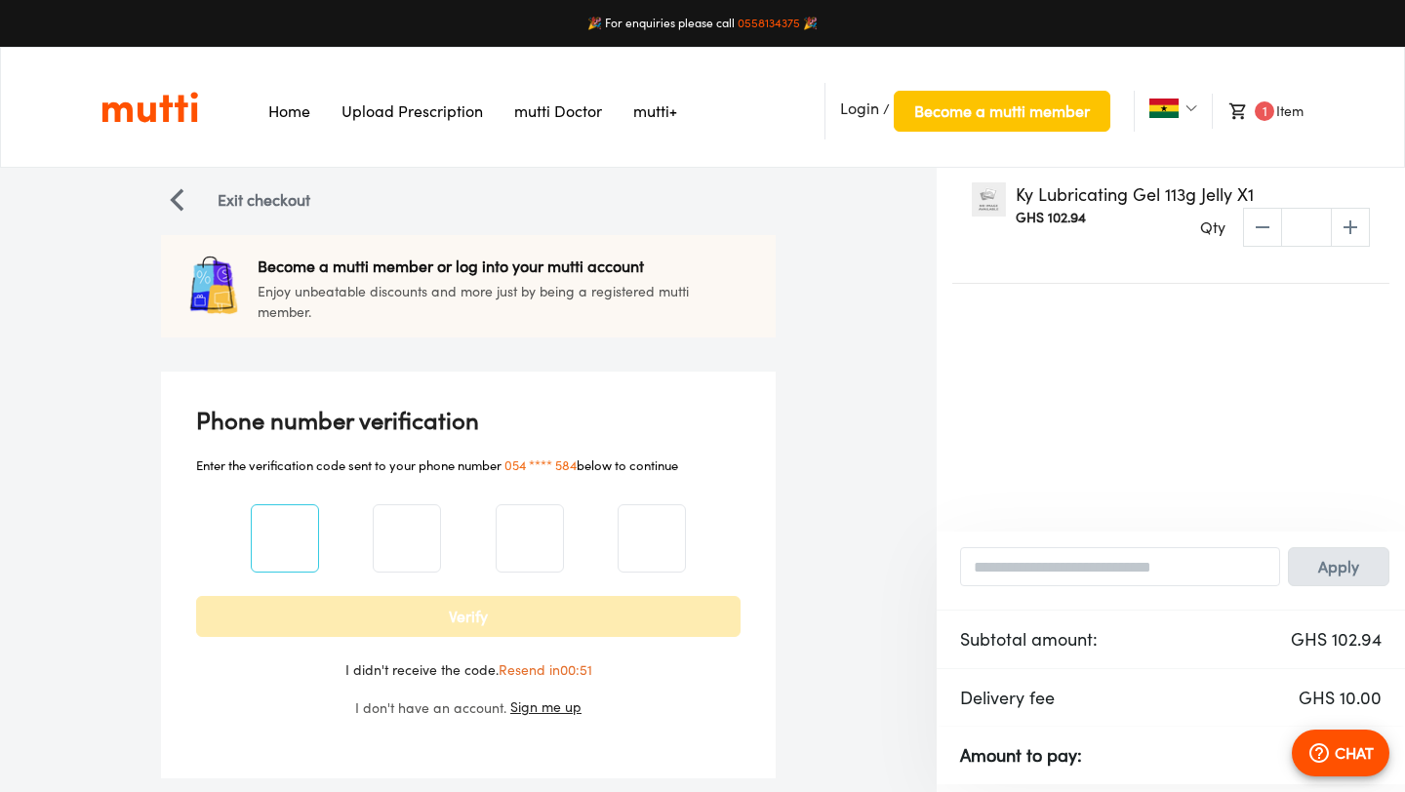
click at [309, 530] on input "number" at bounding box center [285, 538] width 66 height 79
type input "*"
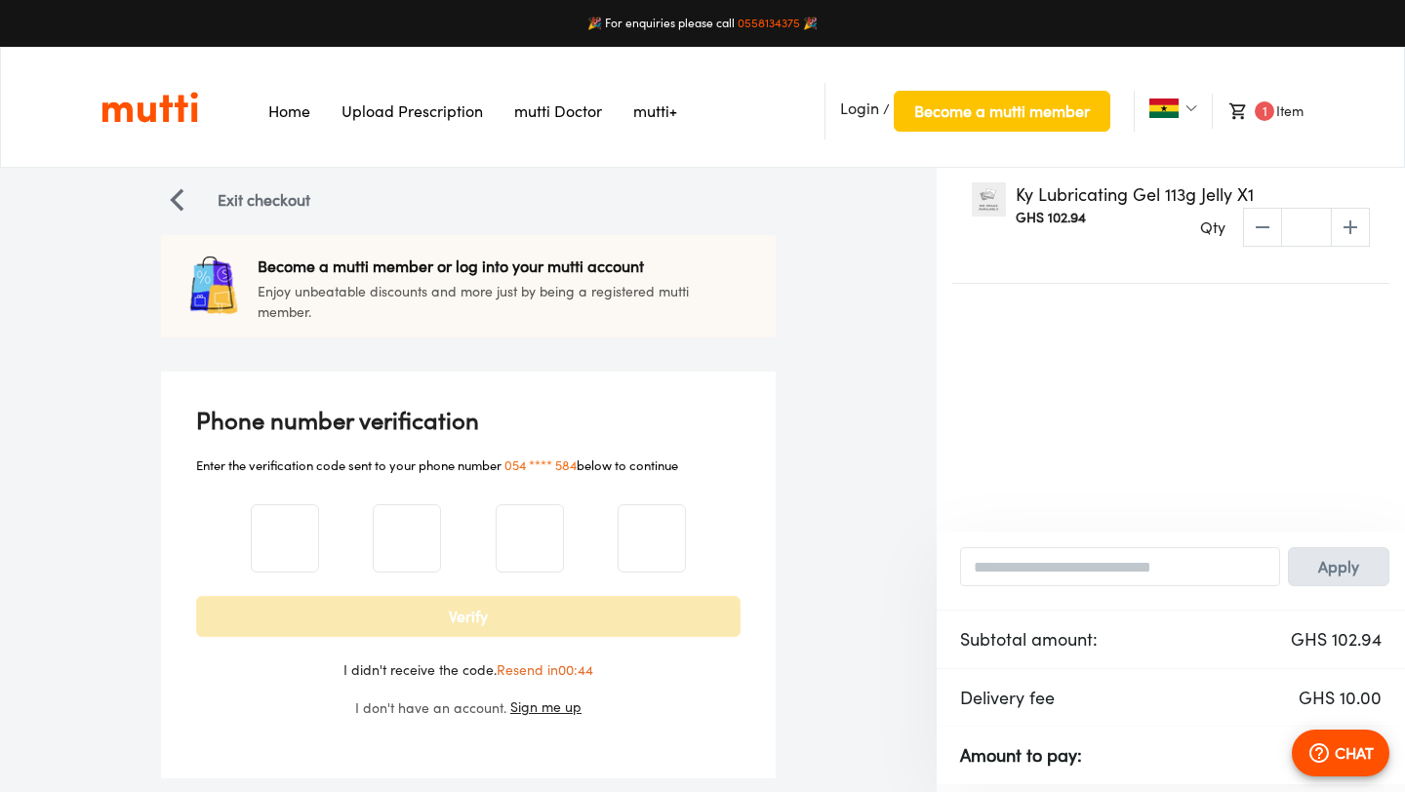
click at [294, 625] on span "Verify" at bounding box center [468, 616] width 503 height 27
click at [1171, 270] on li "Ky Lubricating Gel 113g Jelly X1 GHS 102.94 Qty * ​" at bounding box center [1170, 226] width 437 height 116
click at [862, 127] on li "Login / Become a mutti member" at bounding box center [967, 111] width 286 height 57
